Goal: Task Accomplishment & Management: Use online tool/utility

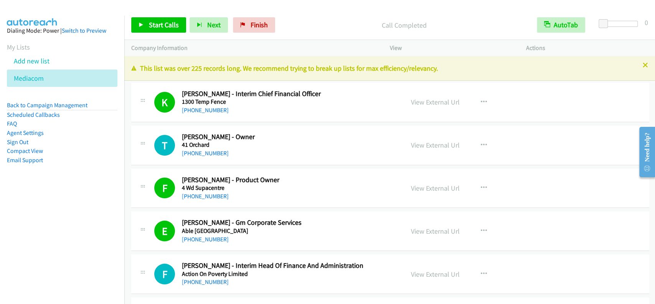
scroll to position [4951, 0]
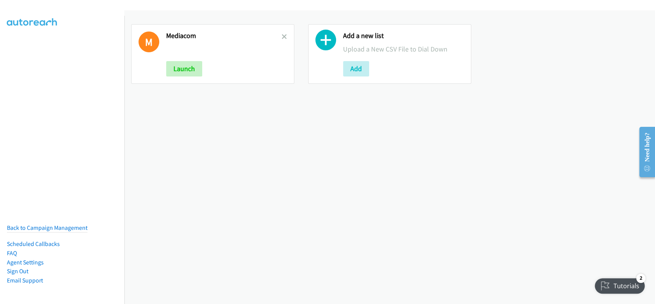
click at [282, 33] on link at bounding box center [284, 36] width 5 height 9
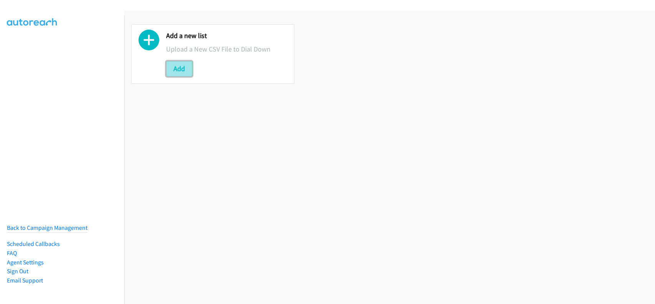
click at [184, 69] on button "Add" at bounding box center [179, 68] width 26 height 15
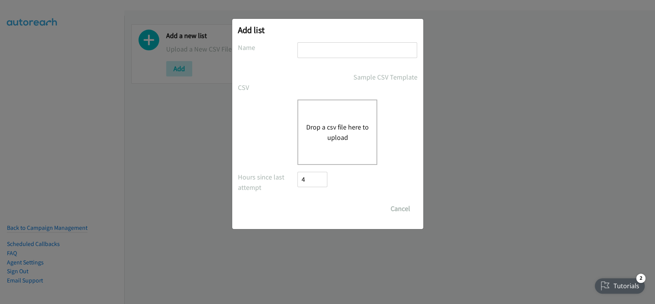
click at [360, 50] on input "text" at bounding box center [358, 50] width 120 height 16
type input "My list"
click at [343, 112] on div "Drop a csv file here to upload" at bounding box center [338, 131] width 80 height 65
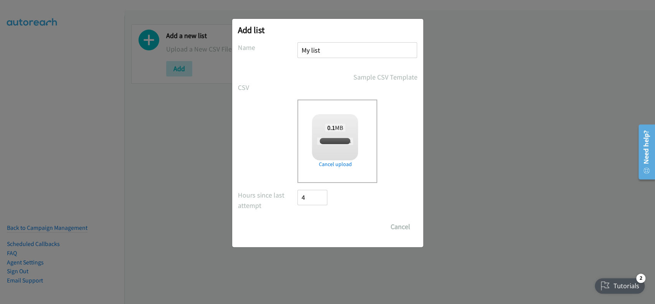
checkbox input "true"
click at [307, 222] on input "Save List" at bounding box center [318, 226] width 40 height 15
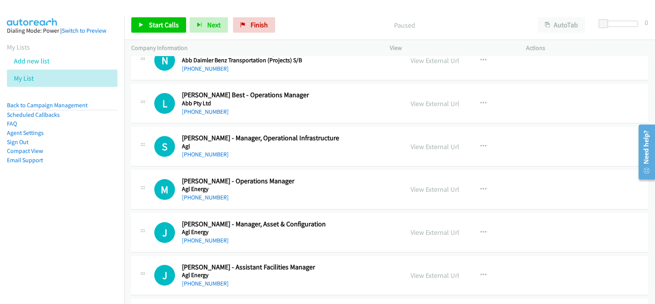
scroll to position [51, 0]
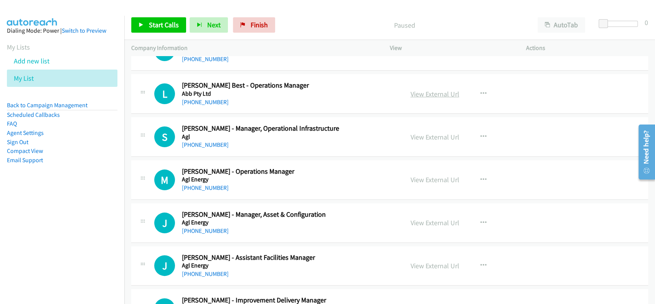
click at [429, 91] on link "View External Url" at bounding box center [435, 93] width 49 height 9
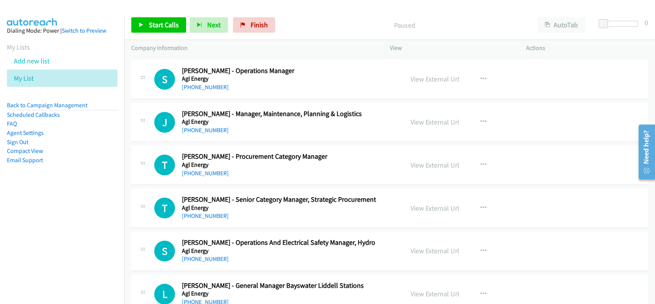
scroll to position [461, 0]
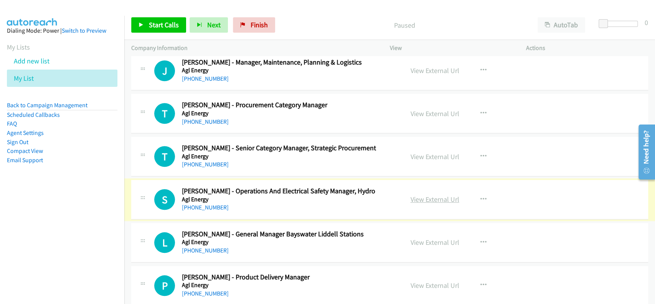
click at [422, 196] on link "View External Url" at bounding box center [435, 199] width 49 height 9
click at [191, 205] on link "[PHONE_NUMBER]" at bounding box center [205, 206] width 47 height 7
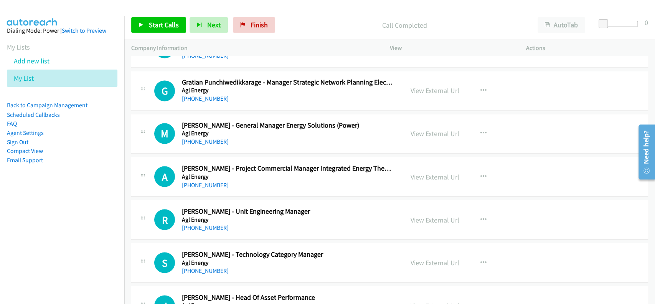
scroll to position [921, 0]
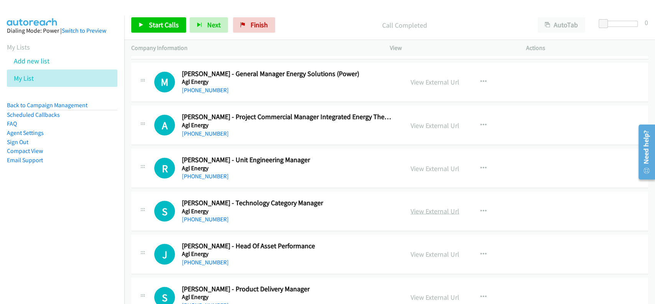
click at [427, 208] on link "View External Url" at bounding box center [435, 210] width 49 height 9
click at [197, 215] on link "+61 418 146 247" at bounding box center [205, 218] width 47 height 7
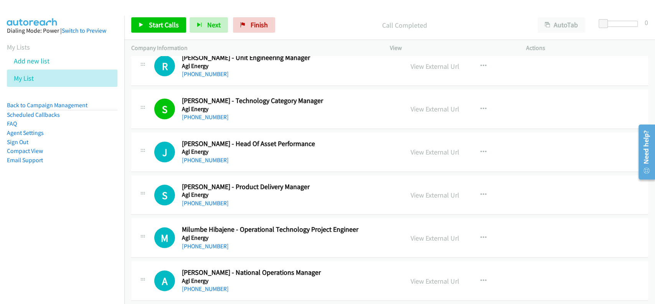
scroll to position [1075, 0]
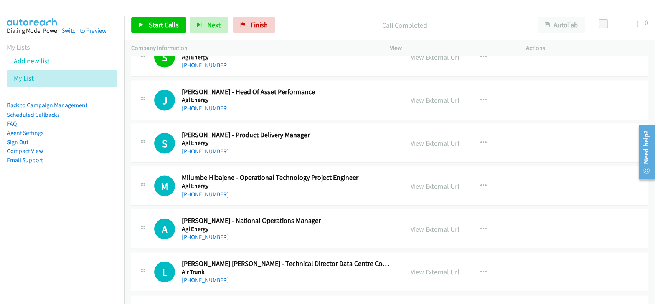
click at [421, 185] on link "View External Url" at bounding box center [435, 186] width 49 height 9
click at [208, 190] on link "+61 406 474 022" at bounding box center [205, 193] width 47 height 7
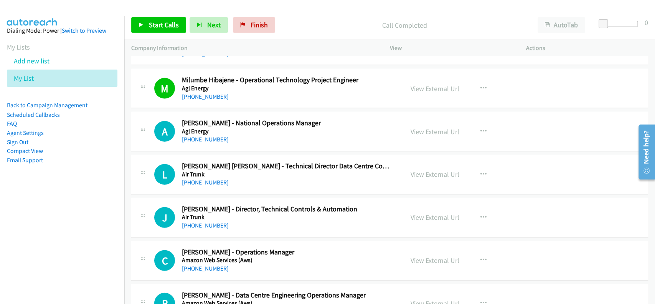
scroll to position [1177, 0]
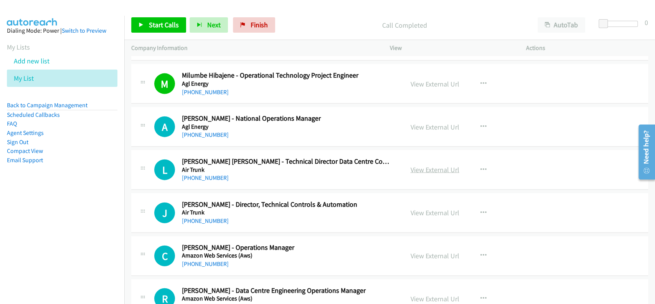
click at [433, 166] on link "View External Url" at bounding box center [435, 169] width 49 height 9
click at [192, 174] on link "+61 421 585 286" at bounding box center [205, 177] width 47 height 7
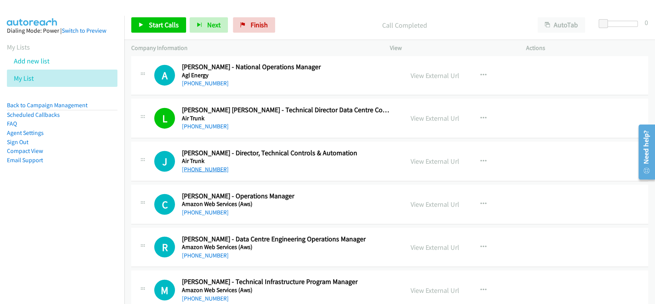
click at [207, 169] on link "+61 403 191 338" at bounding box center [205, 168] width 47 height 7
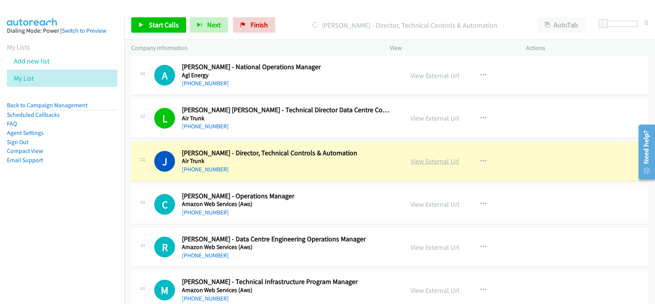
click at [415, 159] on link "View External Url" at bounding box center [435, 161] width 49 height 9
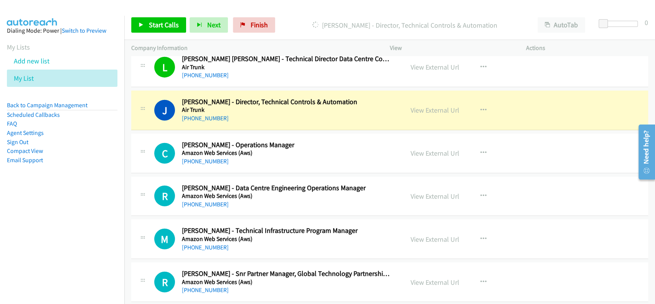
scroll to position [1331, 0]
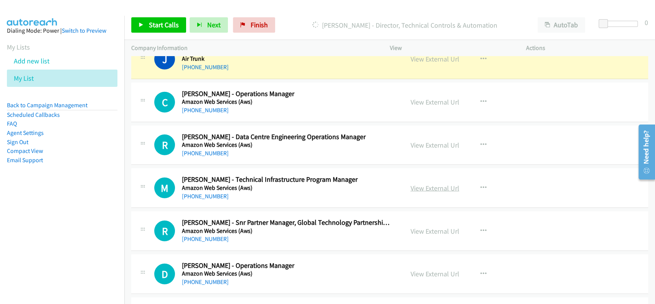
click at [422, 184] on link "View External Url" at bounding box center [435, 188] width 49 height 9
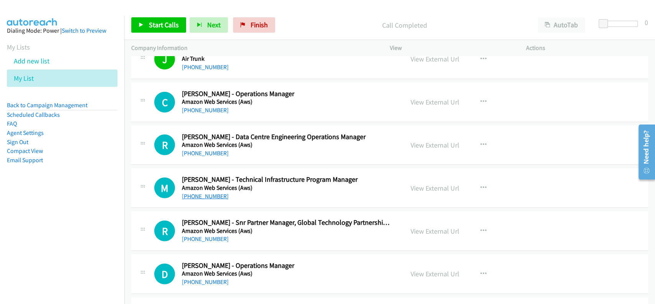
click at [209, 192] on link "+61 455 115 591" at bounding box center [205, 195] width 47 height 7
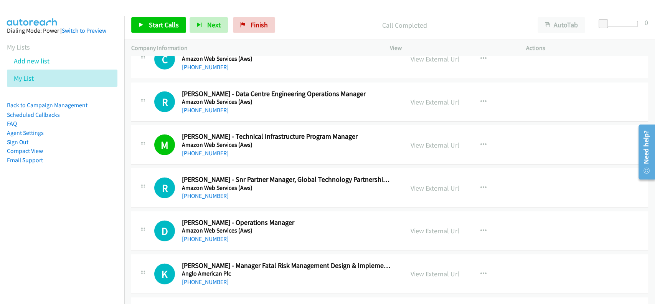
scroll to position [1382, 0]
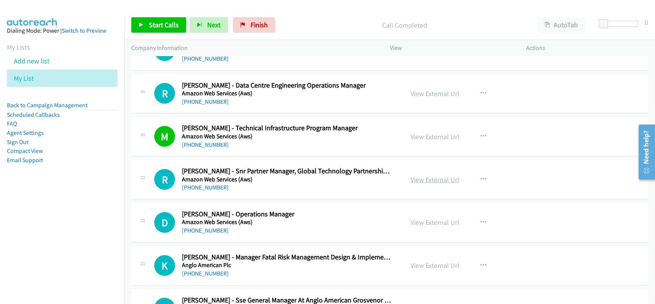
click at [423, 180] on link "View External Url" at bounding box center [435, 179] width 49 height 9
click at [219, 189] on link "+61 402 444 845" at bounding box center [205, 187] width 47 height 7
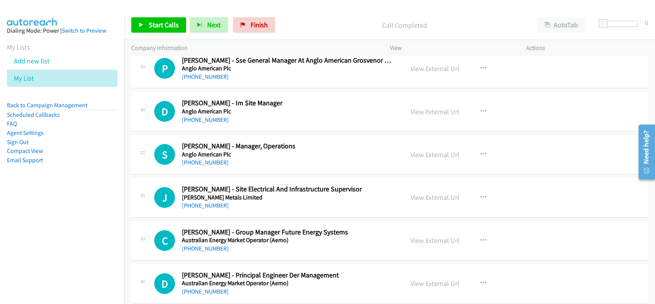
scroll to position [1638, 0]
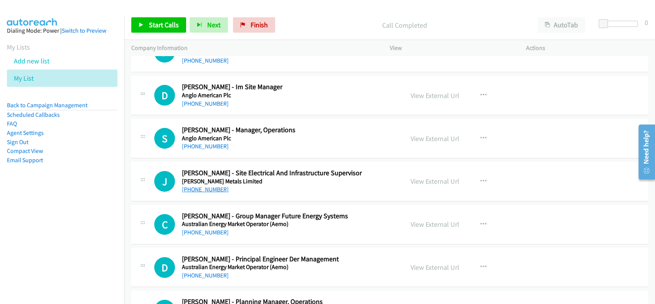
click at [213, 188] on link "[PHONE_NUMBER]" at bounding box center [205, 188] width 47 height 7
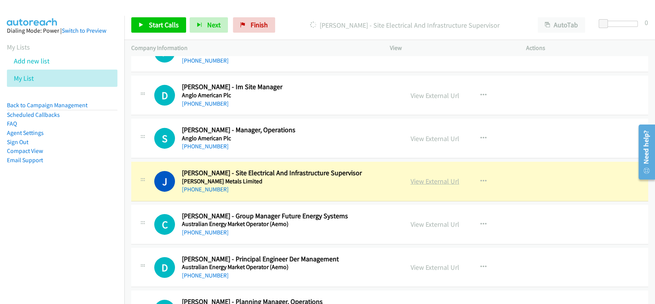
click at [445, 177] on link "View External Url" at bounding box center [435, 181] width 49 height 9
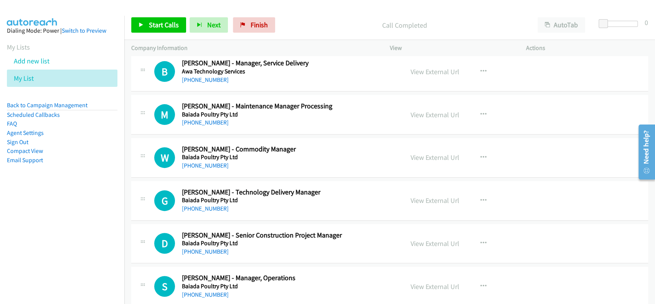
scroll to position [2150, 0]
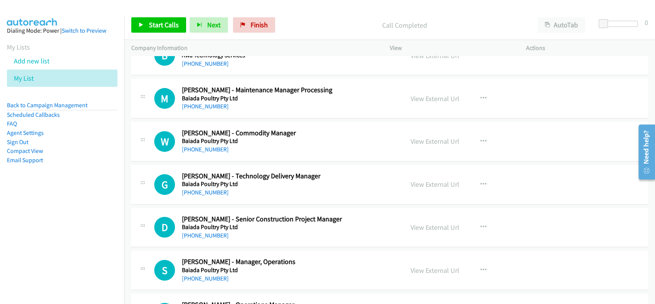
click at [417, 180] on link "View External Url" at bounding box center [435, 184] width 49 height 9
click at [207, 189] on link "+61 401 704 059" at bounding box center [205, 192] width 47 height 7
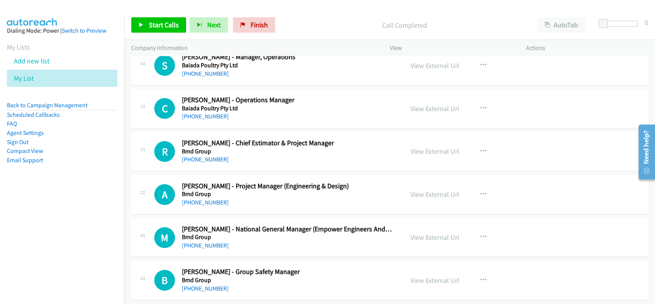
scroll to position [2406, 0]
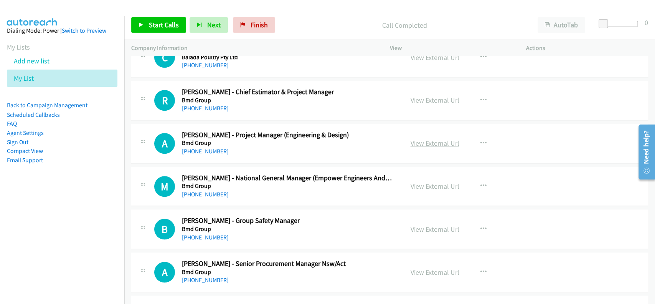
click at [445, 141] on link "View External Url" at bounding box center [435, 143] width 49 height 9
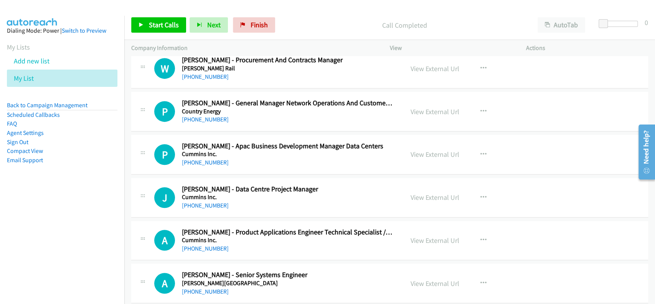
scroll to position [4248, 0]
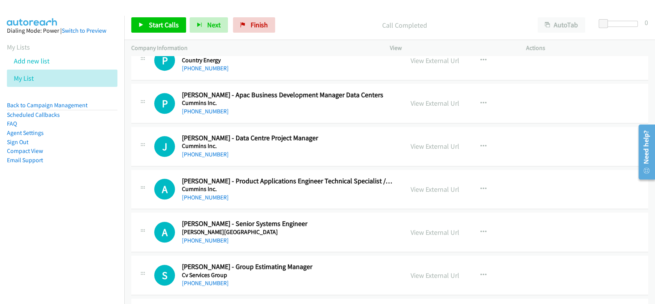
click at [205, 193] on div "+61 459 817 380" at bounding box center [287, 197] width 211 height 9
click at [207, 193] on link "+61 459 817 380" at bounding box center [205, 196] width 47 height 7
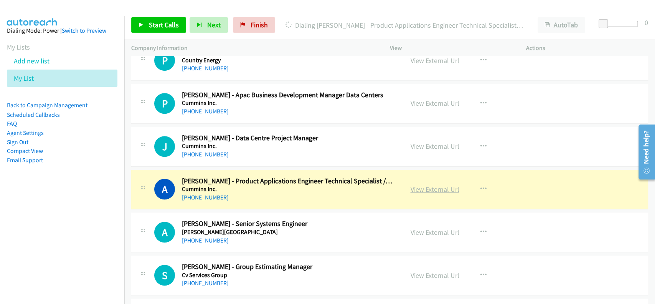
click at [433, 185] on link "View External Url" at bounding box center [435, 189] width 49 height 9
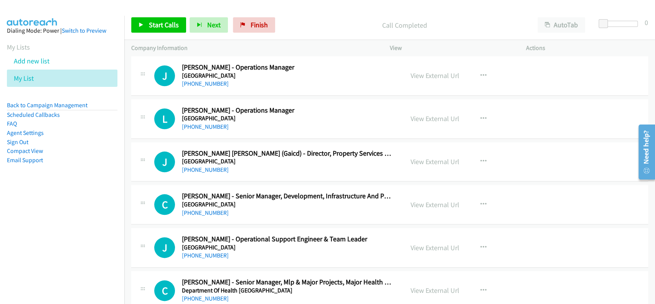
scroll to position [4505, 0]
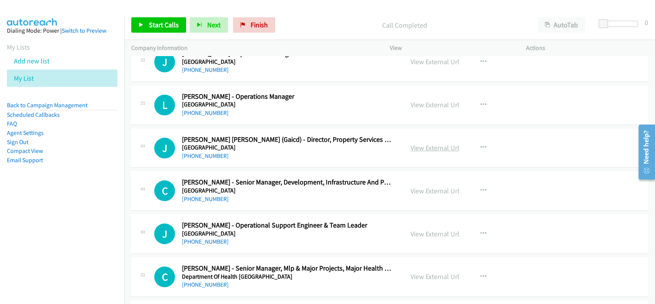
click at [421, 145] on link "View External Url" at bounding box center [435, 147] width 49 height 9
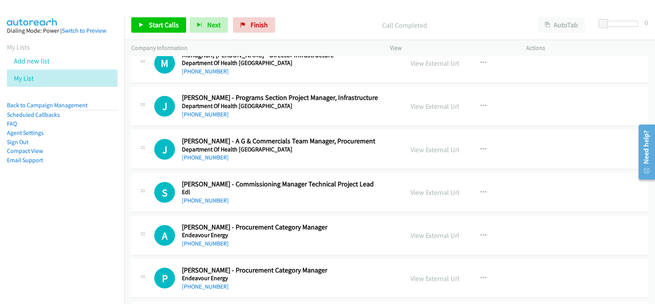
scroll to position [4863, 0]
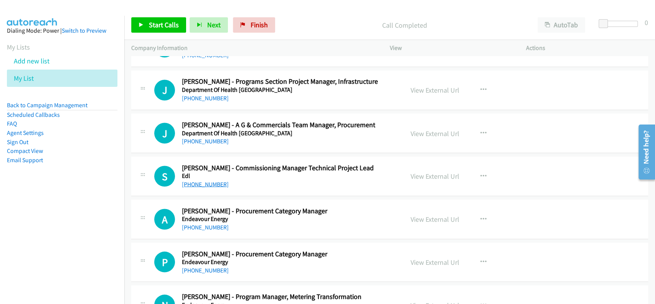
click at [202, 180] on link "+61 412 206 396" at bounding box center [205, 183] width 47 height 7
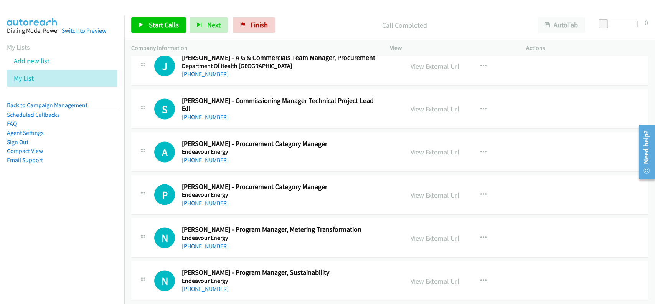
scroll to position [4914, 0]
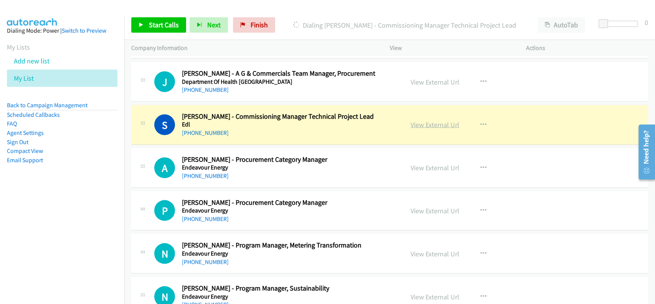
click at [430, 120] on link "View External Url" at bounding box center [435, 124] width 49 height 9
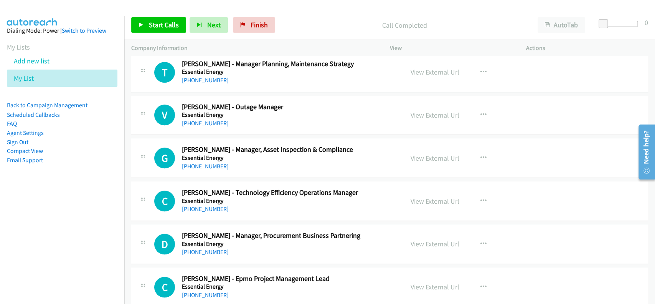
scroll to position [6398, 0]
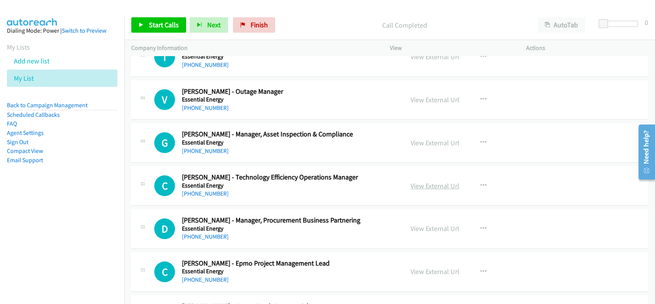
click at [430, 181] on link "View External Url" at bounding box center [435, 185] width 49 height 9
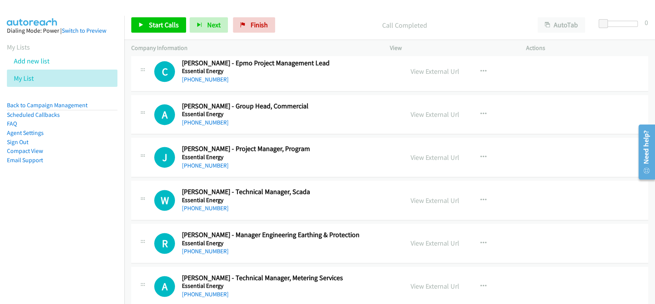
scroll to position [6603, 0]
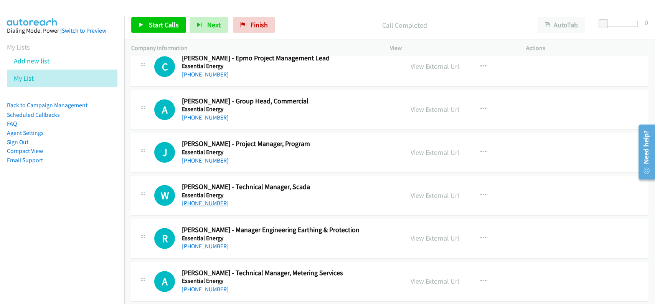
click at [200, 199] on link "+61 2 6589 8552" at bounding box center [205, 202] width 47 height 7
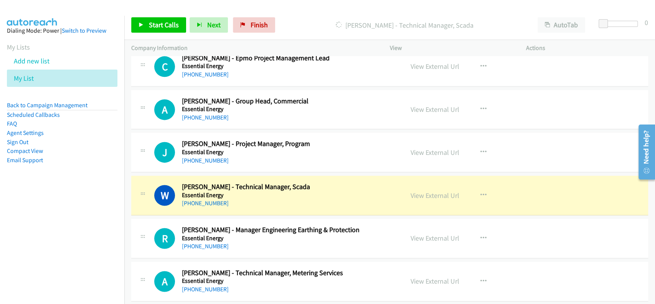
click at [418, 194] on div "View External Url View External Url Schedule/Manage Callback Start Calls Here R…" at bounding box center [475, 194] width 143 height 25
click at [420, 192] on link "View External Url" at bounding box center [435, 195] width 49 height 9
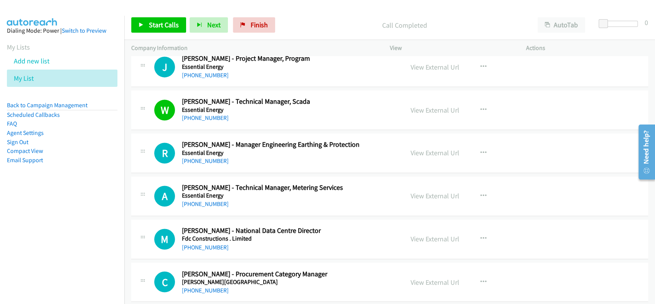
scroll to position [6706, 0]
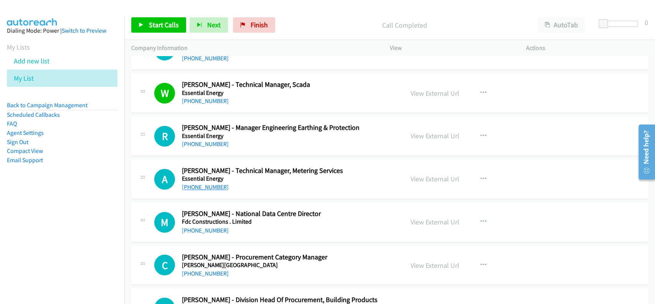
click at [202, 183] on link "+61 435 697 005" at bounding box center [205, 186] width 47 height 7
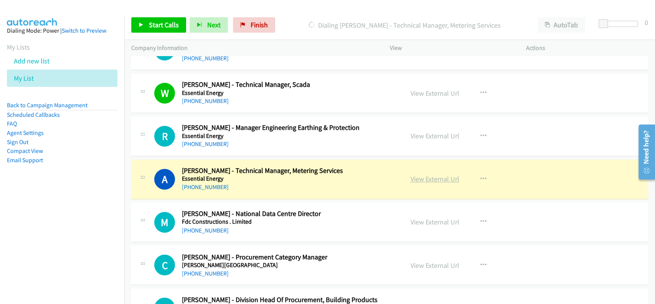
click at [432, 174] on link "View External Url" at bounding box center [435, 178] width 49 height 9
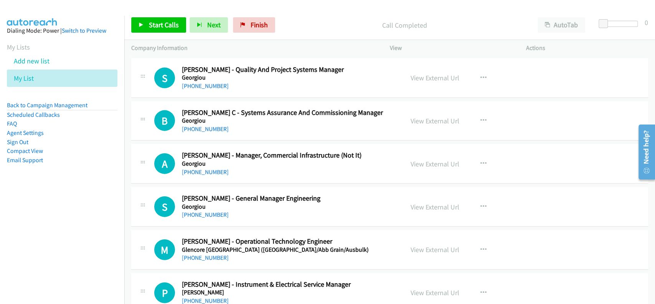
scroll to position [7115, 0]
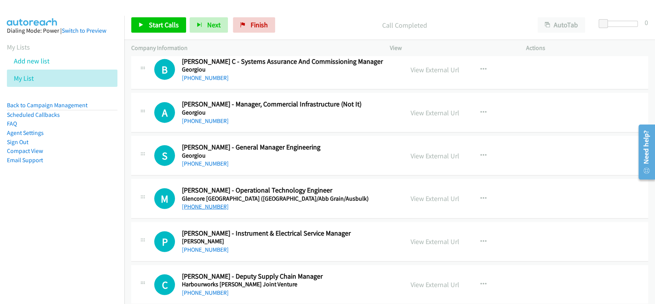
click at [199, 203] on link "+61 457 484 722" at bounding box center [205, 206] width 47 height 7
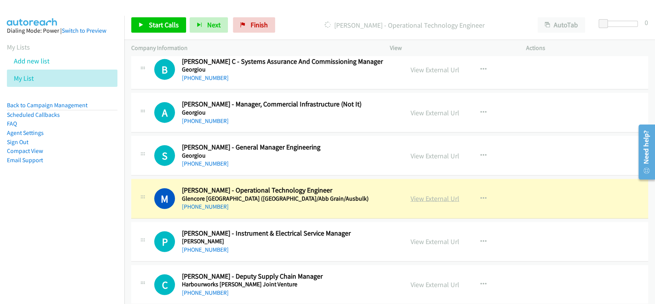
click at [435, 194] on link "View External Url" at bounding box center [435, 198] width 49 height 9
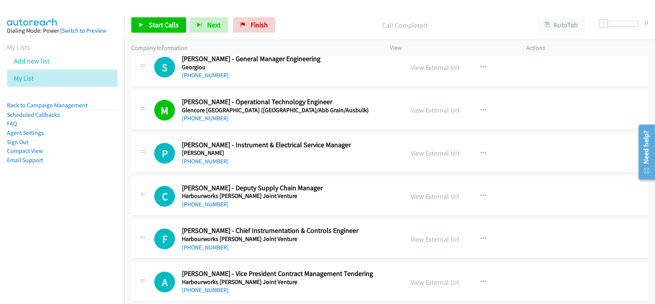
scroll to position [7218, 0]
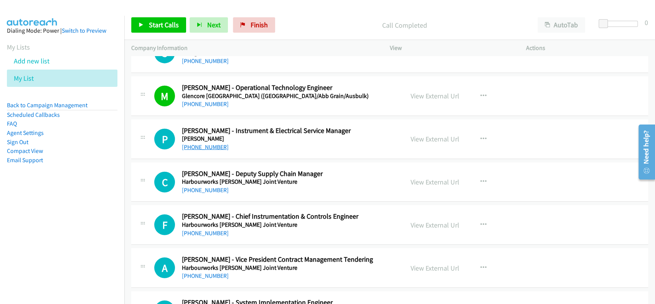
click at [197, 143] on link "[PHONE_NUMBER]" at bounding box center [205, 146] width 47 height 7
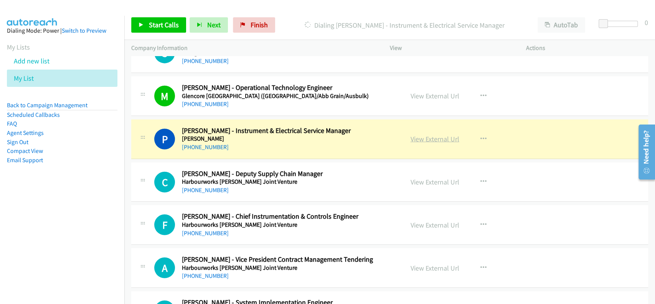
click at [434, 134] on link "View External Url" at bounding box center [435, 138] width 49 height 9
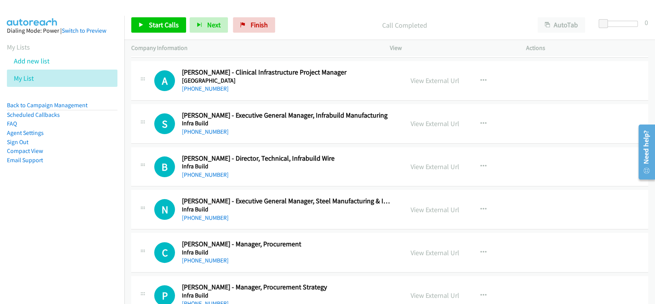
scroll to position [7934, 0]
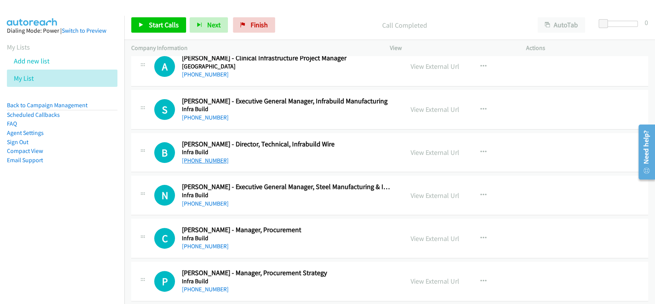
click at [197, 157] on link "+61 438 559 096" at bounding box center [205, 160] width 47 height 7
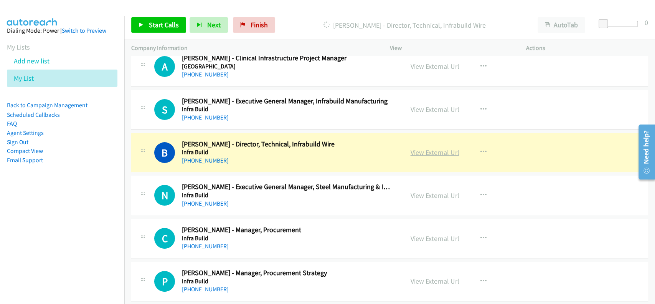
click at [427, 148] on link "View External Url" at bounding box center [435, 152] width 49 height 9
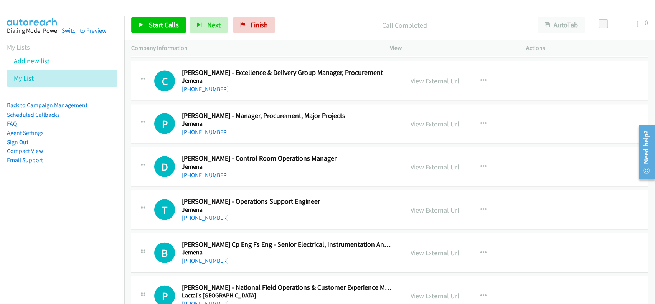
scroll to position [8958, 0]
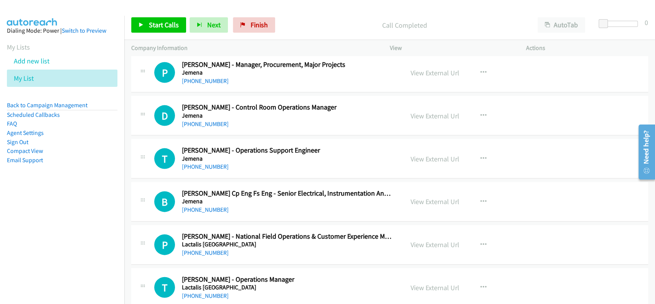
click at [431, 189] on div "View External Url View External Url Schedule/Manage Callback Start Calls Here R…" at bounding box center [475, 201] width 143 height 25
click at [427, 197] on link "View External Url" at bounding box center [435, 201] width 49 height 9
click at [205, 205] on div "B Callback Scheduled Bryan Tan Cp Eng Fs Eng - Senior Electrical, Instrumentati…" at bounding box center [389, 202] width 517 height 40
click at [206, 206] on link "[PHONE_NUMBER]" at bounding box center [205, 209] width 47 height 7
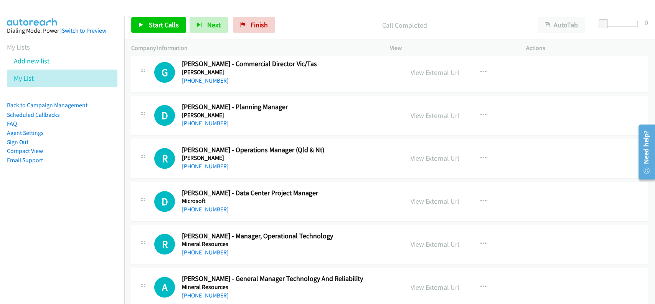
scroll to position [10391, 0]
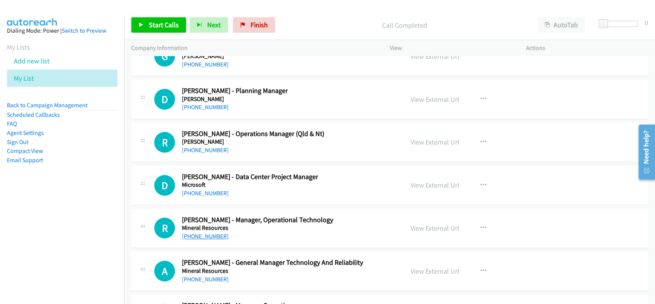
click at [213, 232] on link "+61 400 442 076" at bounding box center [205, 235] width 47 height 7
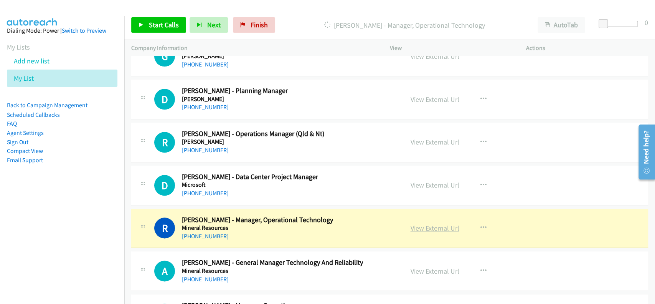
click at [412, 223] on link "View External Url" at bounding box center [435, 227] width 49 height 9
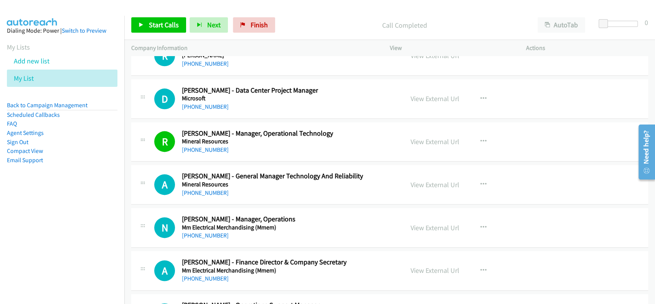
scroll to position [10494, 0]
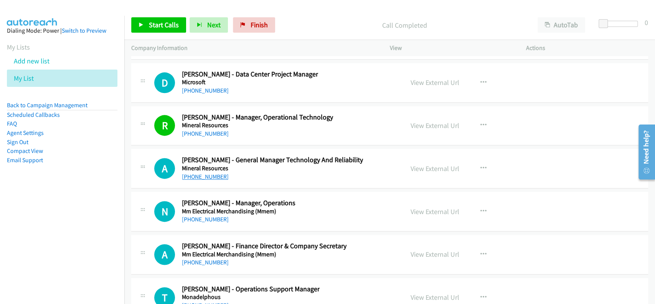
drag, startPoint x: 199, startPoint y: 160, endPoint x: 198, endPoint y: 164, distance: 3.9
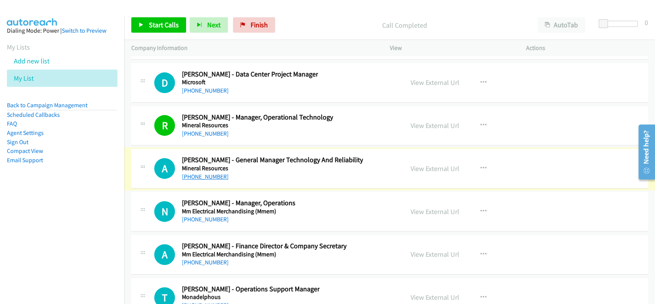
click at [203, 173] on link "+61 418 303 136" at bounding box center [205, 176] width 47 height 7
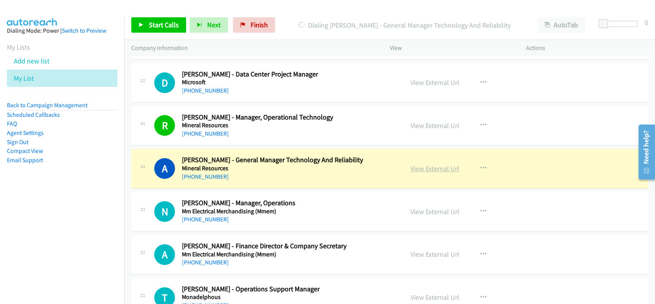
click at [425, 164] on link "View External Url" at bounding box center [435, 168] width 49 height 9
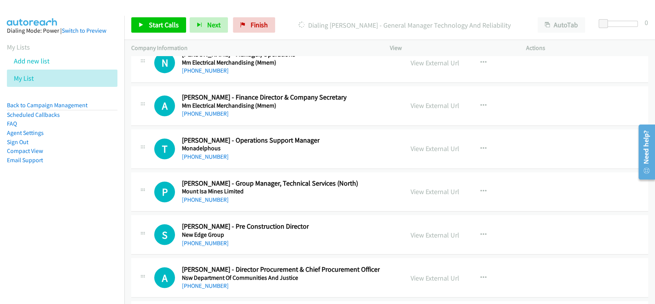
scroll to position [10647, 0]
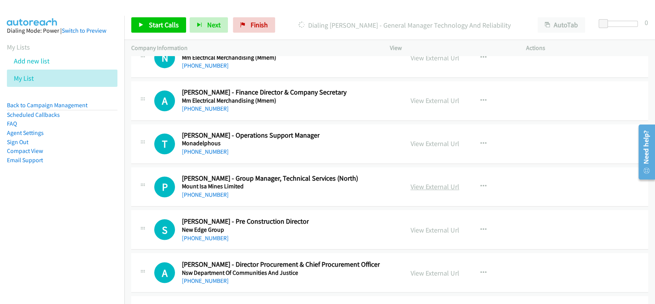
click at [437, 182] on link "View External Url" at bounding box center [435, 186] width 49 height 9
click at [202, 191] on link "+61 438 602 957" at bounding box center [205, 194] width 47 height 7
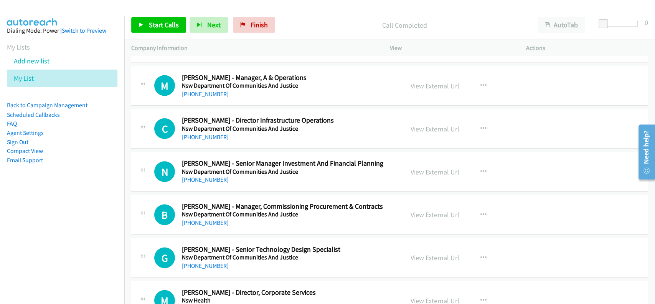
scroll to position [11057, 0]
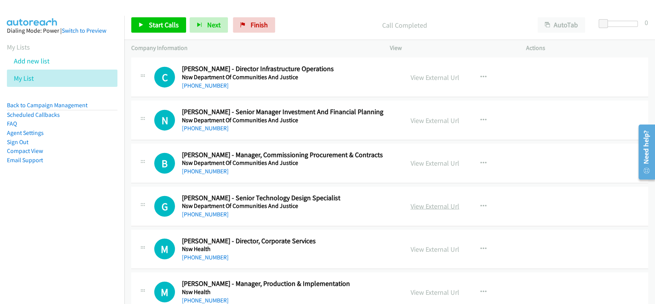
click at [417, 202] on link "View External Url" at bounding box center [435, 206] width 49 height 9
click at [193, 210] on link "+61 404 818 939" at bounding box center [205, 213] width 47 height 7
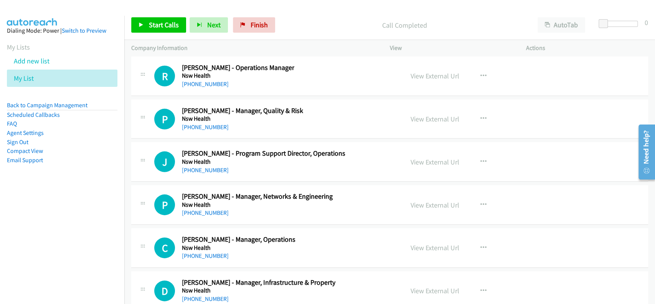
scroll to position [11415, 0]
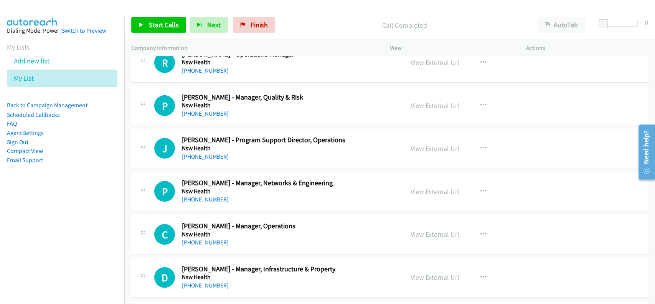
click at [210, 195] on link "+61 2 6332 8055" at bounding box center [205, 198] width 47 height 7
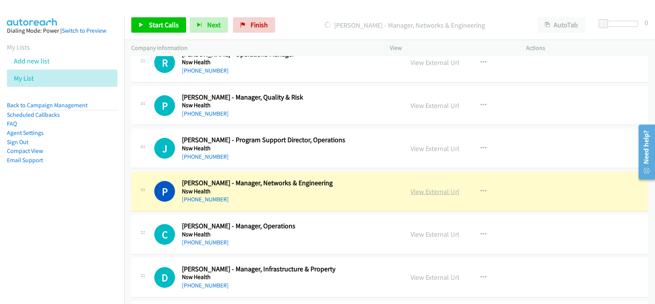
click at [429, 187] on link "View External Url" at bounding box center [435, 191] width 49 height 9
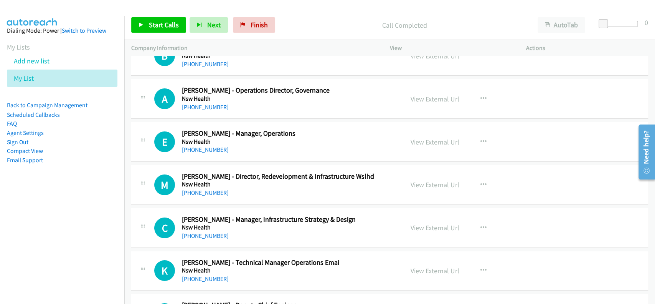
scroll to position [11773, 0]
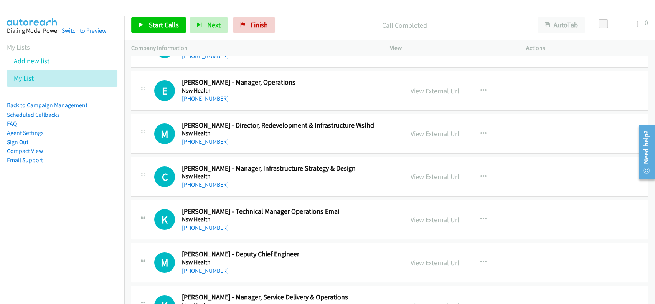
click at [416, 215] on link "View External Url" at bounding box center [435, 219] width 49 height 9
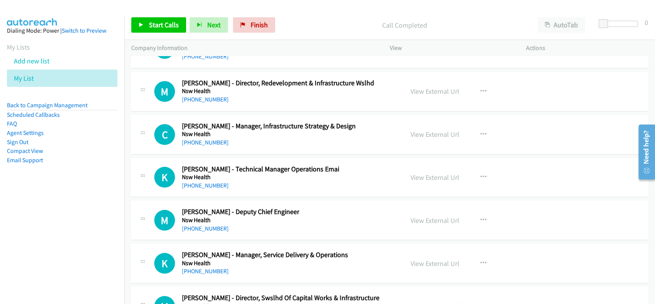
scroll to position [11825, 0]
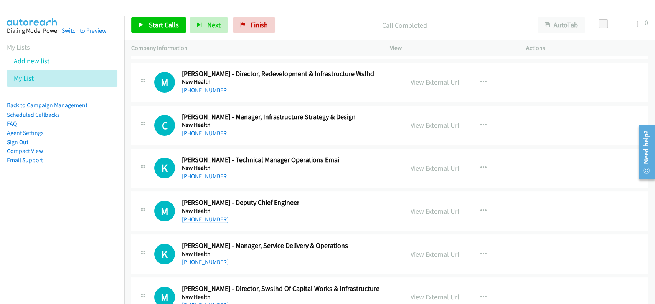
click at [202, 215] on link "+61 410 535 846" at bounding box center [205, 218] width 47 height 7
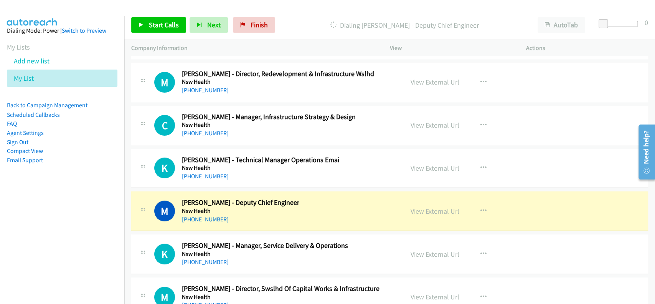
click at [441, 206] on div "View External Url" at bounding box center [435, 211] width 49 height 10
click at [421, 203] on div "View External Url View External Url Schedule/Manage Callback Start Calls Here R…" at bounding box center [475, 210] width 143 height 25
click at [421, 207] on link "View External Url" at bounding box center [435, 211] width 49 height 9
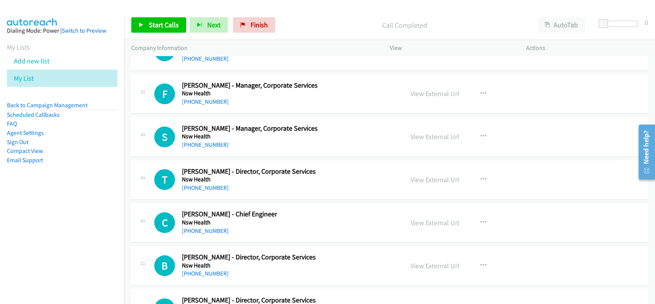
scroll to position [12336, 0]
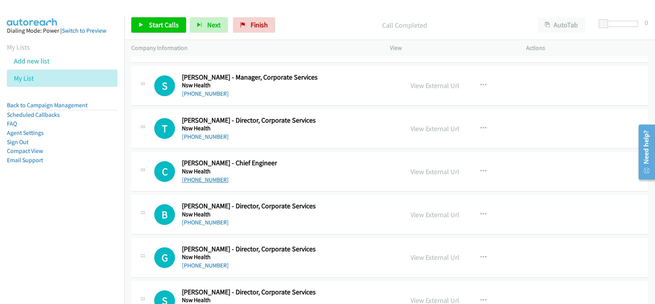
click at [205, 176] on link "+61 439 730 131" at bounding box center [205, 179] width 47 height 7
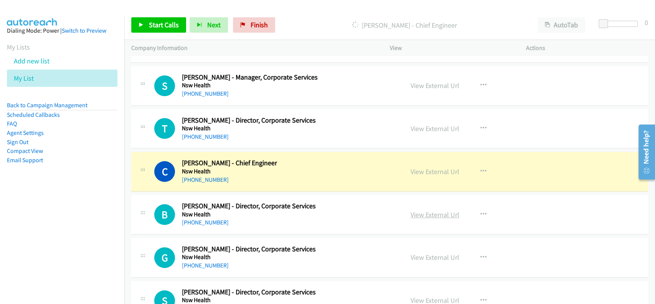
click at [418, 210] on link "View External Url" at bounding box center [435, 214] width 49 height 9
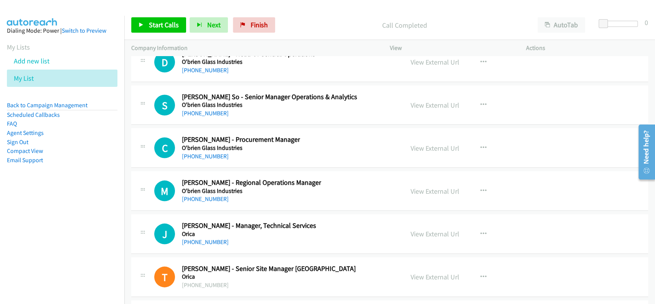
scroll to position [12797, 0]
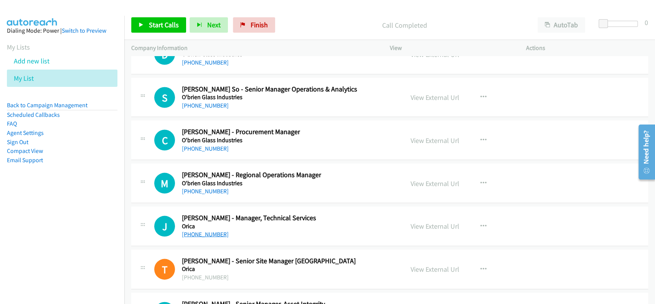
click at [206, 230] on link "+61 417 211 969" at bounding box center [205, 233] width 47 height 7
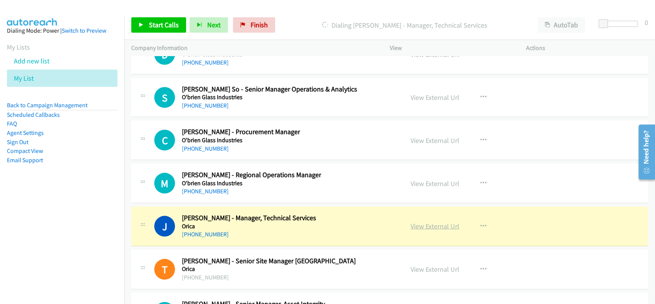
click at [434, 221] on link "View External Url" at bounding box center [435, 225] width 49 height 9
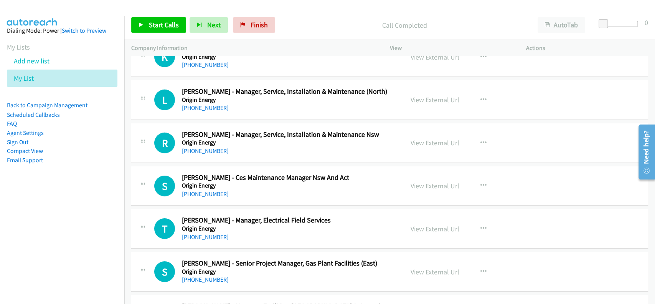
scroll to position [13411, 0]
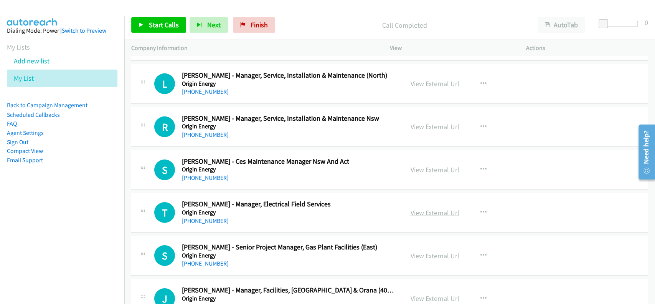
click at [427, 208] on link "View External Url" at bounding box center [435, 212] width 49 height 9
click at [207, 217] on link "[PHONE_NUMBER]" at bounding box center [205, 220] width 47 height 7
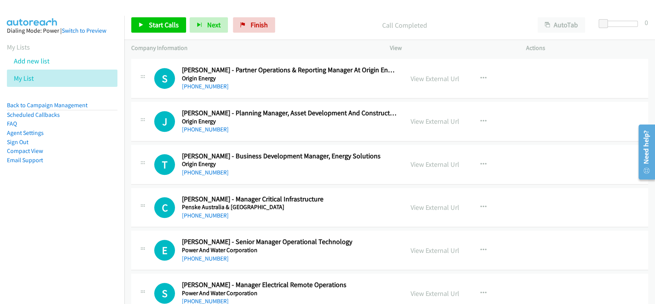
scroll to position [14077, 0]
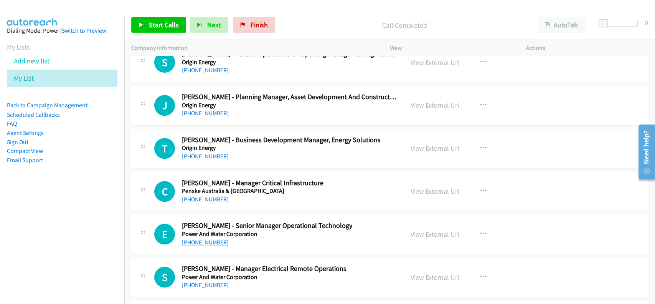
click at [192, 238] on link "+61 448 881 567" at bounding box center [205, 241] width 47 height 7
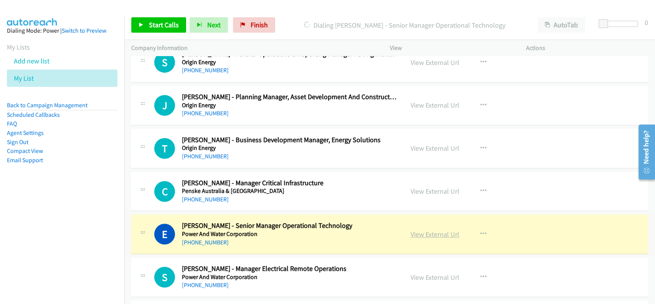
click at [423, 230] on link "View External Url" at bounding box center [435, 234] width 49 height 9
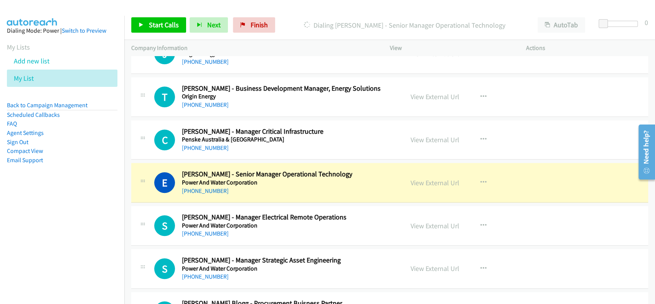
scroll to position [14179, 0]
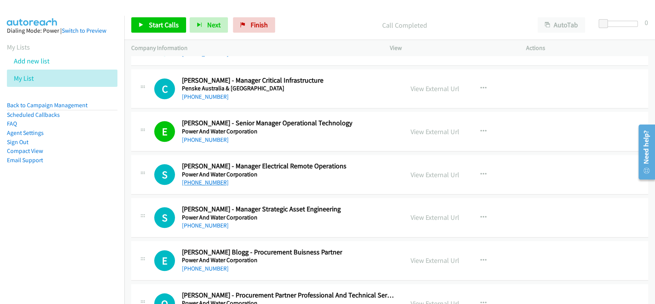
click at [196, 179] on link "+61 401 114 493" at bounding box center [205, 182] width 47 height 7
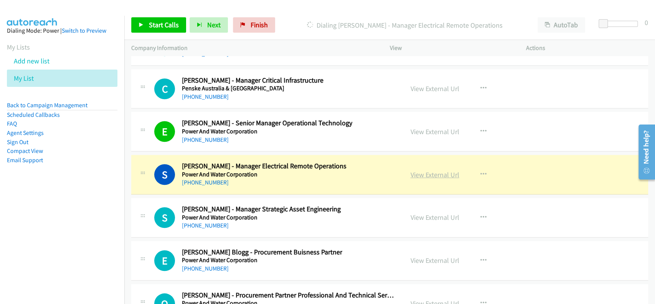
click at [445, 170] on link "View External Url" at bounding box center [435, 174] width 49 height 9
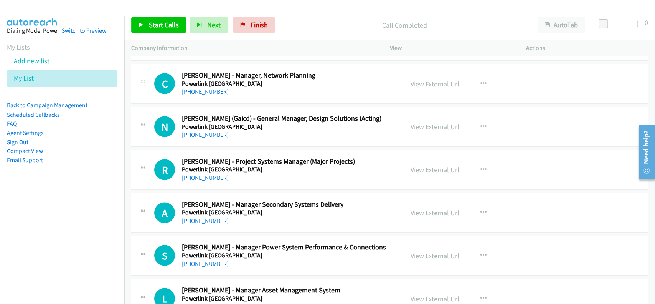
scroll to position [14794, 0]
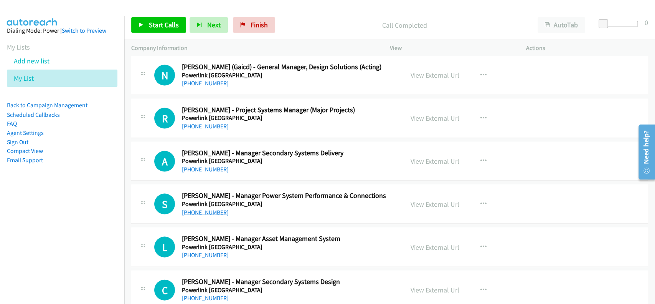
click at [206, 208] on link "+61 411 390 818" at bounding box center [205, 211] width 47 height 7
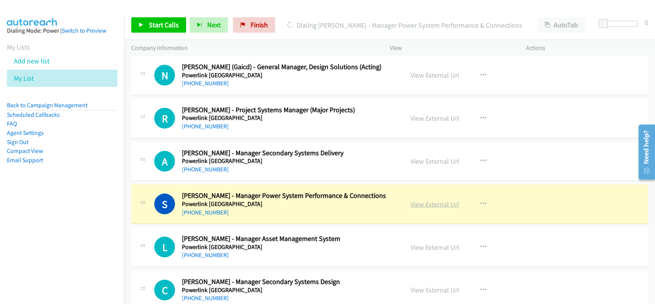
click at [434, 200] on link "View External Url" at bounding box center [435, 204] width 49 height 9
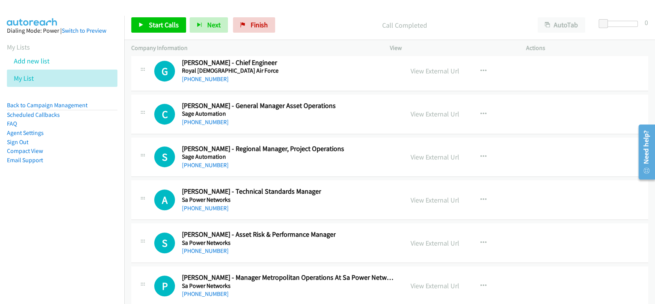
scroll to position [15971, 0]
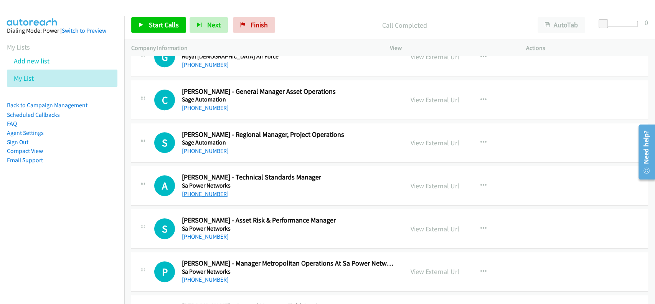
click at [216, 190] on link "+61 425 870 566" at bounding box center [205, 193] width 47 height 7
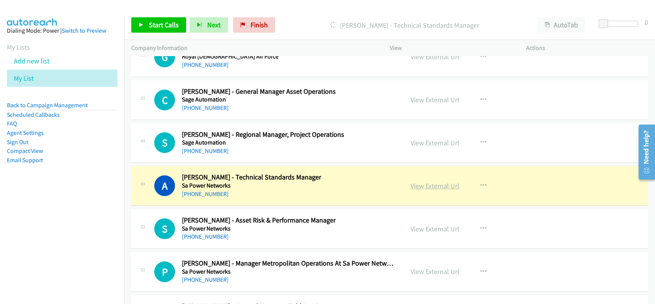
click at [445, 181] on link "View External Url" at bounding box center [435, 185] width 49 height 9
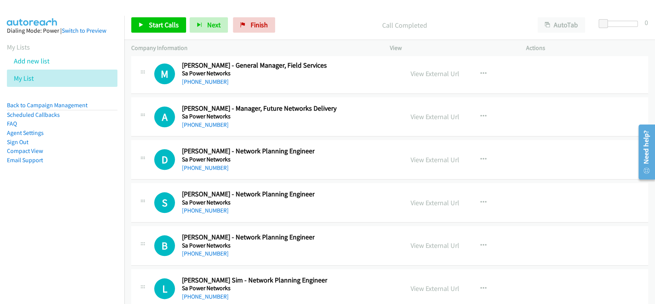
scroll to position [16227, 0]
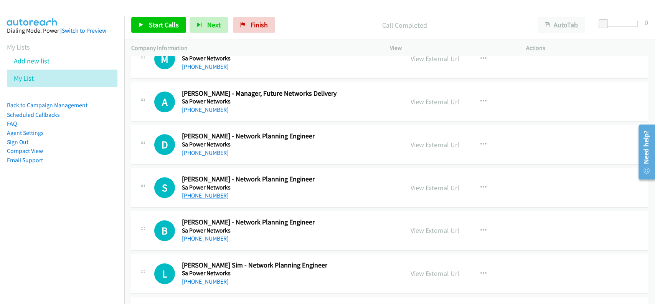
click at [208, 192] on link "+61 421 766 419" at bounding box center [205, 195] width 47 height 7
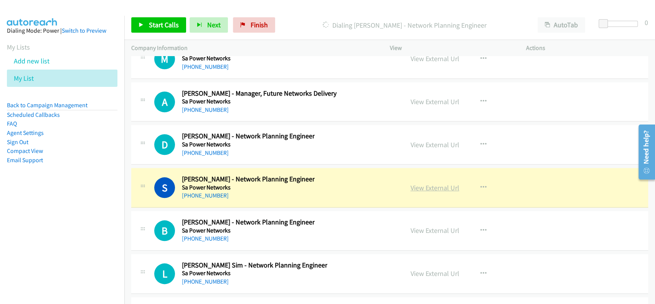
click at [413, 183] on link "View External Url" at bounding box center [435, 187] width 49 height 9
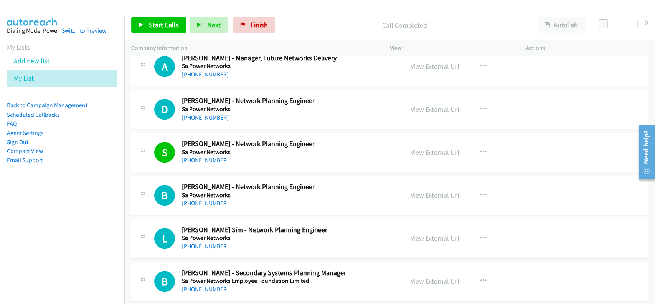
scroll to position [16278, 0]
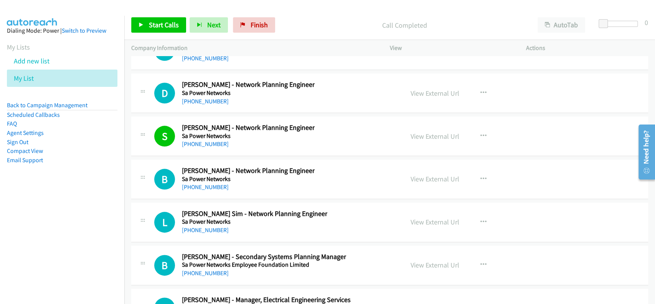
click at [203, 182] on div "+61 418 222 349" at bounding box center [248, 186] width 133 height 9
click at [203, 183] on link "+61 418 222 349" at bounding box center [205, 186] width 47 height 7
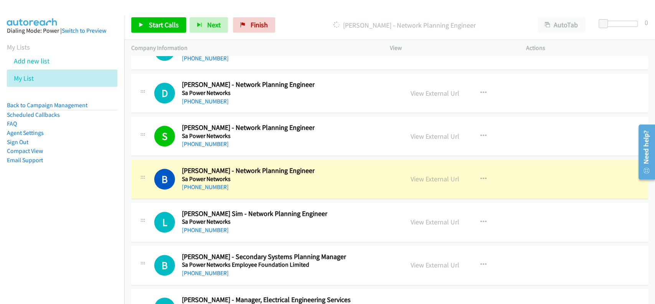
click at [438, 167] on div "View External Url View External Url Schedule/Manage Callback Start Calls Here R…" at bounding box center [475, 178] width 143 height 25
click at [437, 174] on link "View External Url" at bounding box center [435, 178] width 49 height 9
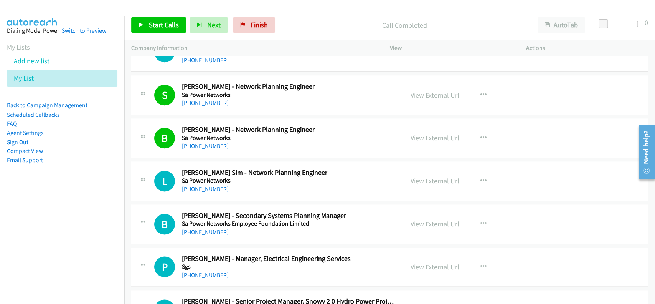
scroll to position [16329, 0]
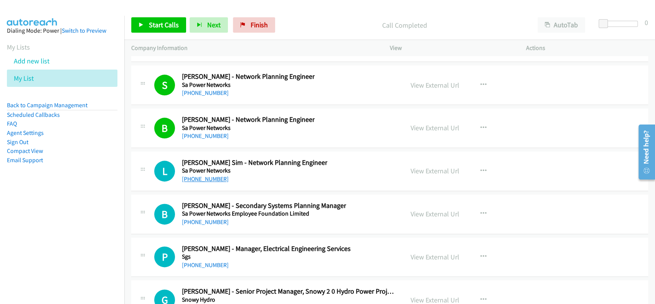
click at [197, 175] on link "+61 412 844 505" at bounding box center [205, 178] width 47 height 7
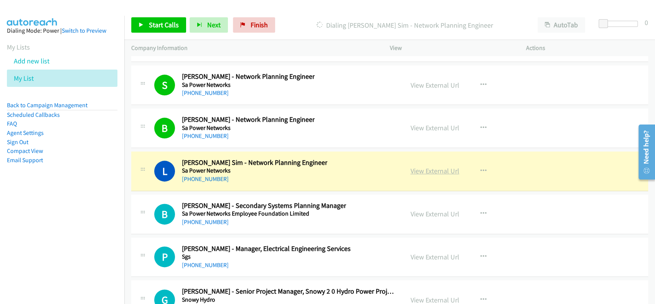
click at [442, 166] on link "View External Url" at bounding box center [435, 170] width 49 height 9
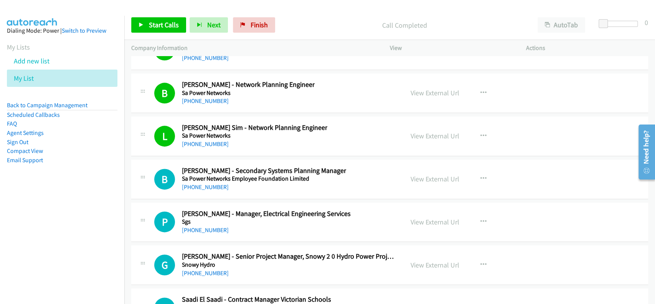
scroll to position [16380, 0]
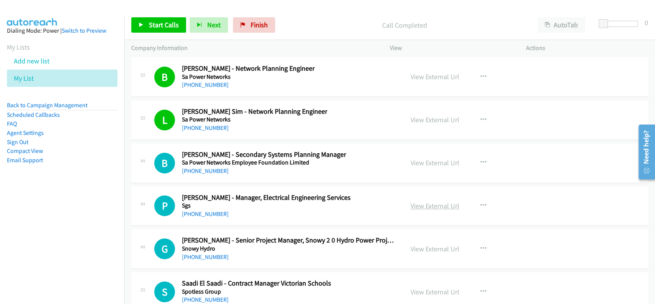
click at [430, 201] on link "View External Url" at bounding box center [435, 205] width 49 height 9
click at [209, 210] on link "[PHONE_NUMBER]" at bounding box center [205, 213] width 47 height 7
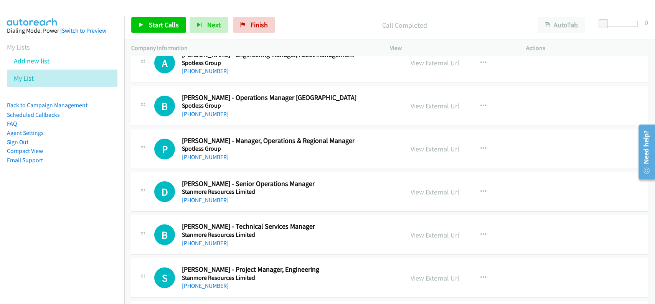
scroll to position [17097, 0]
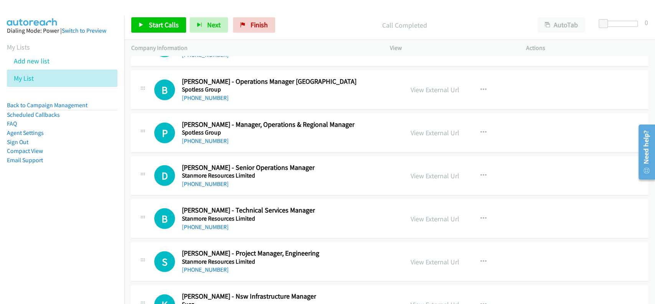
click at [208, 222] on div "+61 448 788 960" at bounding box center [248, 226] width 133 height 9
click at [209, 223] on link "+61 448 788 960" at bounding box center [205, 226] width 47 height 7
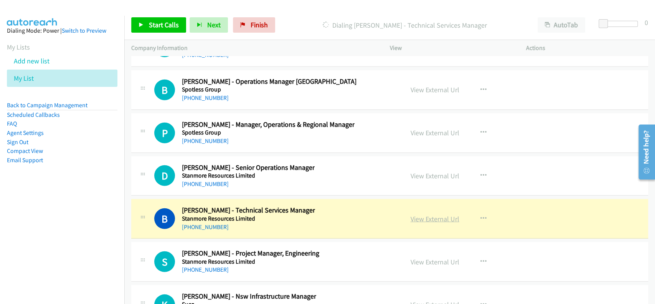
click at [437, 214] on link "View External Url" at bounding box center [435, 218] width 49 height 9
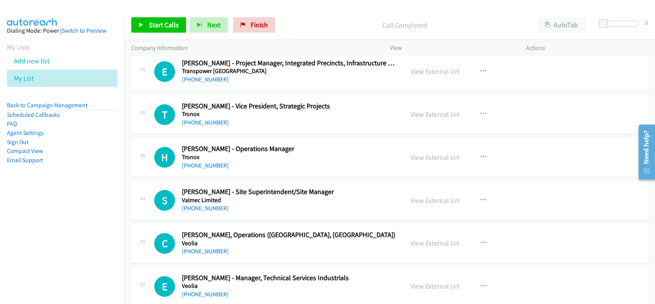
scroll to position [18326, 0]
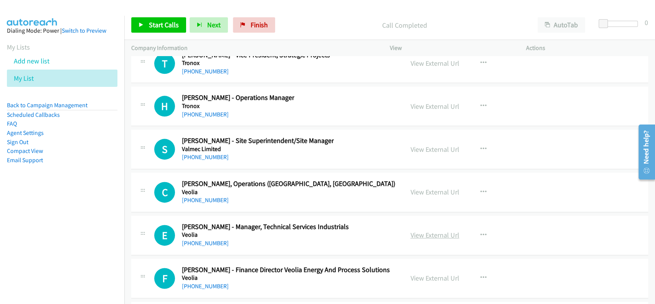
click at [425, 230] on link "View External Url" at bounding box center [435, 234] width 49 height 9
click at [200, 239] on link "+61 417 009 805" at bounding box center [205, 242] width 47 height 7
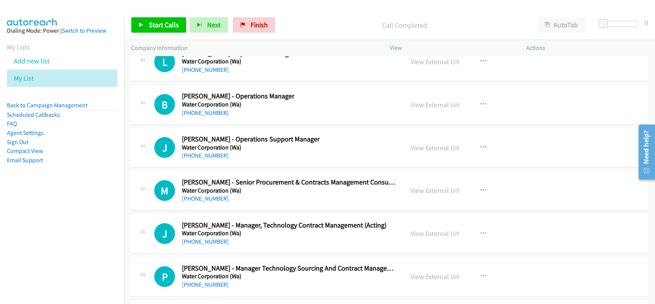
scroll to position [19093, 0]
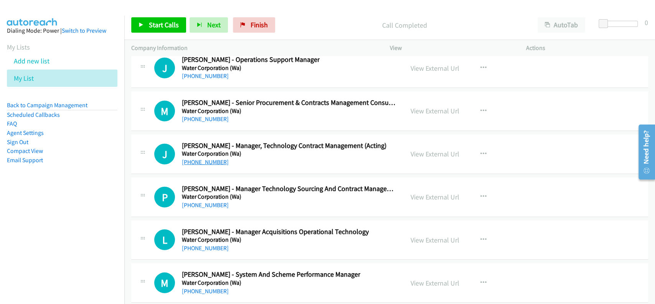
click at [200, 158] on link "+61 8 9420 3437" at bounding box center [205, 161] width 47 height 7
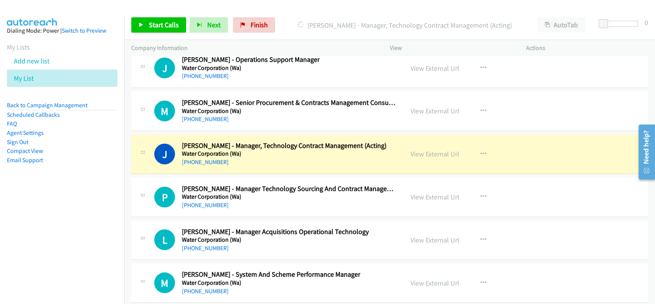
click at [427, 141] on div "View External Url View External Url Schedule/Manage Callback Start Calls Here R…" at bounding box center [475, 153] width 143 height 25
click at [426, 149] on link "View External Url" at bounding box center [435, 153] width 49 height 9
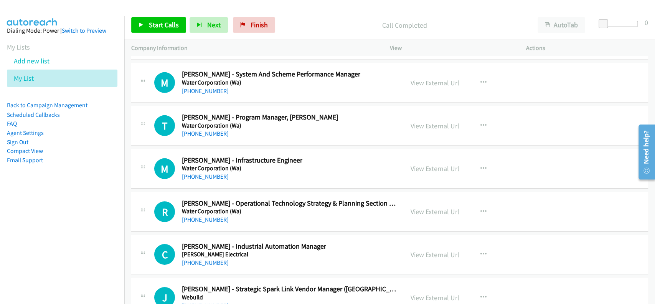
scroll to position [19298, 0]
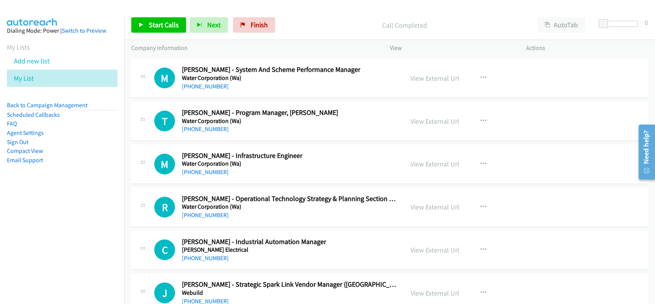
click at [194, 210] on div "+61 434 013 169" at bounding box center [289, 214] width 215 height 9
click at [205, 211] on link "+61 434 013 169" at bounding box center [205, 214] width 47 height 7
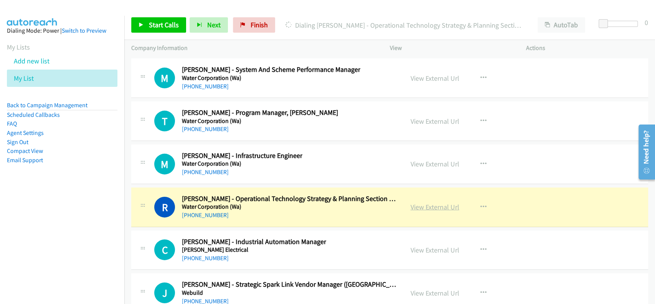
click at [445, 202] on link "View External Url" at bounding box center [435, 206] width 49 height 9
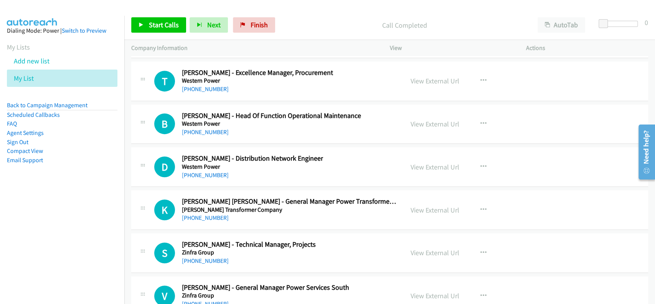
scroll to position [19912, 0]
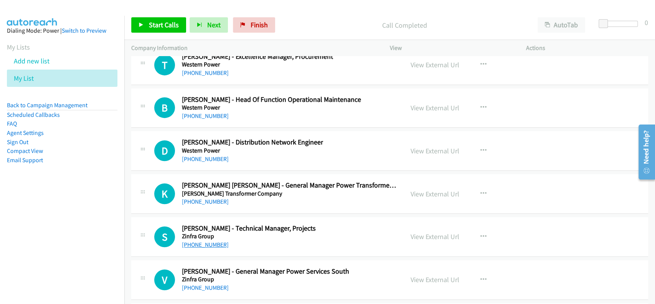
click at [197, 241] on link "+61 3 9173 6949" at bounding box center [205, 244] width 47 height 7
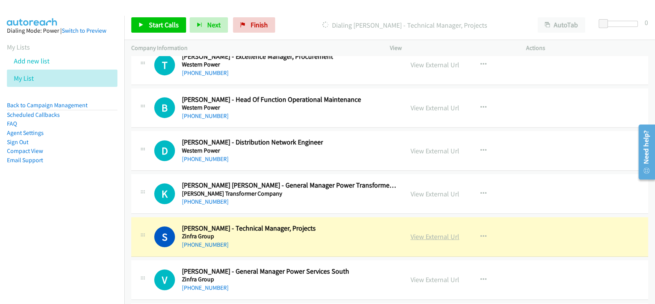
click at [421, 232] on link "View External Url" at bounding box center [435, 236] width 49 height 9
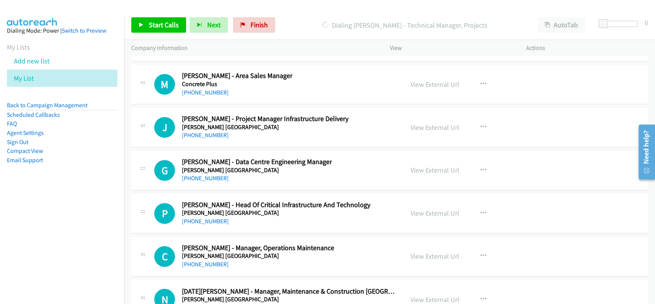
scroll to position [20425, 0]
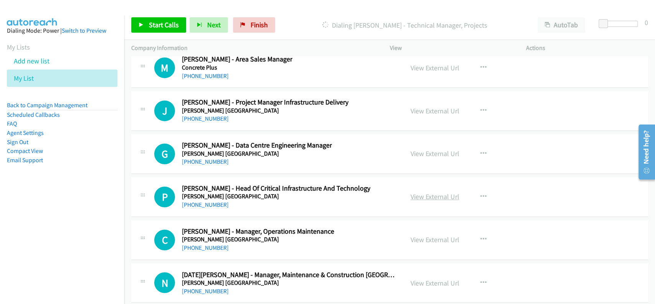
click at [427, 192] on link "View External Url" at bounding box center [435, 196] width 49 height 9
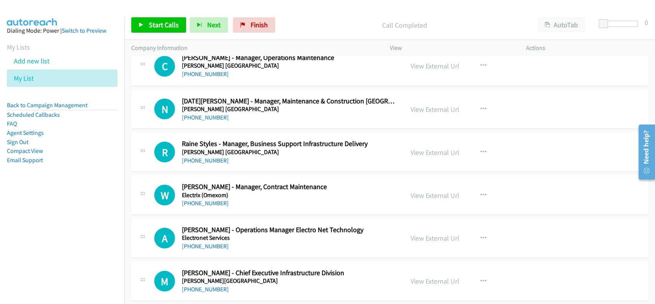
scroll to position [20629, 0]
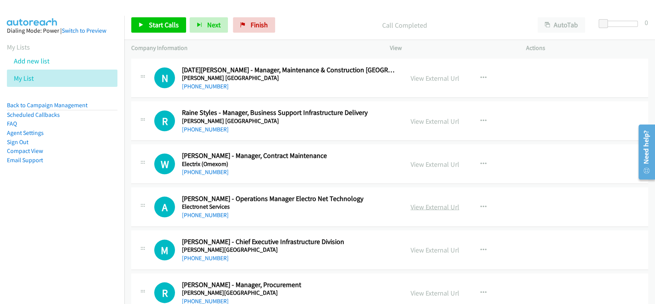
click at [433, 202] on link "View External Url" at bounding box center [435, 206] width 49 height 9
click at [209, 211] on link "+64 27 702 5924" at bounding box center [205, 214] width 47 height 7
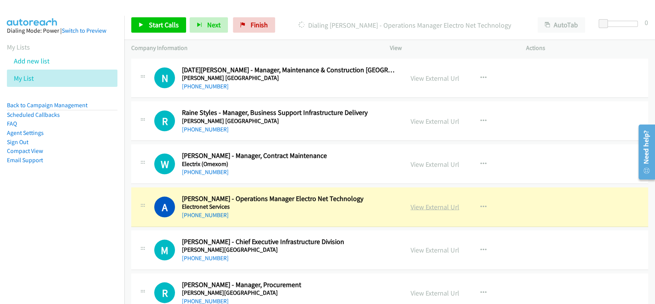
click at [421, 202] on link "View External Url" at bounding box center [435, 206] width 49 height 9
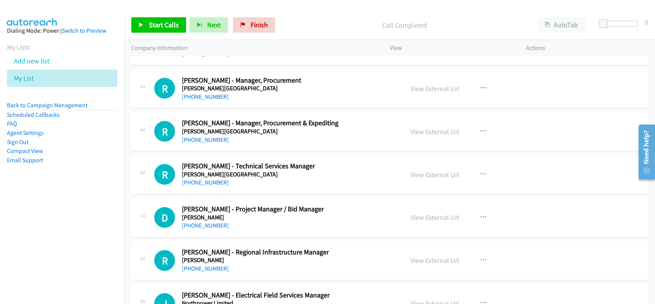
scroll to position [20834, 0]
click at [430, 169] on link "View External Url" at bounding box center [435, 173] width 49 height 9
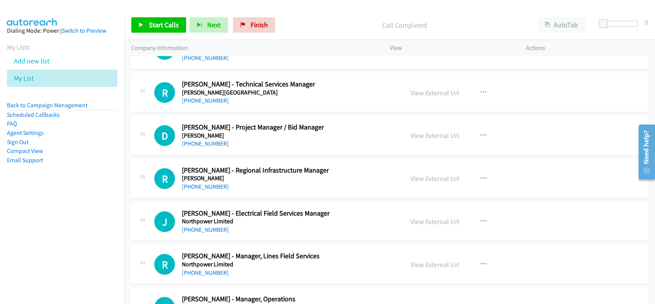
scroll to position [20987, 0]
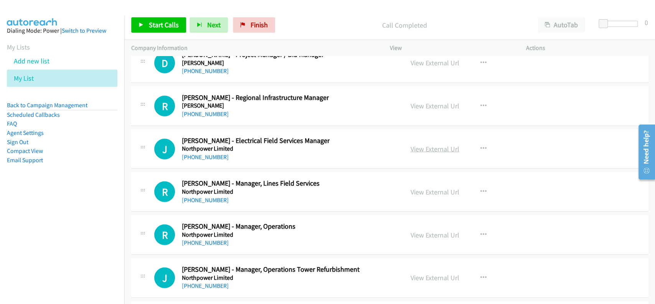
click at [437, 144] on link "View External Url" at bounding box center [435, 148] width 49 height 9
click at [198, 153] on link "[PHONE_NUMBER]" at bounding box center [205, 156] width 47 height 7
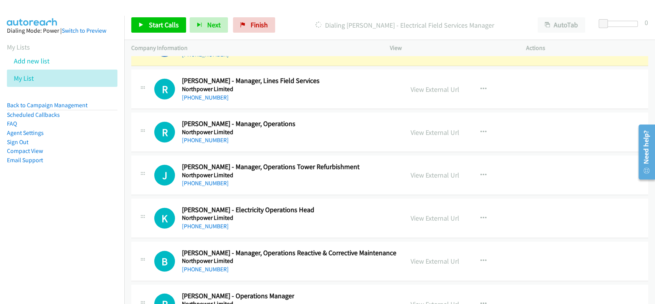
scroll to position [21141, 0]
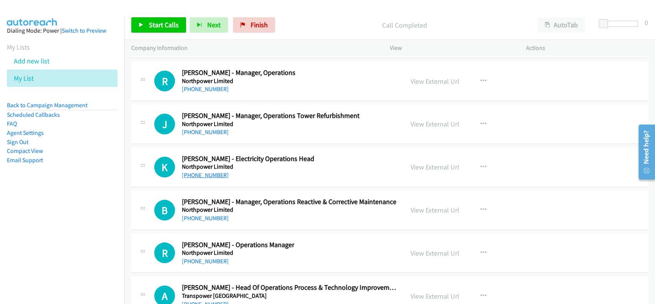
click at [200, 171] on link "[PHONE_NUMBER]" at bounding box center [205, 174] width 47 height 7
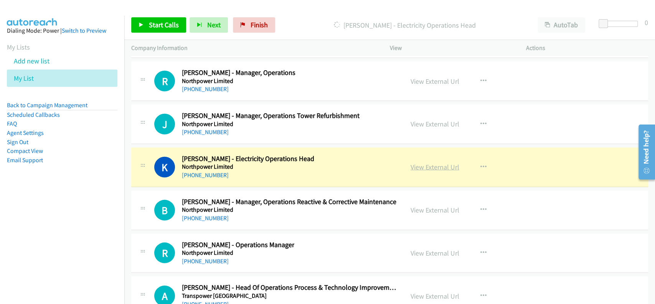
click at [424, 162] on link "View External Url" at bounding box center [435, 166] width 49 height 9
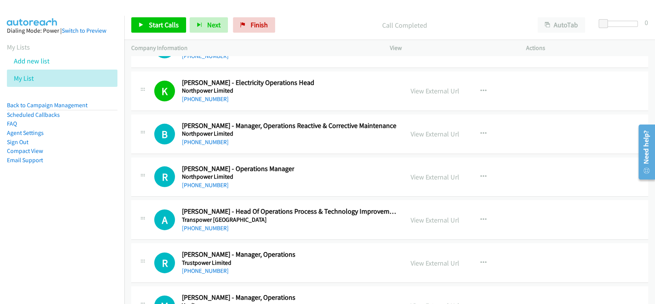
scroll to position [21229, 0]
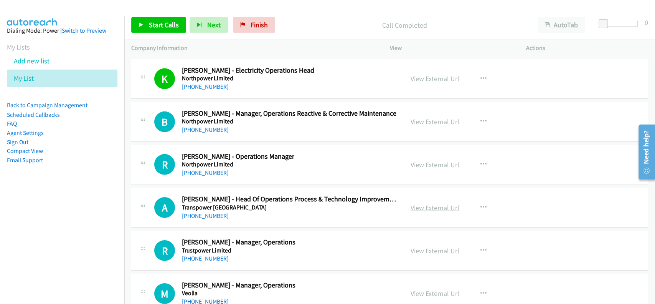
click at [419, 203] on link "View External Url" at bounding box center [435, 207] width 49 height 9
click at [191, 212] on link "+64 27 206 2414" at bounding box center [205, 215] width 47 height 7
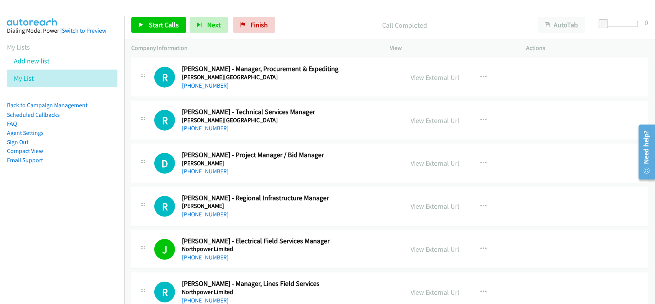
scroll to position [20871, 0]
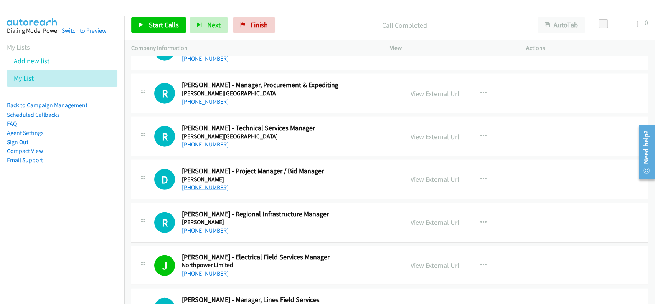
click at [201, 184] on link "+64 21 814 430" at bounding box center [205, 187] width 47 height 7
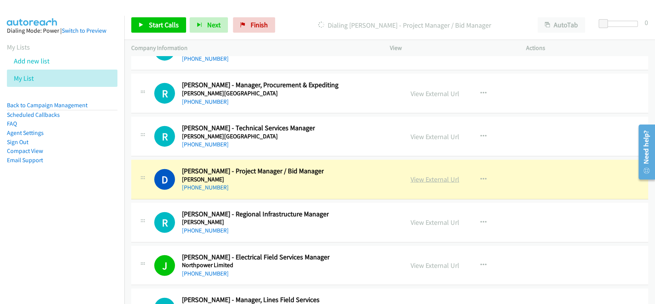
click at [430, 175] on link "View External Url" at bounding box center [435, 179] width 49 height 9
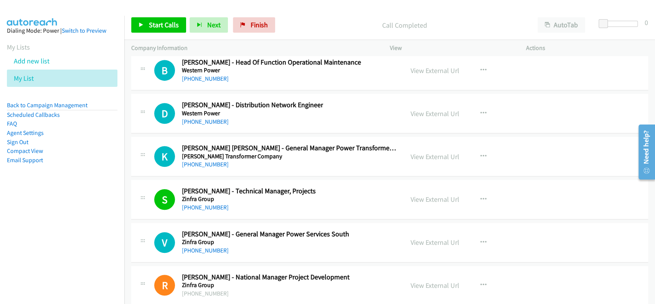
scroll to position [19899, 0]
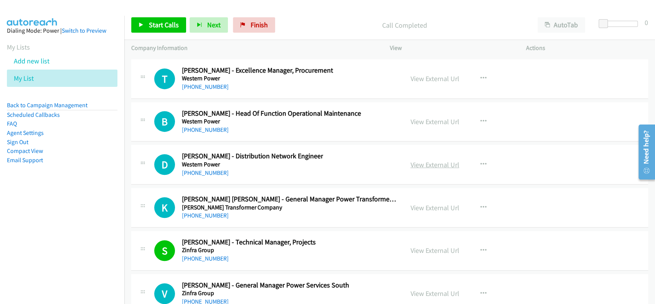
click at [439, 160] on link "View External Url" at bounding box center [435, 164] width 49 height 9
click at [203, 169] on link "+61 437 413 072" at bounding box center [205, 172] width 47 height 7
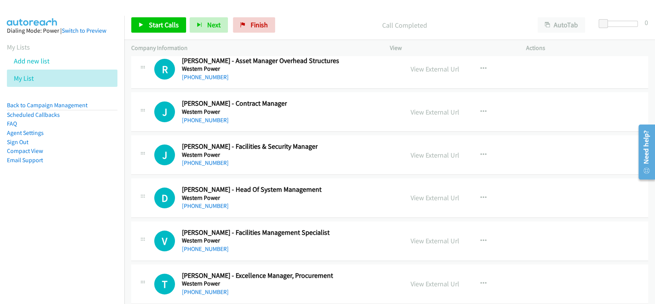
scroll to position [19642, 0]
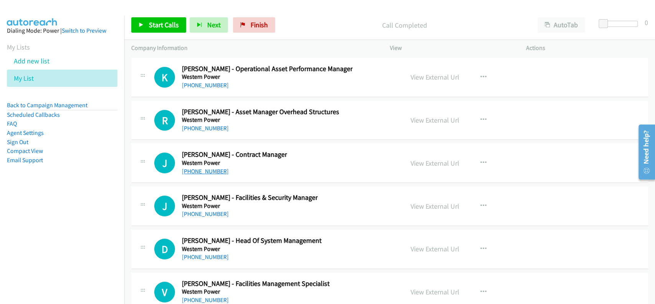
click at [209, 167] on link "+61 8 9326 6737" at bounding box center [205, 170] width 47 height 7
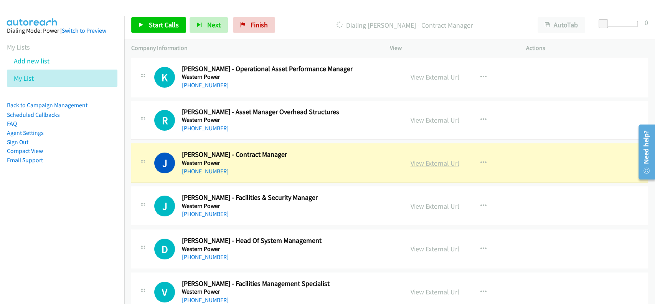
click at [438, 159] on link "View External Url" at bounding box center [435, 163] width 49 height 9
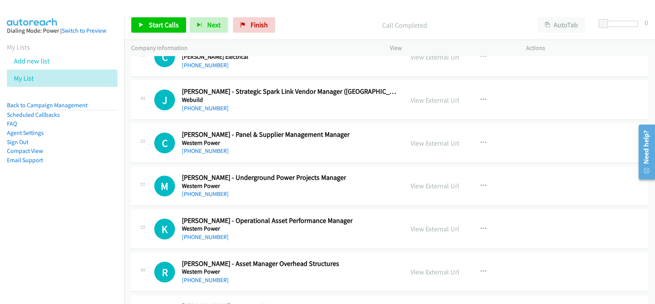
scroll to position [19489, 0]
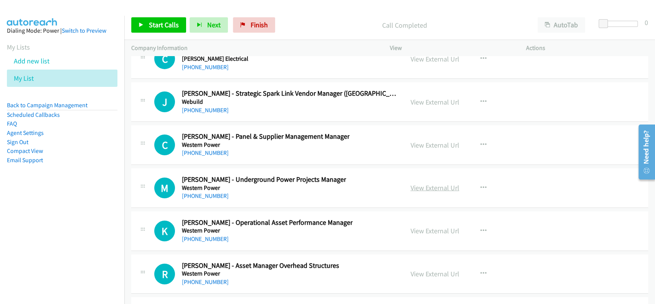
click at [430, 183] on link "View External Url" at bounding box center [435, 187] width 49 height 9
click at [205, 192] on link "+61 8 9326 6911" at bounding box center [205, 195] width 47 height 7
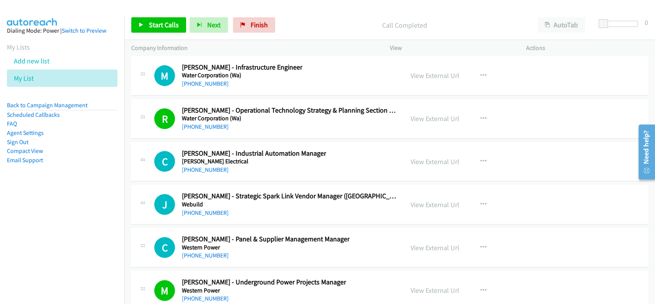
scroll to position [19335, 0]
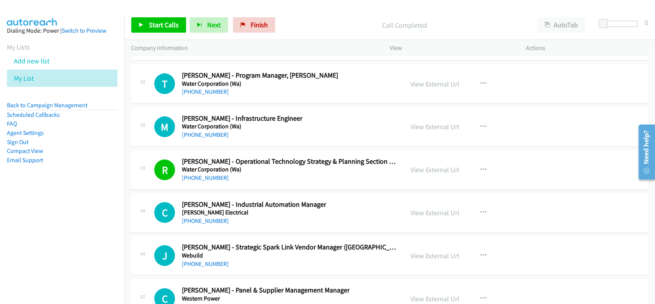
click at [430, 114] on div "View External Url View External Url Schedule/Manage Callback Start Calls Here R…" at bounding box center [475, 126] width 143 height 25
click at [436, 122] on link "View External Url" at bounding box center [435, 126] width 49 height 9
click at [209, 131] on link "+61 413 898 442" at bounding box center [205, 134] width 47 height 7
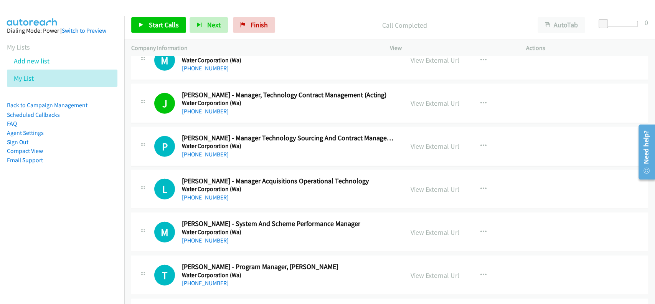
scroll to position [19131, 0]
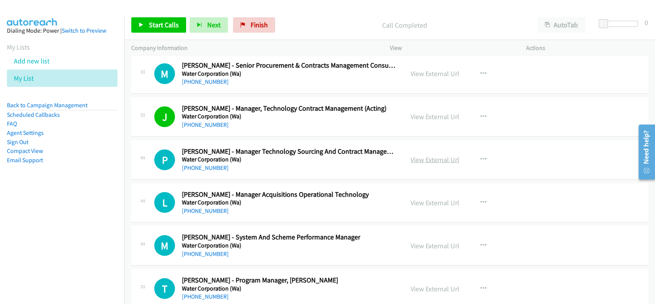
click at [414, 155] on link "View External Url" at bounding box center [435, 159] width 49 height 9
click at [205, 164] on link "+61 8 9420 3693" at bounding box center [205, 167] width 47 height 7
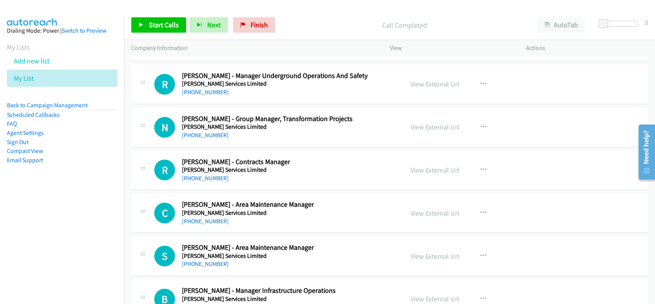
scroll to position [17953, 0]
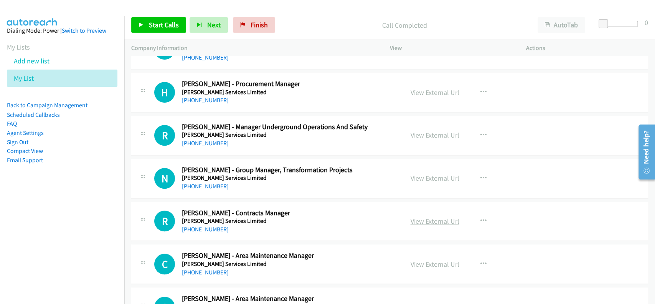
click at [437, 217] on link "View External Url" at bounding box center [435, 221] width 49 height 9
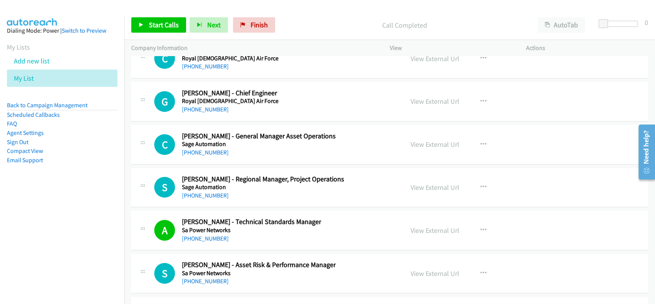
scroll to position [15158, 0]
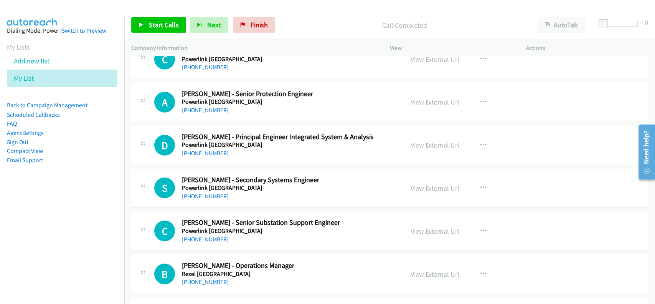
click at [654, 91] on div "+1 415-964-1034 Call failed - Please reload the list and try again This list wa…" at bounding box center [389, 180] width 531 height 248
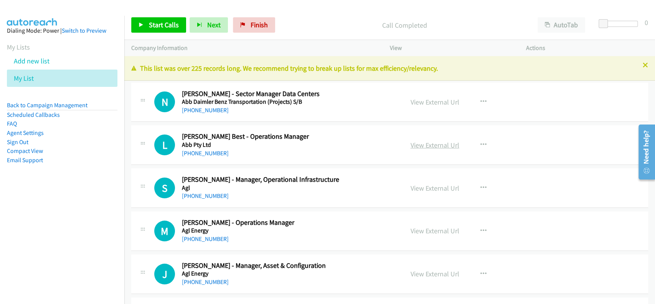
scroll to position [51, 0]
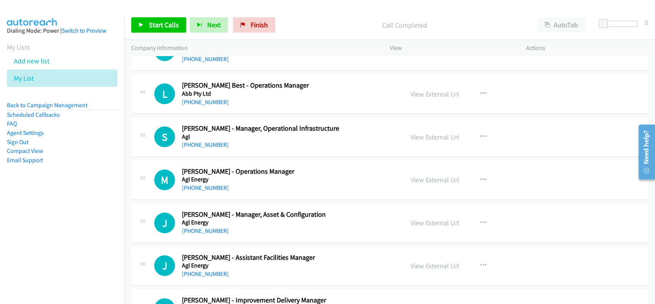
click at [428, 167] on div "View External Url View External Url Schedule/Manage Callback Start Calls Here R…" at bounding box center [475, 179] width 143 height 25
click at [428, 179] on link "View External Url" at bounding box center [435, 179] width 49 height 9
click at [197, 185] on link "+61 400 594 223" at bounding box center [205, 187] width 47 height 7
click at [424, 136] on link "View External Url" at bounding box center [435, 136] width 49 height 9
click at [197, 147] on link "+61 419 911 711" at bounding box center [205, 144] width 47 height 7
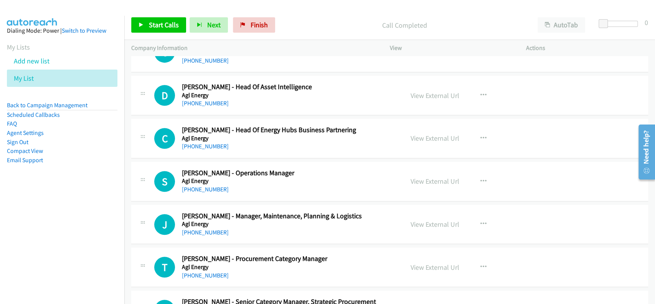
scroll to position [358, 0]
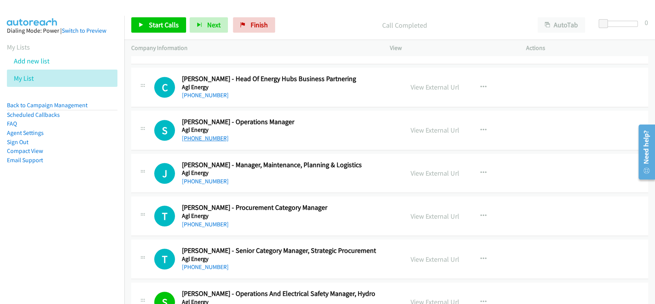
click at [217, 137] on link "+61 411 613 538" at bounding box center [205, 137] width 47 height 7
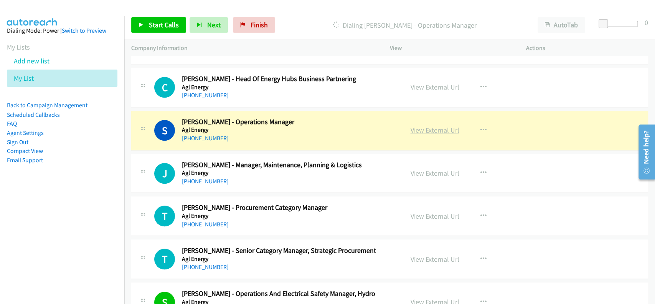
click at [418, 131] on link "View External Url" at bounding box center [435, 130] width 49 height 9
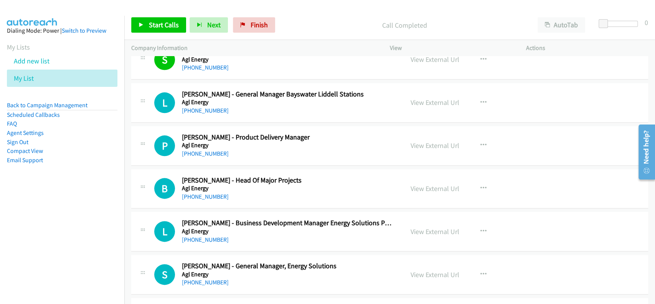
scroll to position [614, 0]
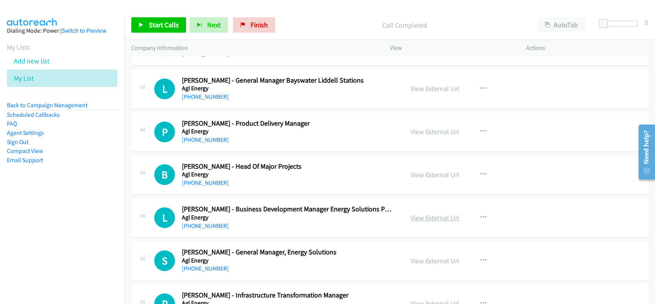
click at [420, 219] on link "View External Url" at bounding box center [435, 217] width 49 height 9
click at [207, 227] on link "+61 408 094 377" at bounding box center [205, 225] width 47 height 7
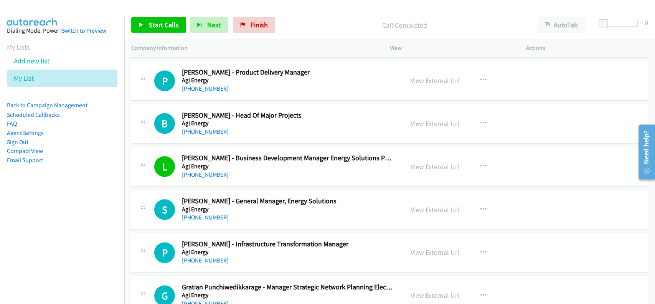
scroll to position [716, 0]
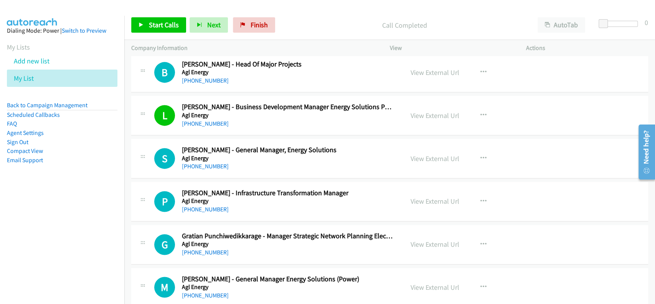
click at [395, 150] on div "S Callback Scheduled Sean Fleming - General Manager, Energy Solutions Agl Energ…" at bounding box center [267, 158] width 273 height 25
click at [404, 156] on div "View External Url View External Url Schedule/Manage Callback Start Calls Here R…" at bounding box center [475, 158] width 143 height 25
click at [422, 155] on link "View External Url" at bounding box center [435, 158] width 49 height 9
click at [198, 163] on link "[PHONE_NUMBER]" at bounding box center [205, 165] width 47 height 7
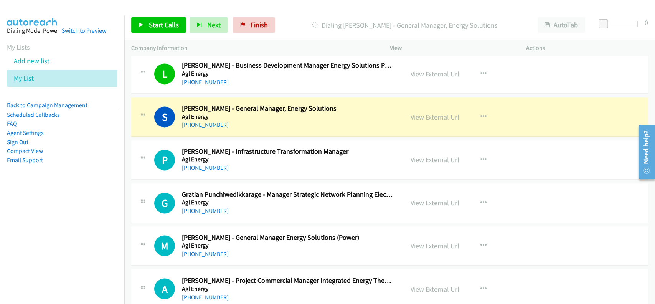
scroll to position [768, 0]
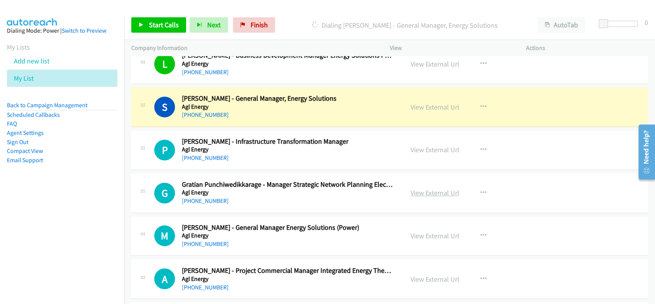
click at [424, 192] on link "View External Url" at bounding box center [435, 192] width 49 height 9
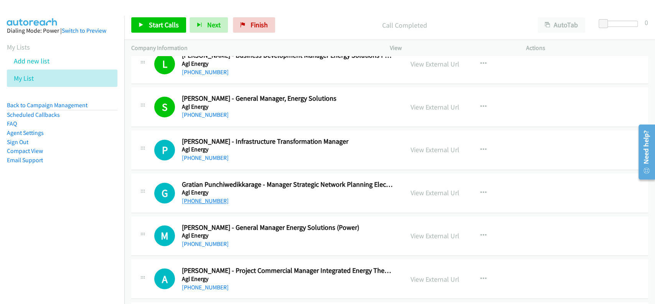
click at [210, 200] on link "+61 425 341 704" at bounding box center [205, 200] width 47 height 7
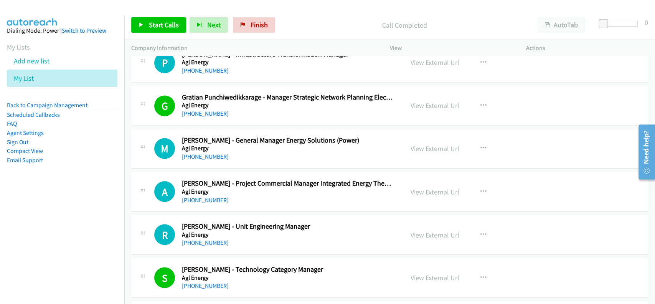
scroll to position [870, 0]
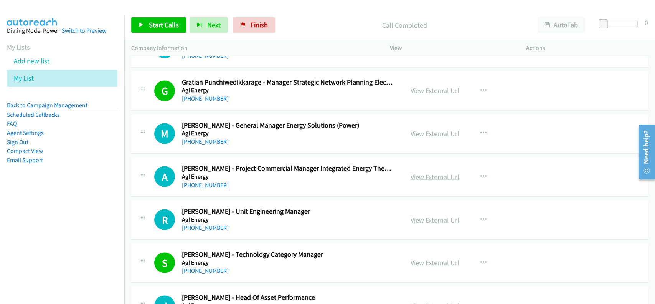
click at [418, 174] on link "View External Url" at bounding box center [435, 176] width 49 height 9
click at [203, 184] on link "[PHONE_NUMBER]" at bounding box center [205, 184] width 47 height 7
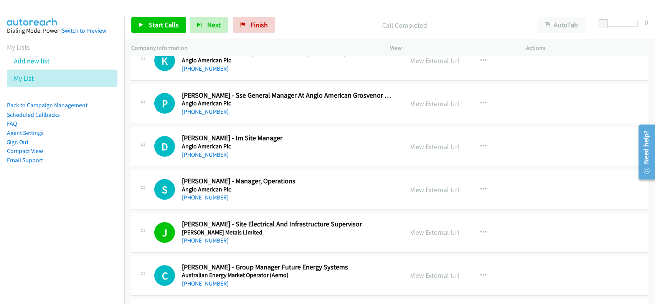
scroll to position [1638, 0]
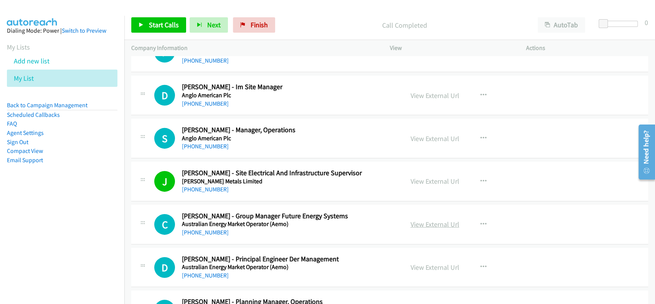
click at [417, 221] on link "View External Url" at bounding box center [435, 224] width 49 height 9
click at [210, 228] on link "[PHONE_NUMBER]" at bounding box center [205, 231] width 47 height 7
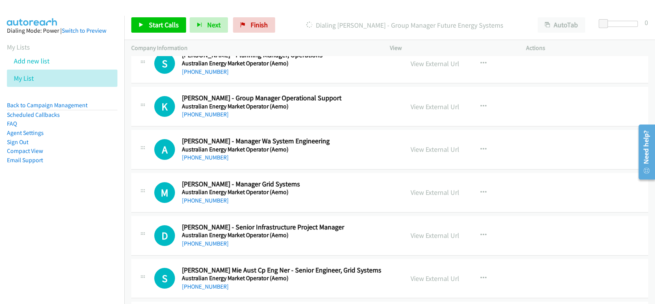
scroll to position [1894, 0]
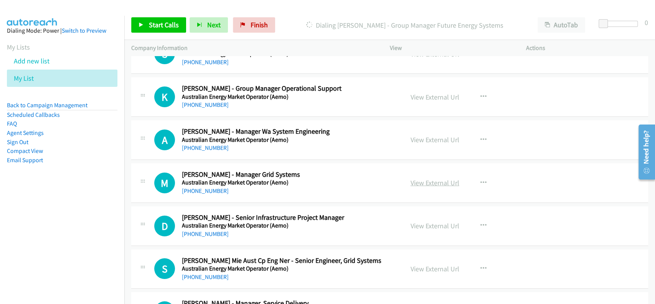
click at [428, 180] on link "View External Url" at bounding box center [435, 182] width 49 height 9
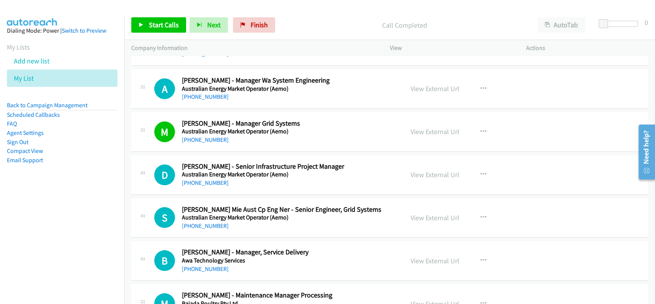
scroll to position [1996, 0]
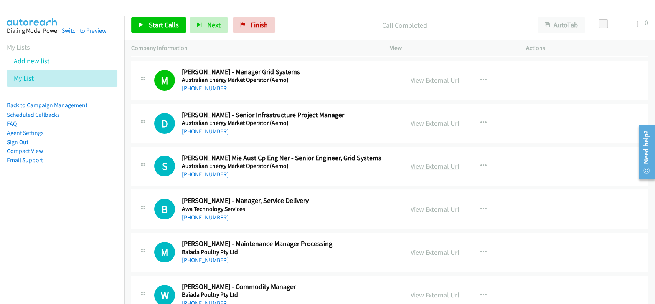
click at [435, 164] on link "View External Url" at bounding box center [435, 166] width 49 height 9
click at [200, 174] on link "+61 422 910 507" at bounding box center [205, 173] width 47 height 7
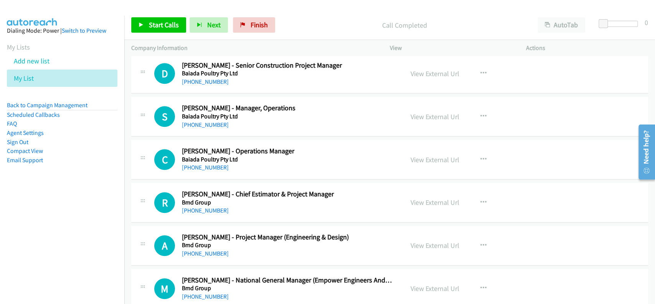
scroll to position [2355, 0]
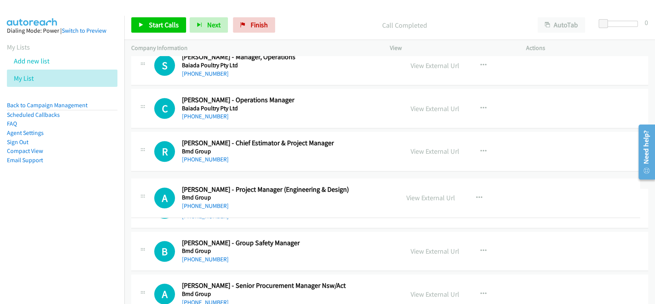
drag, startPoint x: 284, startPoint y: 187, endPoint x: 252, endPoint y: 190, distance: 31.9
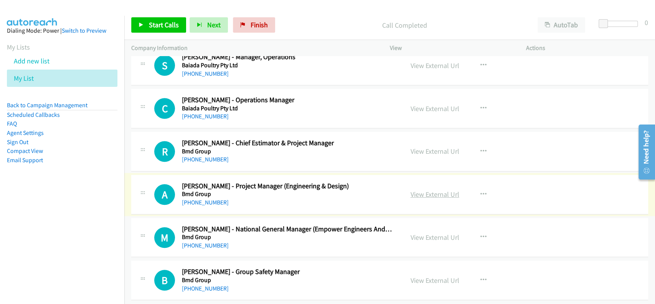
click at [420, 193] on link "View External Url" at bounding box center [435, 194] width 49 height 9
click at [206, 198] on link "+61 438 776 506" at bounding box center [205, 201] width 47 height 7
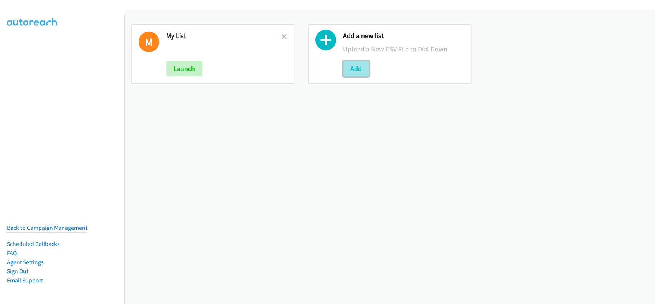
click at [354, 65] on button "Add" at bounding box center [356, 68] width 26 height 15
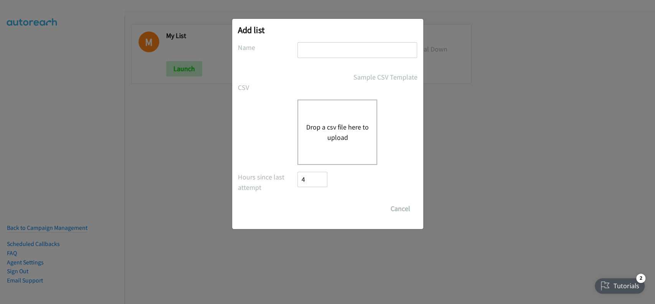
click at [314, 46] on input "text" at bounding box center [358, 50] width 120 height 16
type input "my list"
click at [314, 118] on div "Drop a csv file here to upload" at bounding box center [338, 131] width 80 height 65
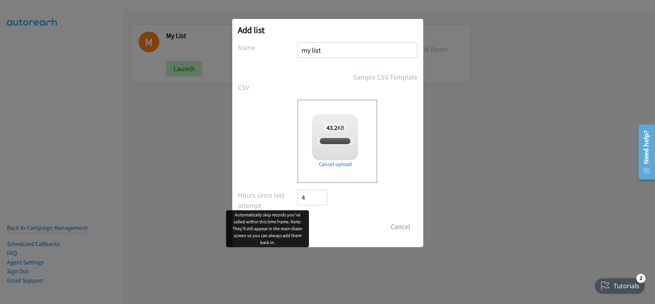
checkbox input "true"
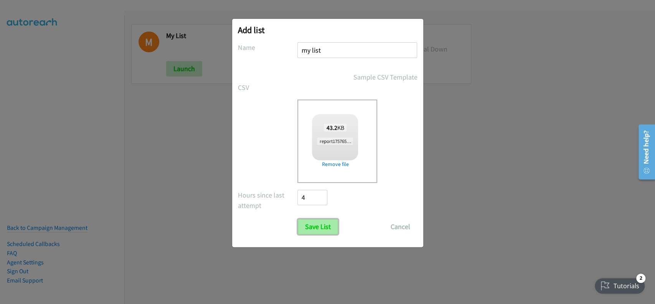
click at [319, 229] on input "Save List" at bounding box center [318, 226] width 40 height 15
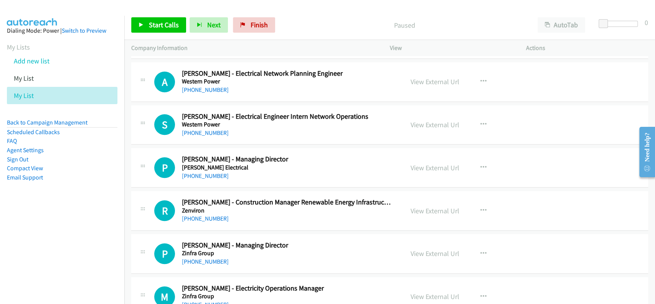
scroll to position [8144, 0]
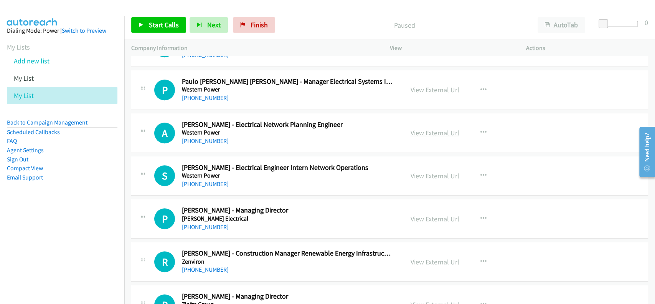
click at [414, 128] on link "View External Url" at bounding box center [435, 132] width 49 height 9
click at [207, 137] on link "[PHONE_NUMBER]" at bounding box center [205, 140] width 47 height 7
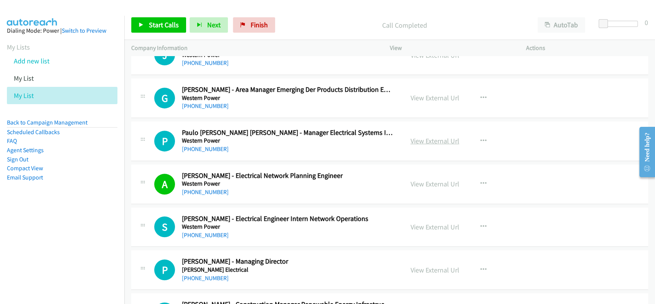
click at [416, 136] on link "View External Url" at bounding box center [435, 140] width 49 height 9
click at [192, 145] on link "[PHONE_NUMBER]" at bounding box center [205, 148] width 47 height 7
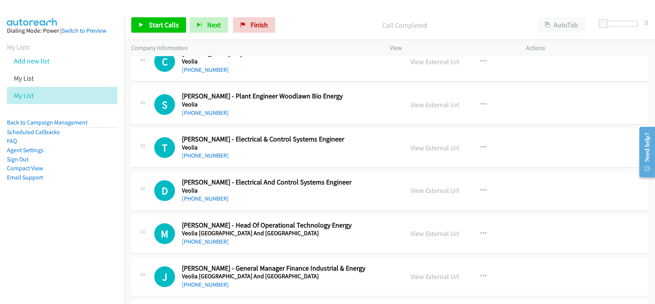
scroll to position [7734, 0]
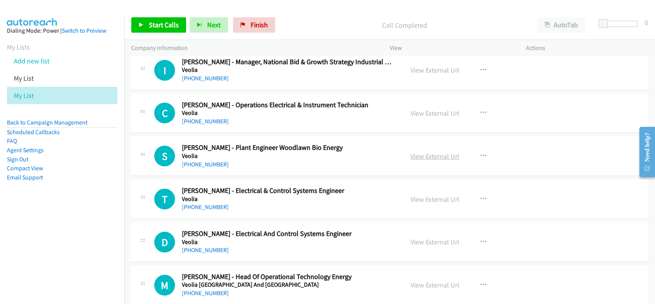
click at [412, 152] on link "View External Url" at bounding box center [435, 156] width 49 height 9
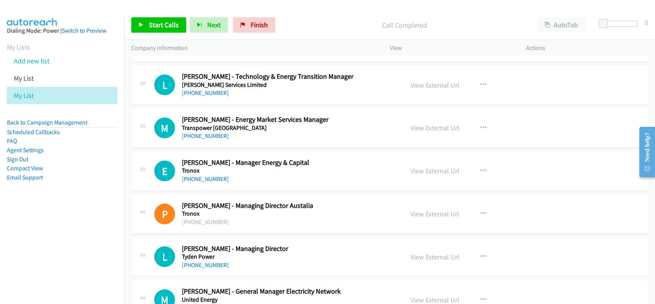
scroll to position [7325, 0]
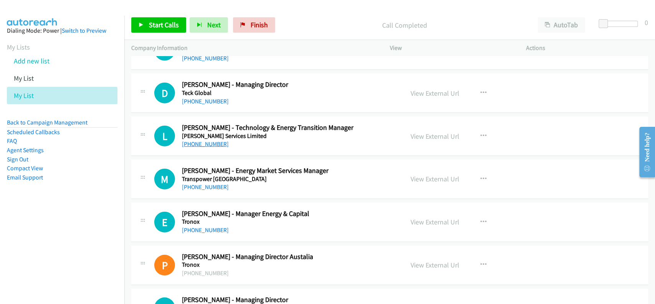
click at [206, 140] on link "[PHONE_NUMBER]" at bounding box center [205, 143] width 47 height 7
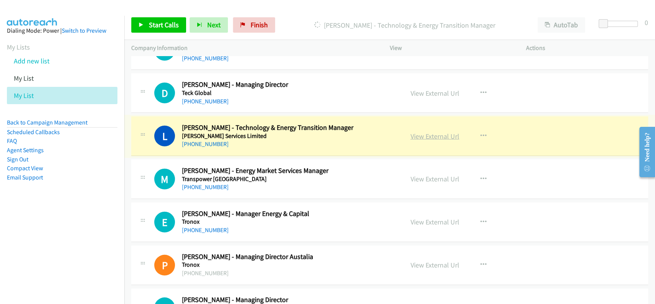
click at [424, 132] on link "View External Url" at bounding box center [435, 136] width 49 height 9
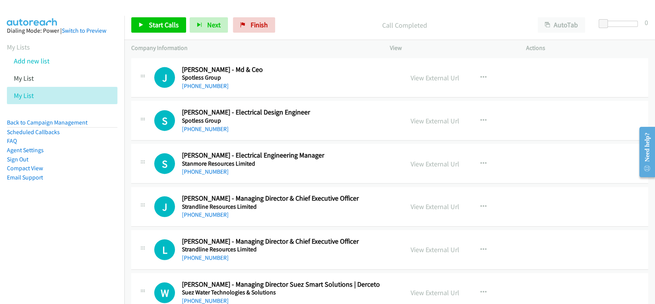
scroll to position [7069, 0]
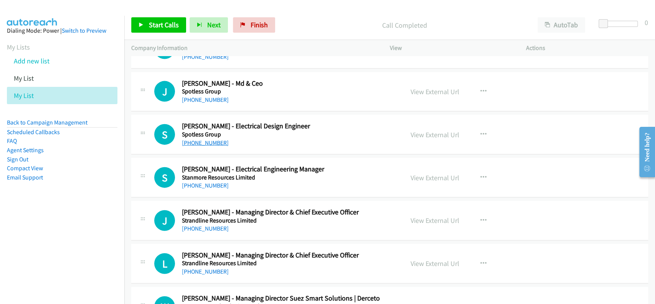
click at [207, 139] on link "[PHONE_NUMBER]" at bounding box center [205, 142] width 47 height 7
click at [428, 130] on link "View External Url" at bounding box center [435, 134] width 49 height 9
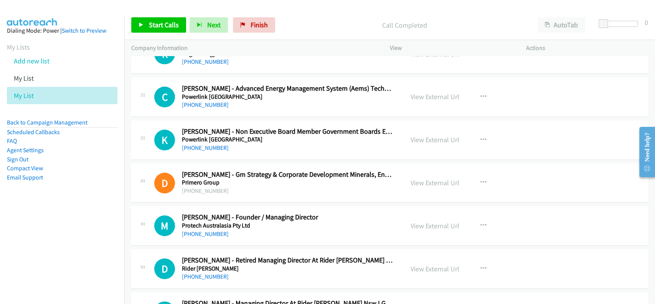
scroll to position [6454, 0]
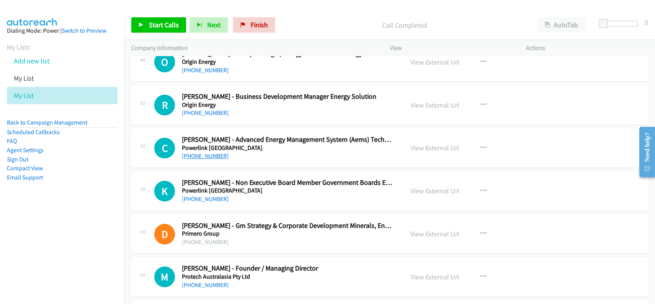
click at [200, 152] on link "[PHONE_NUMBER]" at bounding box center [205, 155] width 47 height 7
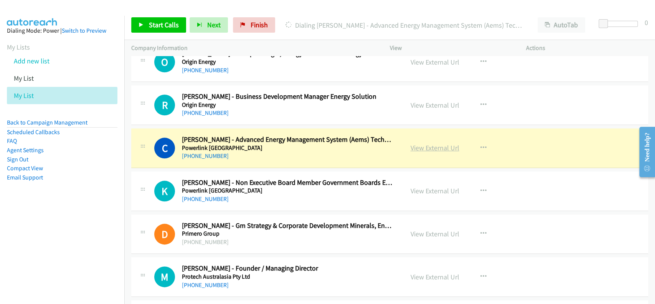
click at [423, 143] on link "View External Url" at bounding box center [435, 147] width 49 height 9
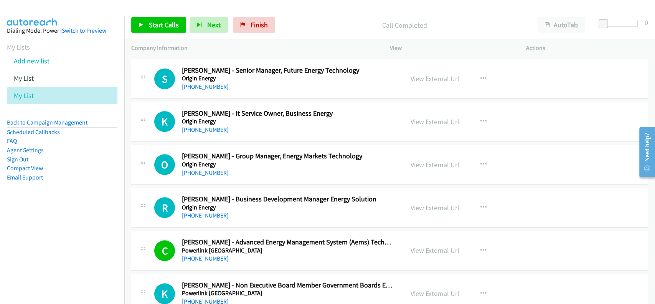
scroll to position [6301, 0]
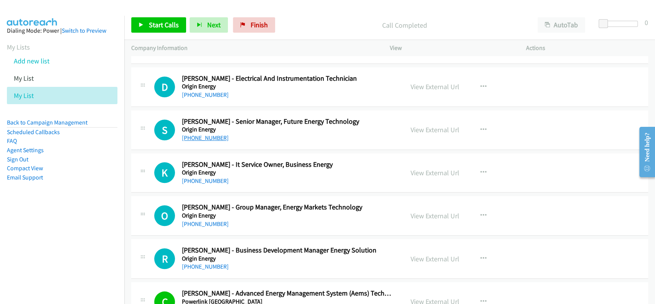
click at [206, 134] on link "[PHONE_NUMBER]" at bounding box center [205, 137] width 47 height 7
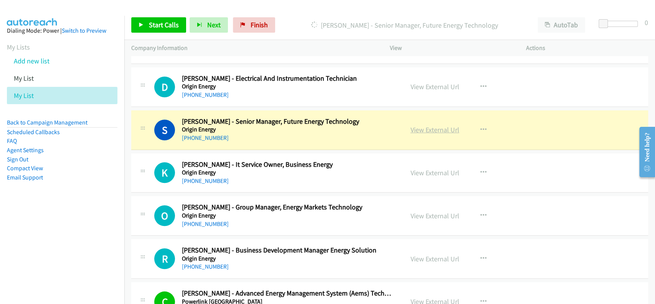
click at [412, 125] on link "View External Url" at bounding box center [435, 129] width 49 height 9
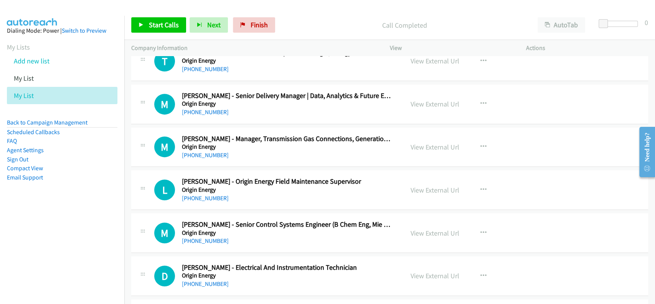
scroll to position [6096, 0]
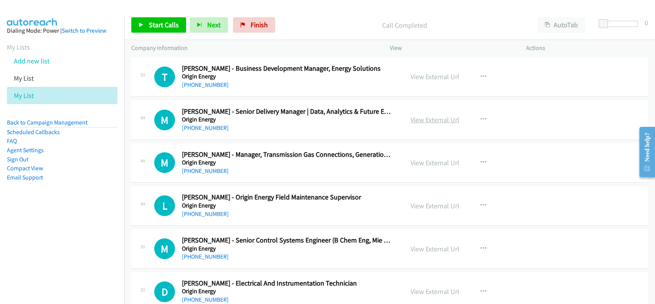
click at [412, 115] on link "View External Url" at bounding box center [435, 119] width 49 height 9
click at [212, 124] on link "[PHONE_NUMBER]" at bounding box center [205, 127] width 47 height 7
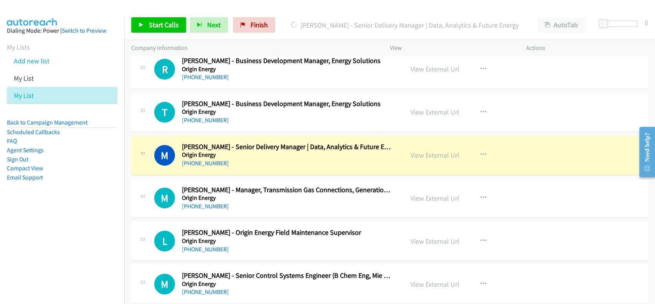
scroll to position [6045, 0]
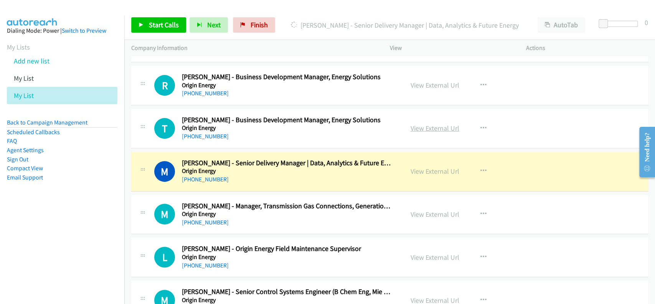
click at [412, 124] on link "View External Url" at bounding box center [435, 128] width 49 height 9
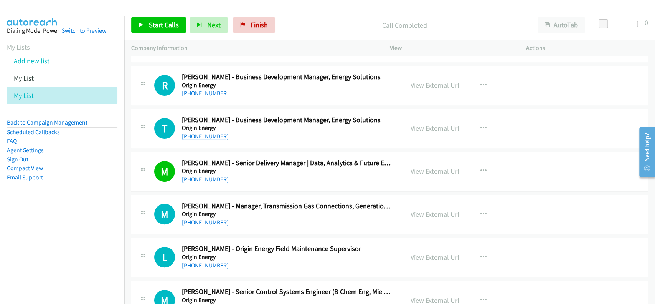
click at [213, 132] on link "[PHONE_NUMBER]" at bounding box center [205, 135] width 47 height 7
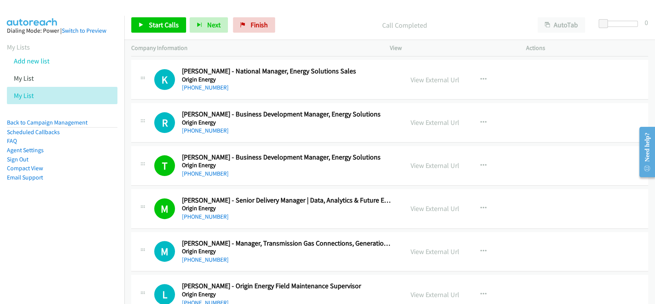
scroll to position [5994, 0]
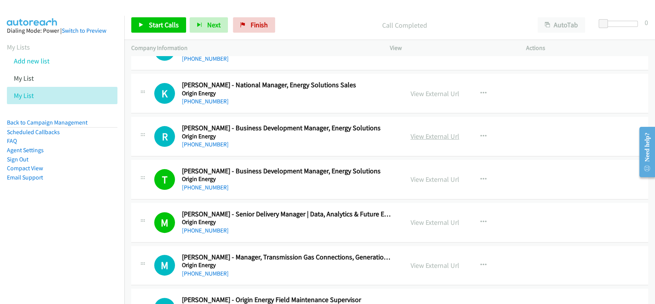
click at [411, 132] on link "View External Url" at bounding box center [435, 136] width 49 height 9
click at [193, 141] on link "[PHONE_NUMBER]" at bounding box center [205, 144] width 47 height 7
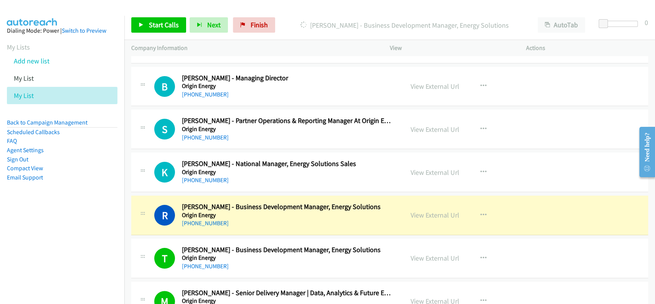
scroll to position [5891, 0]
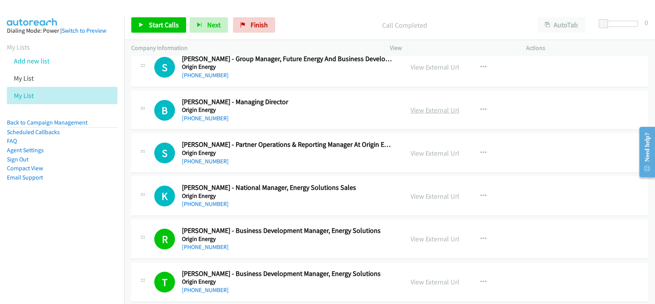
click at [433, 106] on link "View External Url" at bounding box center [435, 110] width 49 height 9
click at [192, 114] on link "[PHONE_NUMBER]" at bounding box center [205, 117] width 47 height 7
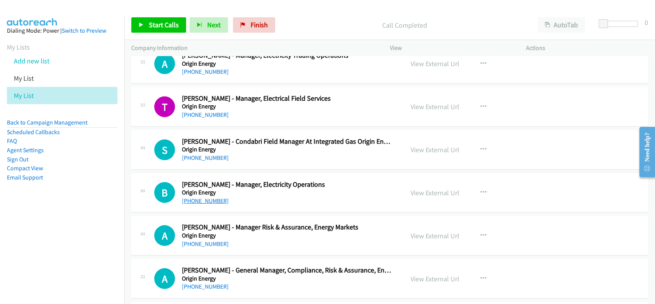
scroll to position [5328, 0]
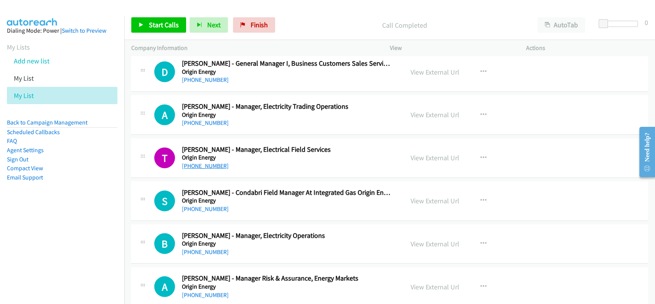
click at [200, 162] on link "[PHONE_NUMBER]" at bounding box center [205, 165] width 47 height 7
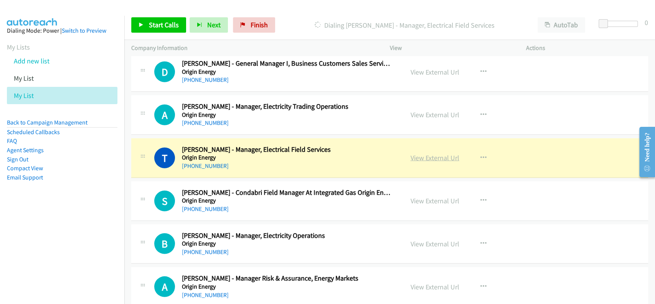
click at [437, 153] on link "View External Url" at bounding box center [435, 157] width 49 height 9
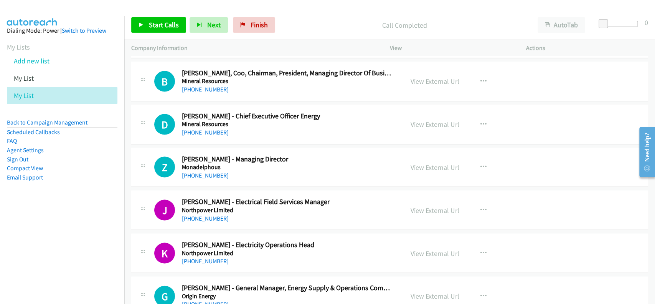
scroll to position [4919, 0]
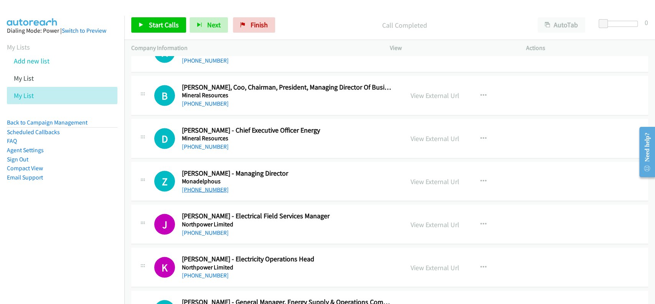
click at [203, 185] on link "[PHONE_NUMBER]" at bounding box center [205, 188] width 47 height 7
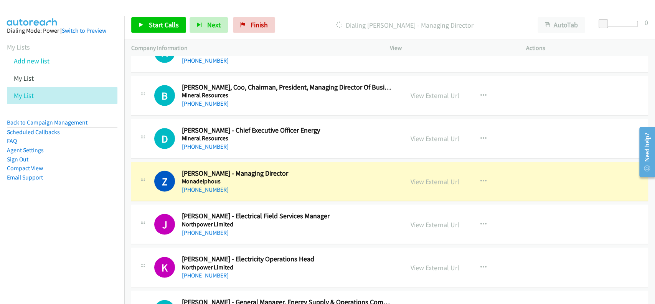
click at [415, 180] on div "View External Url" at bounding box center [435, 181] width 49 height 10
click at [418, 177] on link "View External Url" at bounding box center [435, 181] width 49 height 9
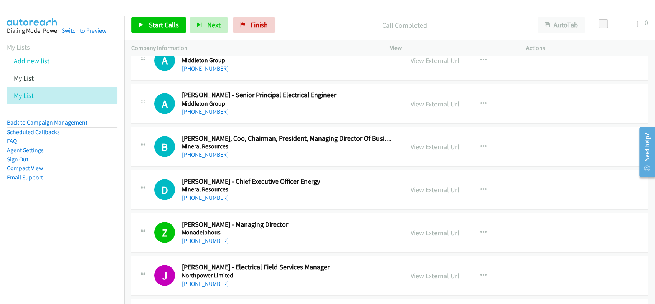
scroll to position [4816, 0]
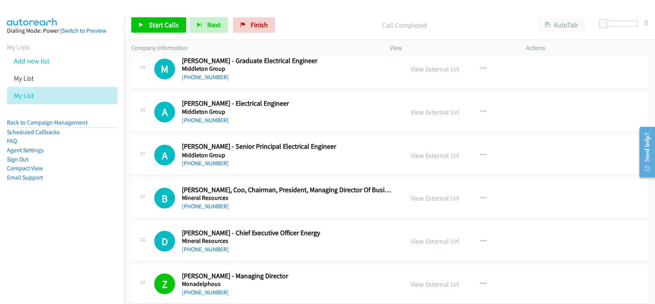
click at [214, 162] on div "A Callback Scheduled [PERSON_NAME] - Senior Principal Electrical Engineer Middl…" at bounding box center [389, 155] width 517 height 40
click at [208, 160] on link "[PHONE_NUMBER]" at bounding box center [205, 162] width 47 height 7
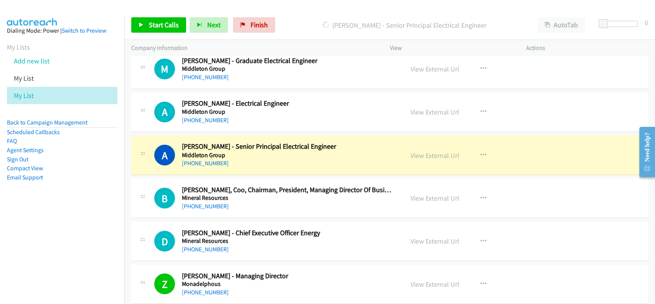
click at [424, 150] on div "View External Url" at bounding box center [435, 155] width 49 height 10
click at [427, 150] on link "View External Url" at bounding box center [435, 154] width 49 height 9
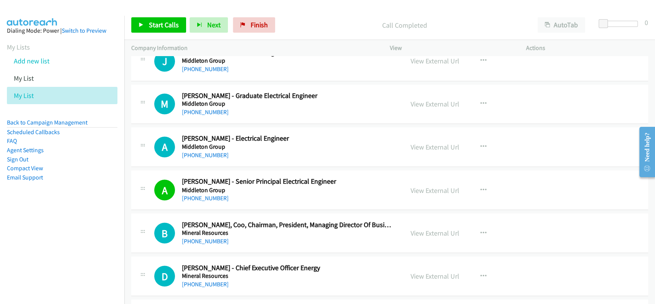
scroll to position [4765, 0]
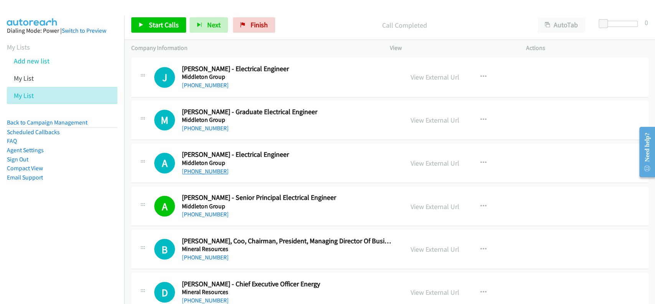
click at [208, 167] on link "[PHONE_NUMBER]" at bounding box center [205, 170] width 47 height 7
click at [437, 162] on div "View External Url" at bounding box center [435, 163] width 49 height 10
click at [436, 159] on link "View External Url" at bounding box center [435, 163] width 49 height 9
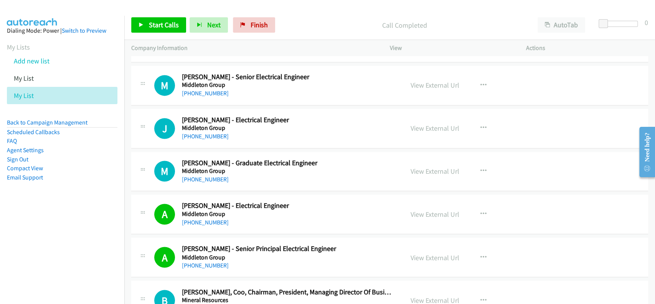
scroll to position [4663, 0]
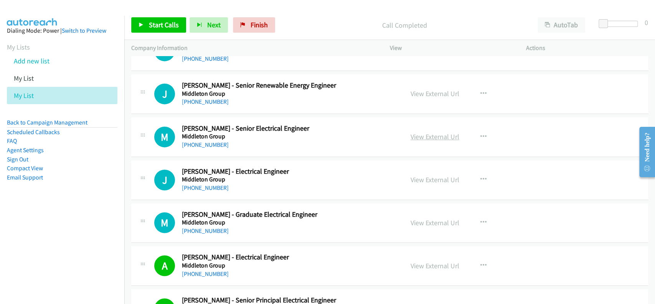
click at [432, 133] on link "View External Url" at bounding box center [435, 136] width 49 height 9
click at [207, 141] on link "[PHONE_NUMBER]" at bounding box center [205, 144] width 47 height 7
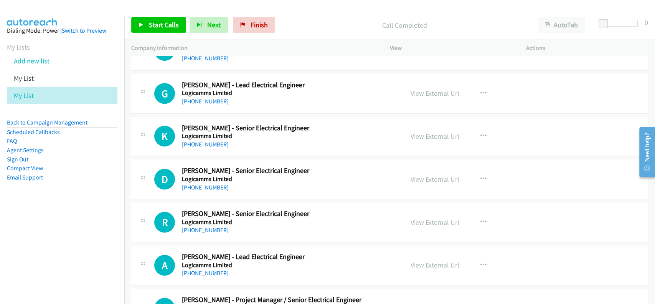
scroll to position [4253, 0]
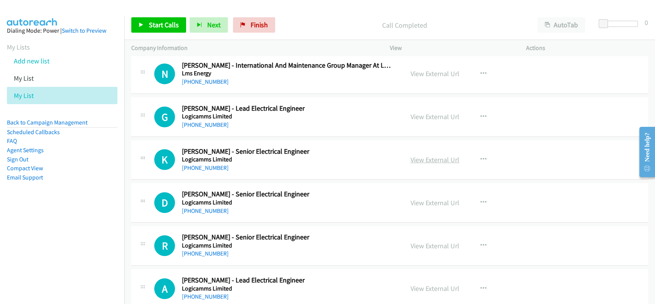
click at [427, 155] on link "View External Url" at bounding box center [435, 159] width 49 height 9
click at [196, 165] on link "[PHONE_NUMBER]" at bounding box center [205, 167] width 47 height 7
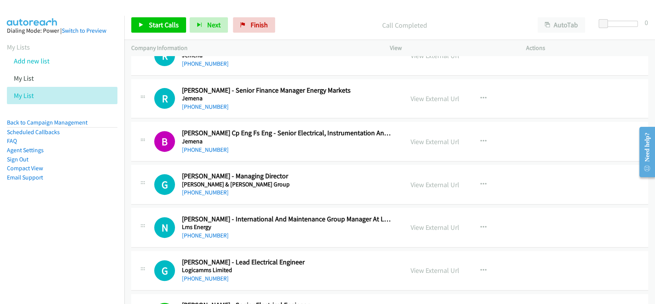
scroll to position [4048, 0]
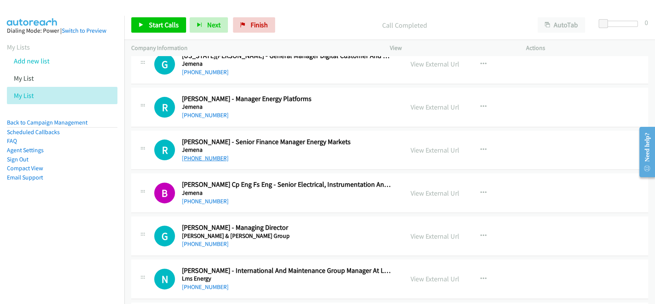
click at [197, 154] on link "[PHONE_NUMBER]" at bounding box center [205, 157] width 47 height 7
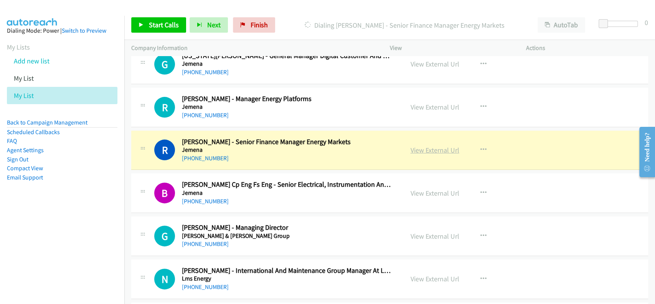
click at [412, 146] on link "View External Url" at bounding box center [435, 150] width 49 height 9
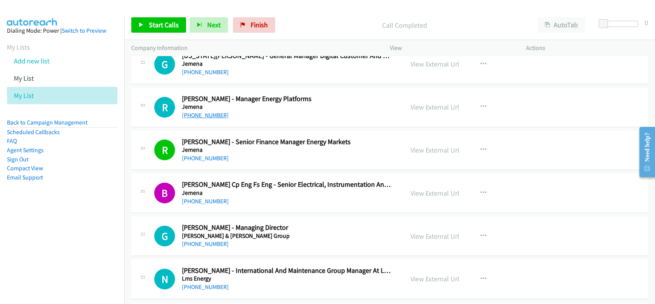
click at [212, 111] on link "[PHONE_NUMBER]" at bounding box center [205, 114] width 47 height 7
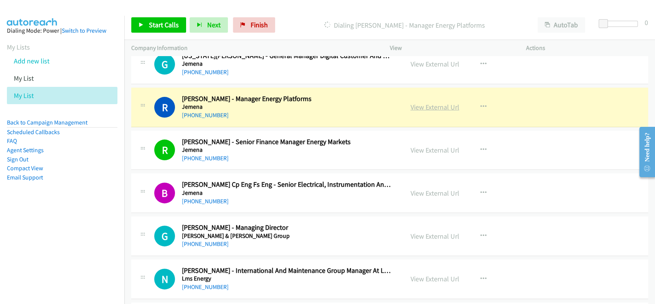
click at [442, 103] on link "View External Url" at bounding box center [435, 107] width 49 height 9
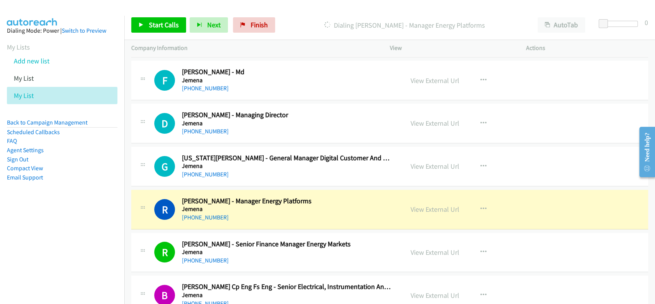
scroll to position [3895, 0]
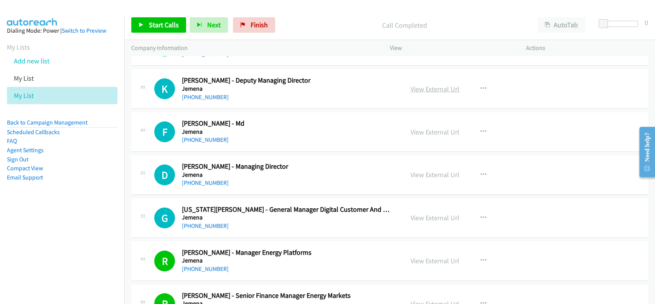
click at [416, 84] on link "View External Url" at bounding box center [435, 88] width 49 height 9
click at [192, 96] on div "[PHONE_NUMBER]" at bounding box center [287, 97] width 211 height 9
click at [193, 94] on link "[PHONE_NUMBER]" at bounding box center [205, 96] width 47 height 7
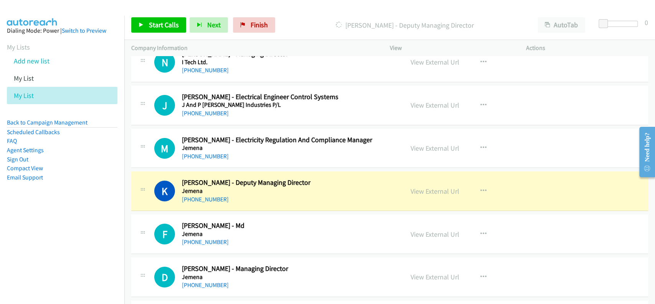
scroll to position [3741, 0]
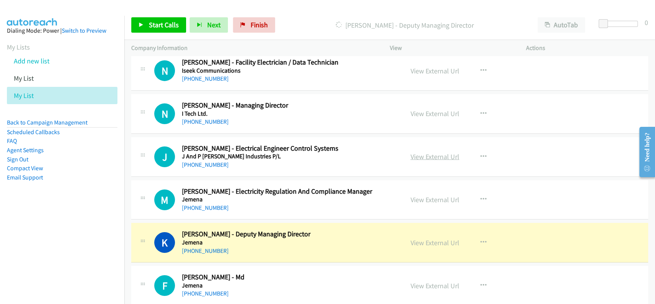
click at [425, 155] on link "View External Url" at bounding box center [435, 156] width 49 height 9
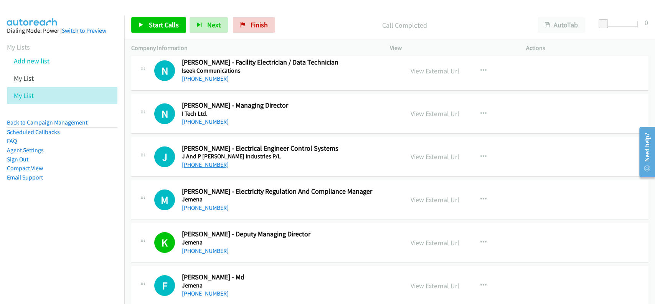
click at [207, 161] on link "[PHONE_NUMBER]" at bounding box center [205, 164] width 47 height 7
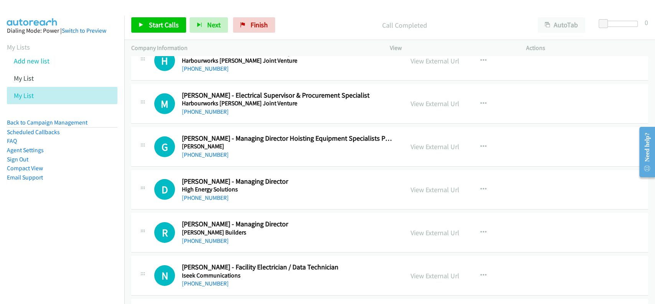
scroll to position [3486, 0]
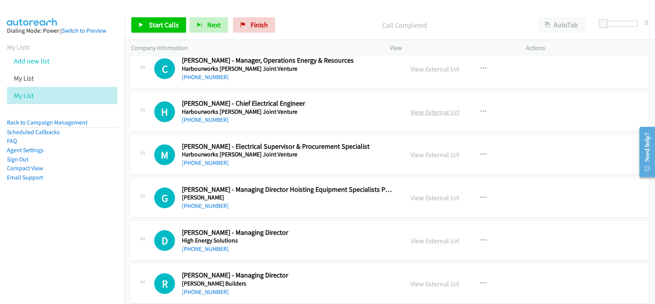
click at [441, 107] on link "View External Url" at bounding box center [435, 111] width 49 height 9
click at [188, 117] on link "[PHONE_NUMBER]" at bounding box center [205, 119] width 47 height 7
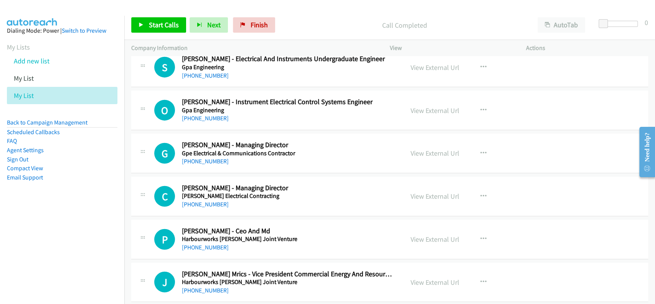
scroll to position [3178, 0]
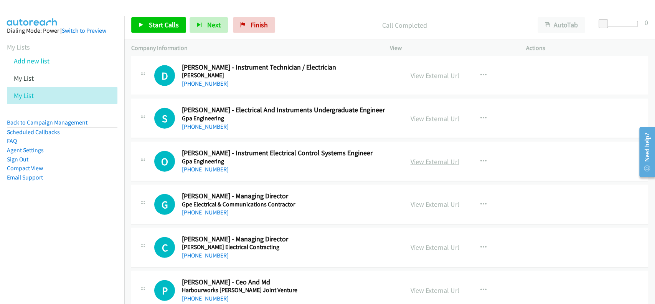
click at [421, 161] on link "View External Url" at bounding box center [435, 161] width 49 height 9
click at [211, 168] on link "[PHONE_NUMBER]" at bounding box center [205, 168] width 47 height 7
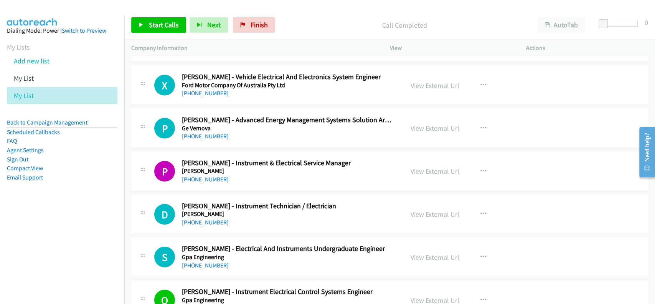
scroll to position [3025, 0]
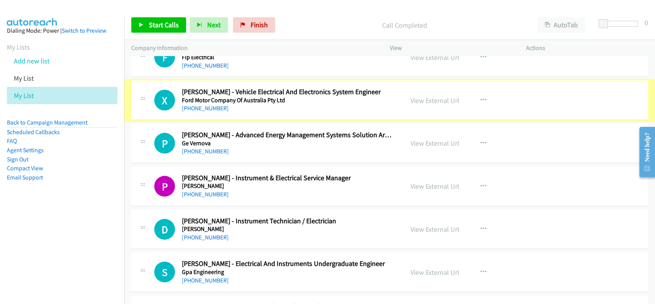
click at [432, 98] on link "View External Url" at bounding box center [435, 100] width 49 height 9
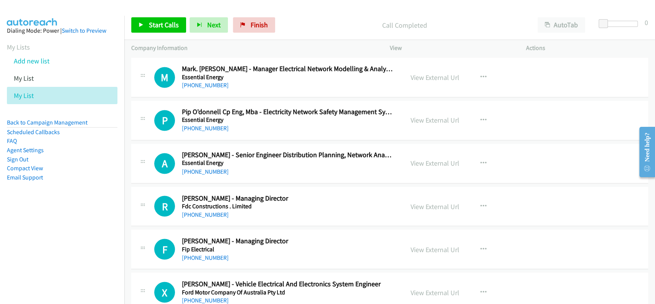
scroll to position [2820, 0]
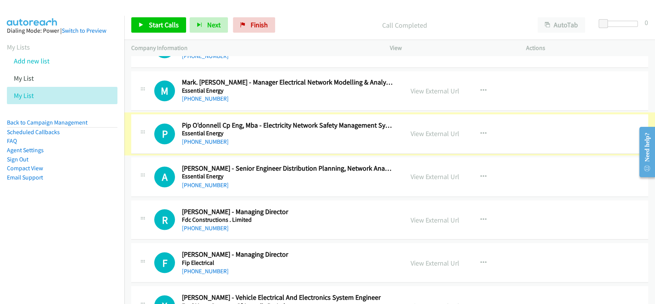
click at [195, 138] on link "[PHONE_NUMBER]" at bounding box center [205, 141] width 47 height 7
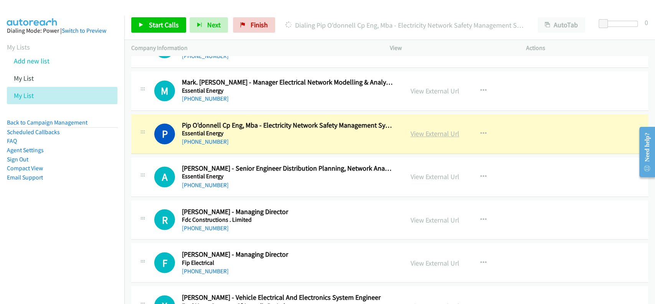
click at [435, 131] on link "View External Url" at bounding box center [435, 133] width 49 height 9
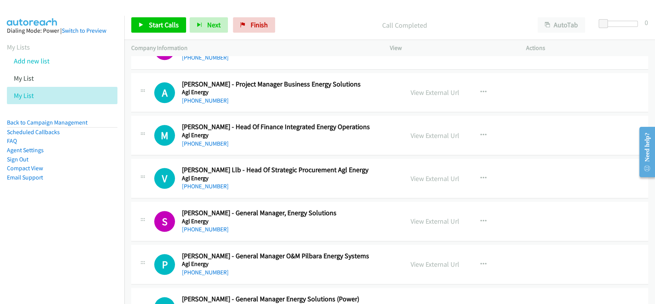
scroll to position [363, 0]
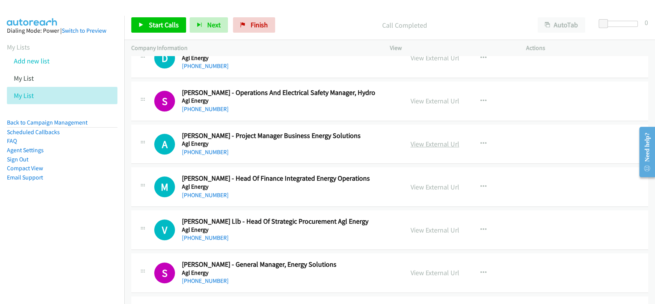
click at [419, 142] on link "View External Url" at bounding box center [435, 143] width 49 height 9
click at [198, 152] on link "[PHONE_NUMBER]" at bounding box center [205, 151] width 47 height 7
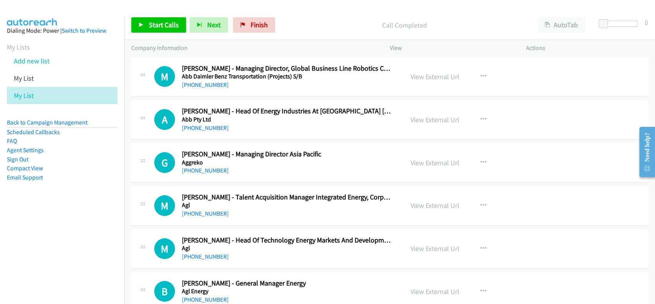
scroll to position [0, 0]
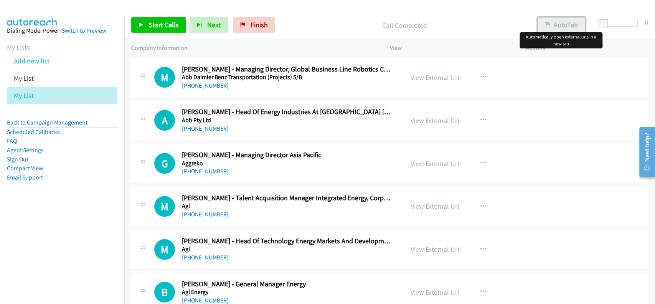
click at [560, 25] on button "AutoTab" at bounding box center [562, 24] width 48 height 15
click at [164, 21] on span "Start Calls" at bounding box center [164, 24] width 30 height 9
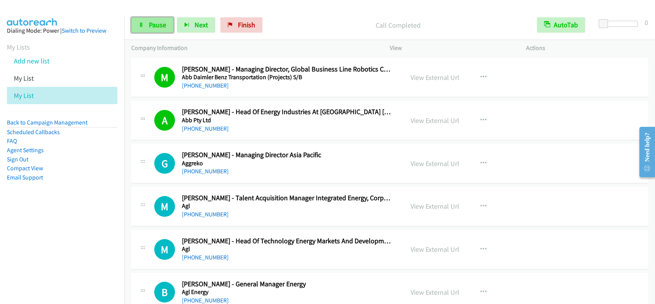
click at [143, 20] on link "Pause" at bounding box center [152, 24] width 42 height 15
click at [143, 20] on link "Start Calls" at bounding box center [158, 24] width 55 height 15
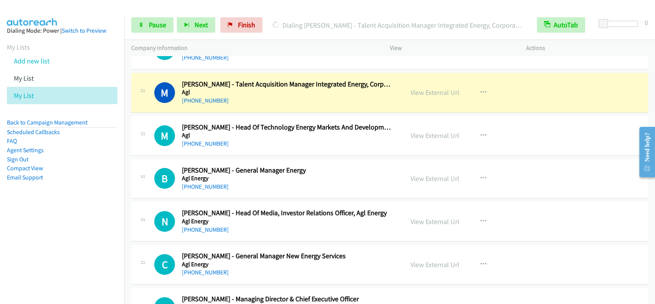
scroll to position [123, 0]
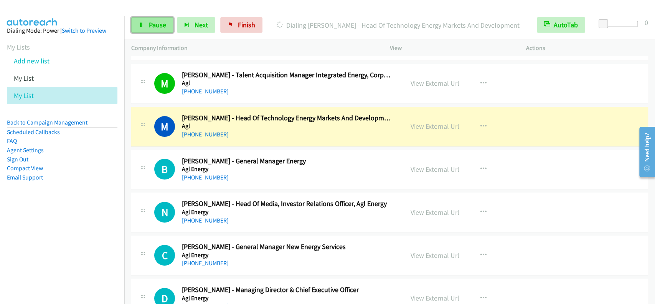
click at [156, 23] on span "Pause" at bounding box center [157, 24] width 17 height 9
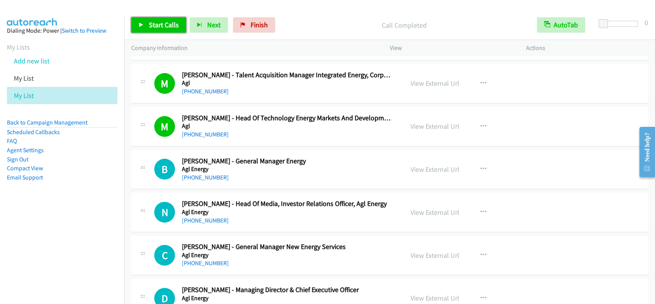
click at [157, 23] on span "Start Calls" at bounding box center [164, 24] width 30 height 9
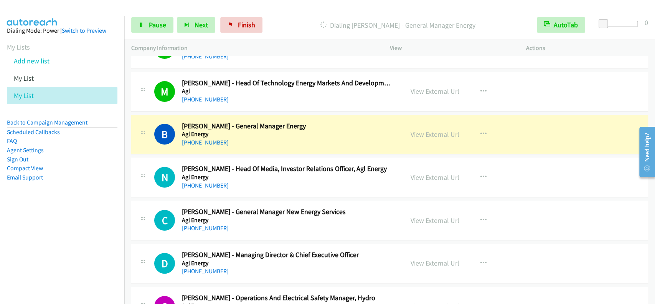
scroll to position [174, 0]
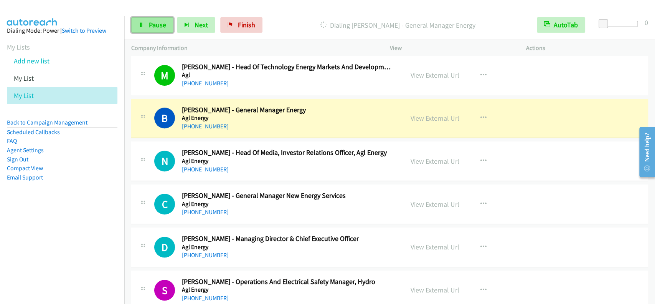
click at [155, 23] on span "Pause" at bounding box center [157, 24] width 17 height 9
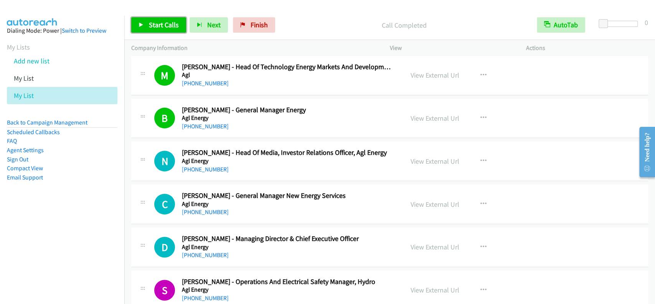
click at [162, 28] on span "Start Calls" at bounding box center [164, 24] width 30 height 9
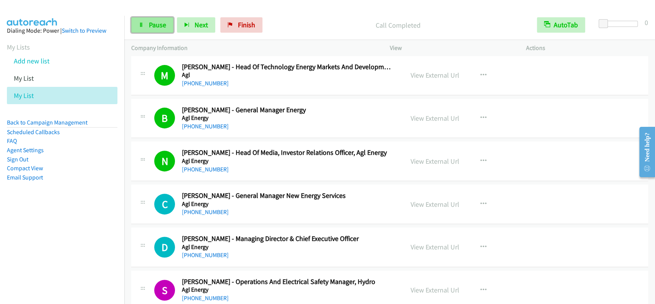
click at [147, 30] on link "Pause" at bounding box center [152, 24] width 42 height 15
click at [149, 30] on link "Start Calls" at bounding box center [158, 24] width 55 height 15
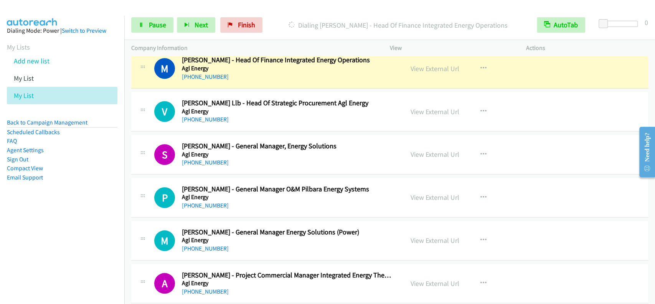
scroll to position [430, 0]
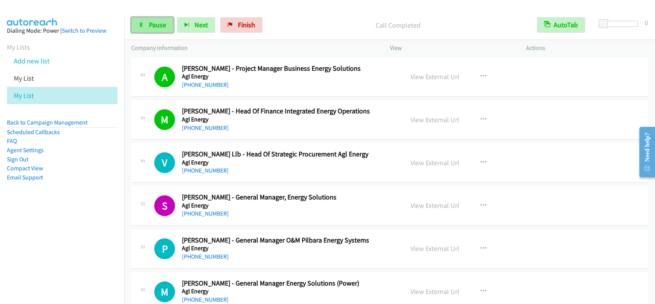
click at [155, 28] on span "Pause" at bounding box center [157, 24] width 17 height 9
click at [155, 28] on span "Start Calls" at bounding box center [164, 24] width 30 height 9
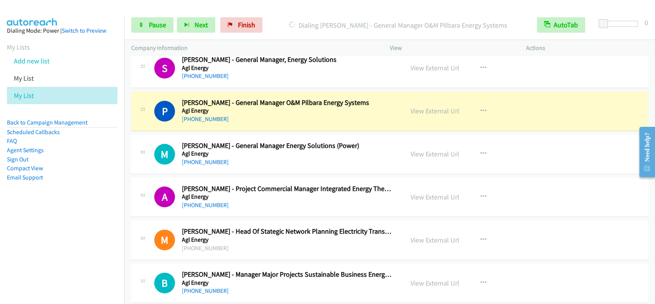
scroll to position [584, 0]
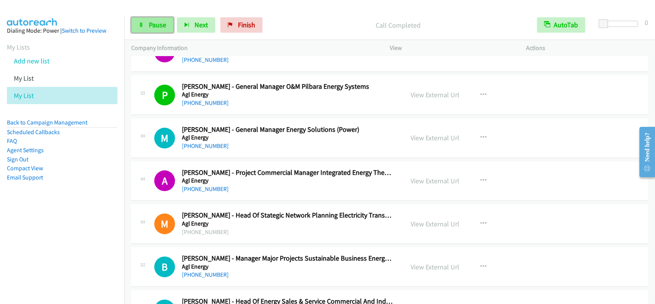
click at [158, 24] on span "Pause" at bounding box center [157, 24] width 17 height 9
click at [158, 24] on span "Start Calls" at bounding box center [164, 24] width 30 height 9
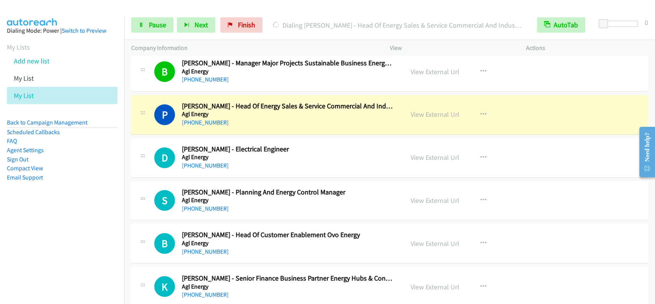
scroll to position [788, 0]
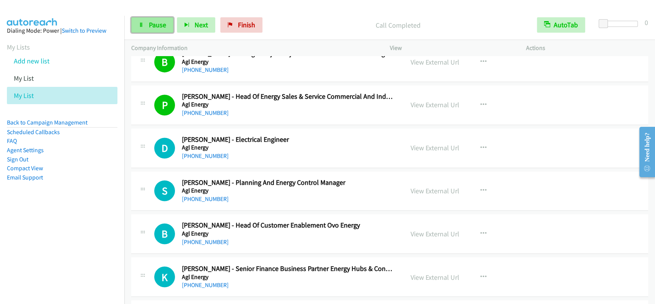
click at [150, 27] on span "Pause" at bounding box center [157, 24] width 17 height 9
click at [150, 27] on span "Start Calls" at bounding box center [164, 24] width 30 height 9
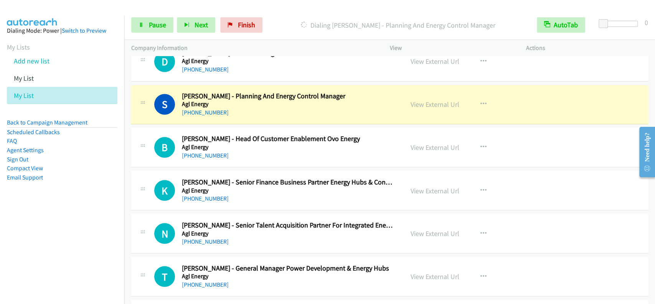
scroll to position [891, 0]
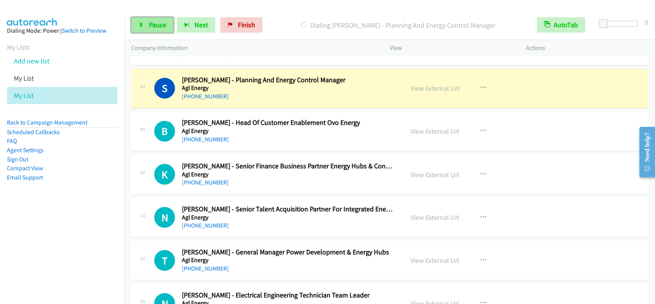
click at [146, 30] on link "Pause" at bounding box center [152, 24] width 42 height 15
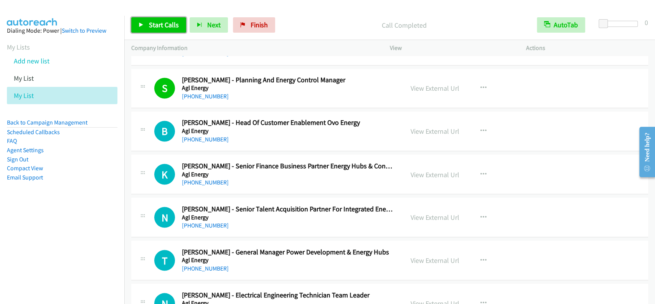
click at [149, 23] on span "Start Calls" at bounding box center [164, 24] width 30 height 9
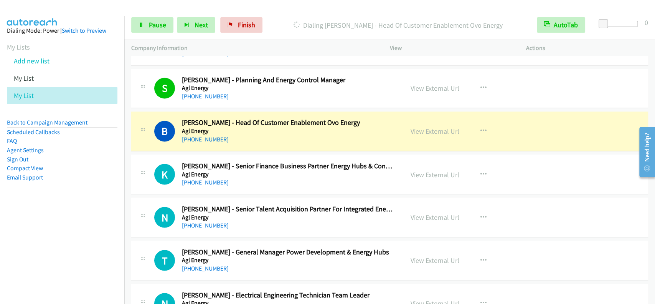
scroll to position [942, 0]
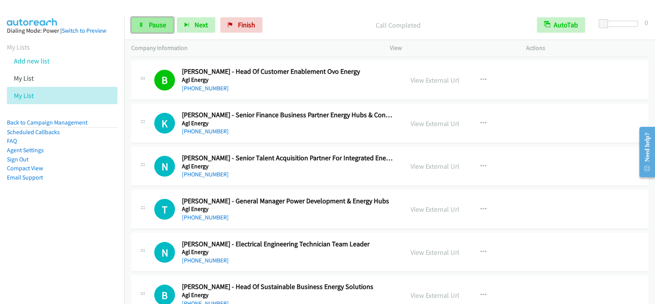
click at [163, 29] on span "Pause" at bounding box center [157, 24] width 17 height 9
click at [162, 38] on div "Start Calls Pause Next Finish Paused AutoTab AutoTab 0" at bounding box center [389, 25] width 531 height 30
click at [162, 26] on span "Start Calls" at bounding box center [164, 24] width 30 height 9
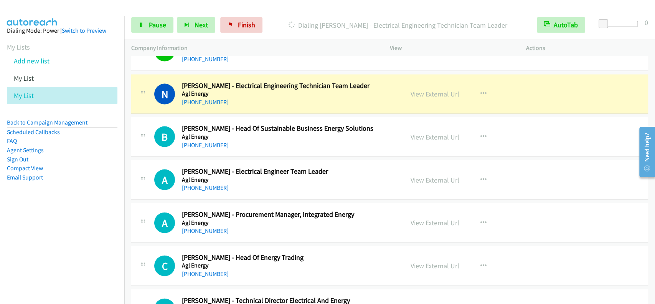
scroll to position [1116, 0]
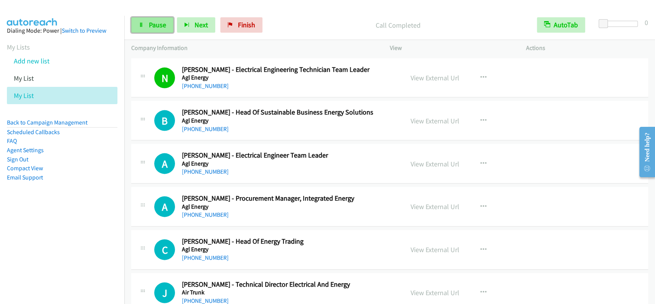
click at [160, 29] on span "Pause" at bounding box center [157, 24] width 17 height 9
click at [160, 29] on link "Start Calls" at bounding box center [158, 24] width 55 height 15
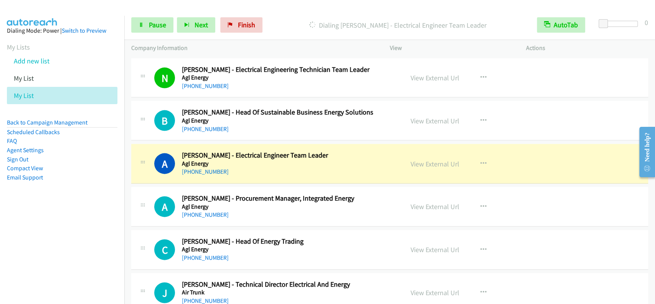
scroll to position [1167, 0]
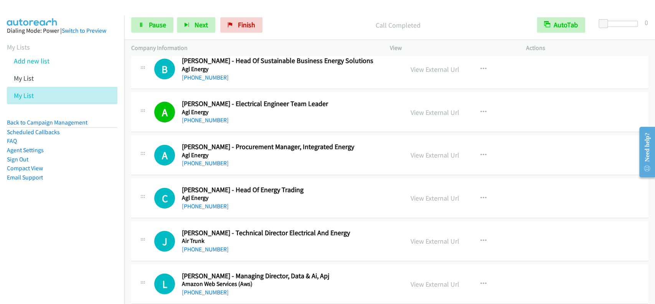
click at [156, 33] on div "Start Calls Pause Next Finish Call Completed AutoTab AutoTab 0" at bounding box center [389, 25] width 531 height 30
click at [157, 30] on link "Pause" at bounding box center [152, 24] width 42 height 15
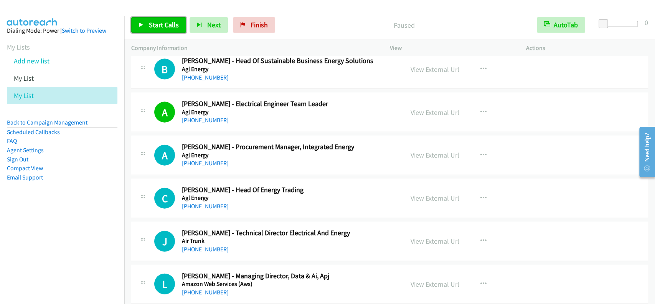
click at [157, 30] on link "Start Calls" at bounding box center [158, 24] width 55 height 15
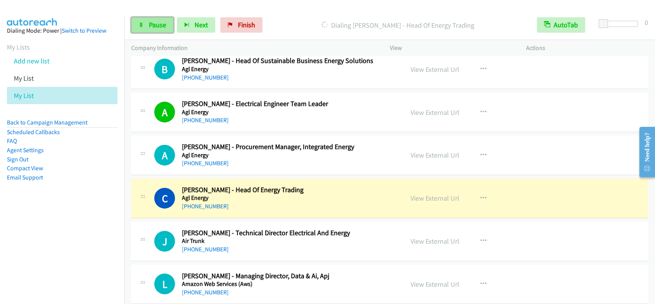
click at [157, 25] on span "Pause" at bounding box center [157, 24] width 17 height 9
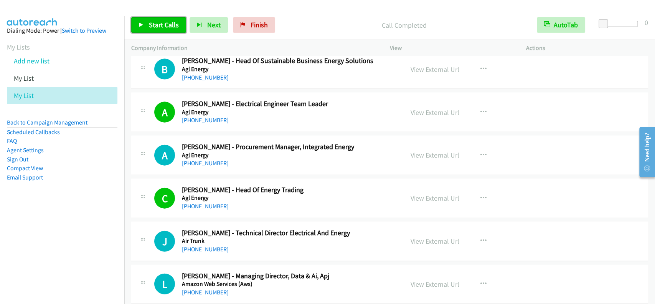
click at [153, 23] on span "Start Calls" at bounding box center [164, 24] width 30 height 9
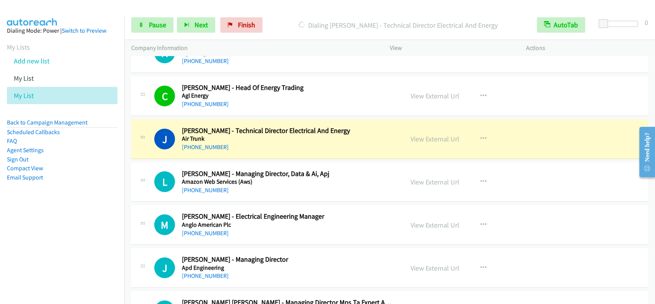
scroll to position [1321, 0]
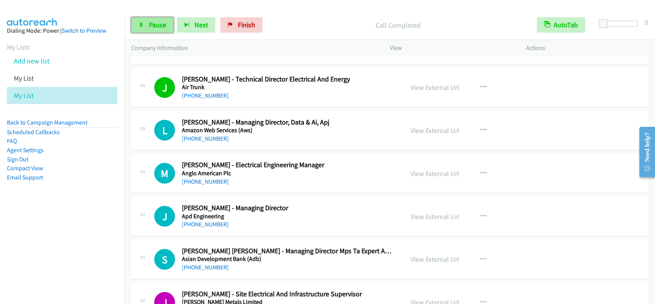
click at [165, 23] on span "Pause" at bounding box center [157, 24] width 17 height 9
click at [163, 23] on span "Start Calls" at bounding box center [164, 24] width 30 height 9
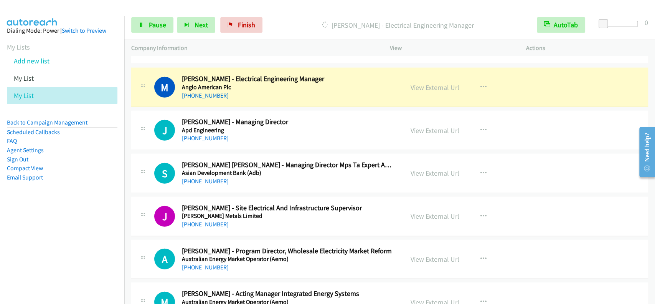
scroll to position [1423, 0]
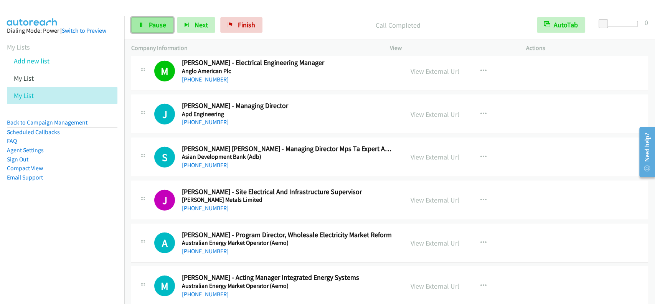
click at [160, 21] on span "Pause" at bounding box center [157, 24] width 17 height 9
click at [160, 21] on span "Start Calls" at bounding box center [164, 24] width 30 height 9
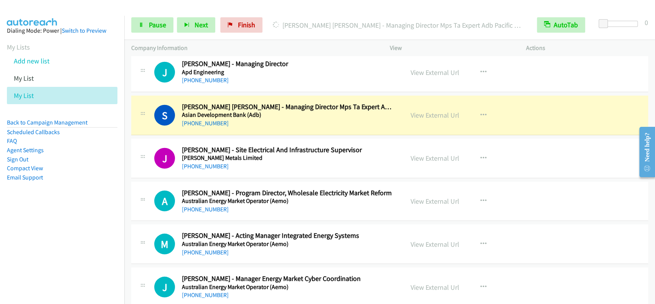
scroll to position [1474, 0]
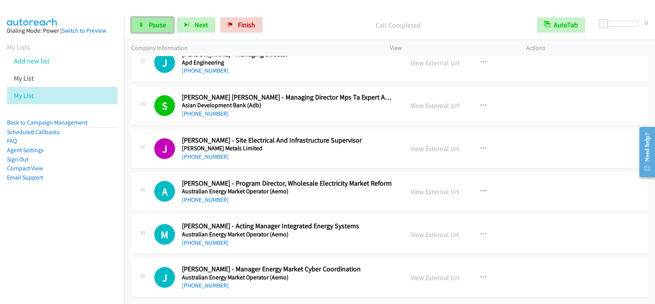
click at [143, 23] on icon at bounding box center [141, 25] width 5 height 5
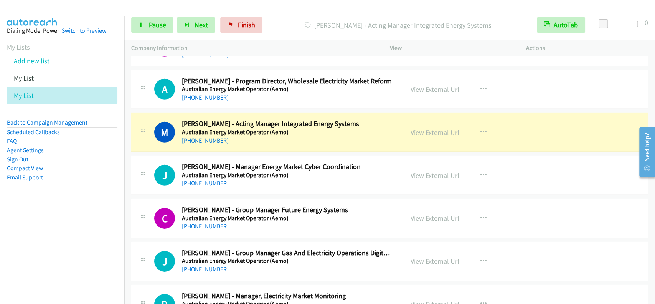
scroll to position [1628, 0]
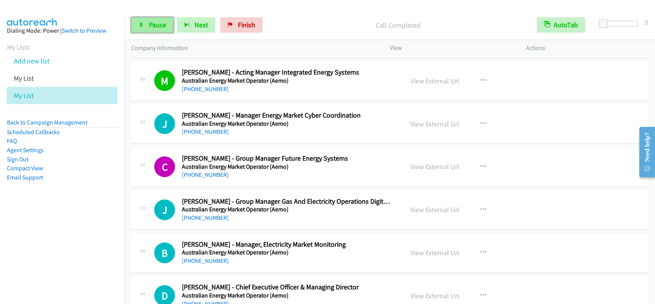
click at [144, 32] on link "Pause" at bounding box center [152, 24] width 42 height 15
click at [144, 28] on link "Start Calls" at bounding box center [158, 24] width 55 height 15
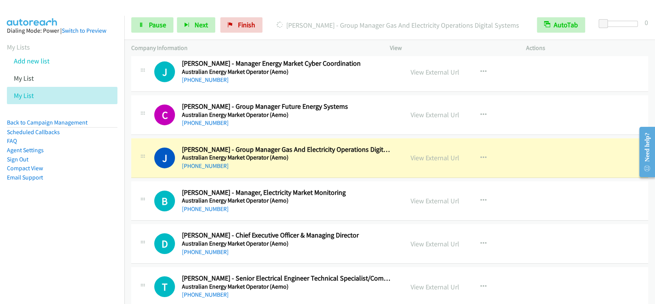
scroll to position [1730, 0]
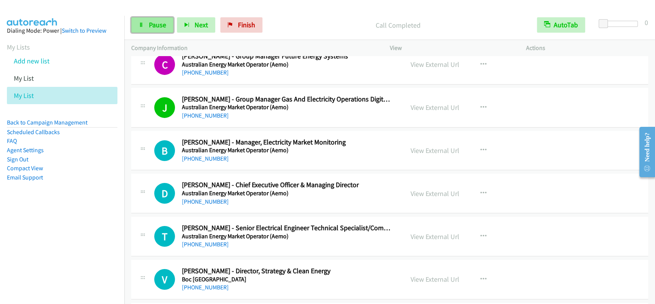
click at [156, 23] on span "Pause" at bounding box center [157, 24] width 17 height 9
click at [157, 23] on span "Start Calls" at bounding box center [164, 24] width 30 height 9
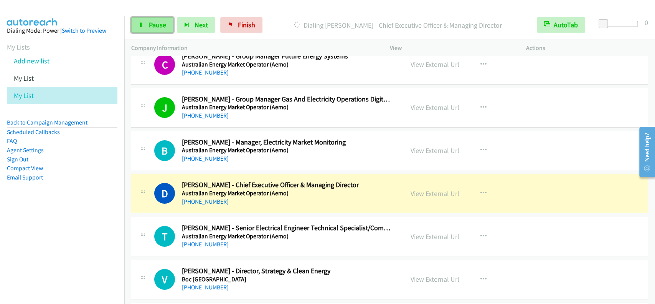
click at [150, 20] on link "Pause" at bounding box center [152, 24] width 42 height 15
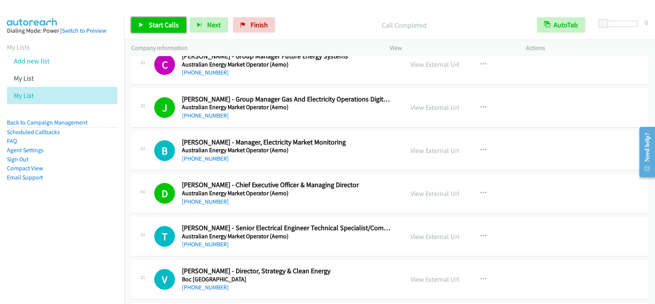
click at [159, 23] on span "Start Calls" at bounding box center [164, 24] width 30 height 9
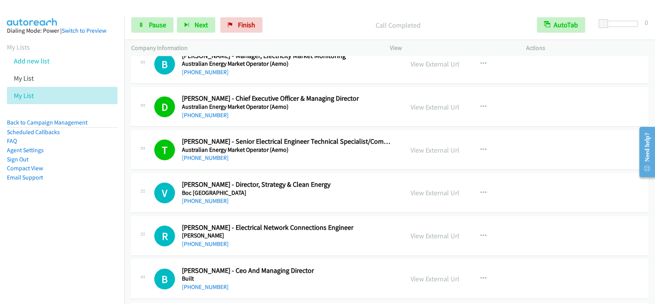
scroll to position [1832, 0]
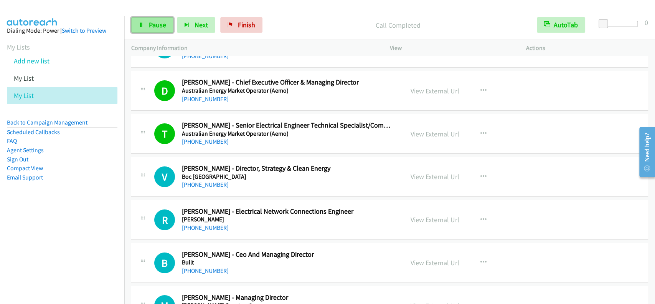
click at [146, 25] on link "Pause" at bounding box center [152, 24] width 42 height 15
click at [146, 25] on link "Start Calls" at bounding box center [158, 24] width 55 height 15
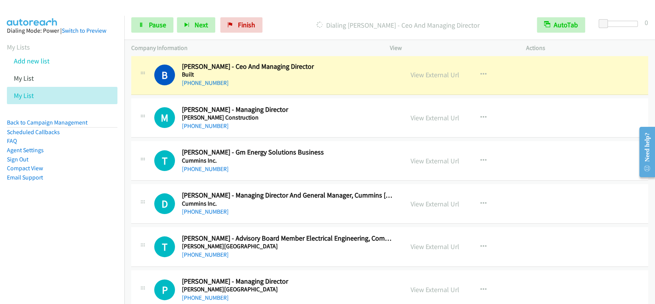
scroll to position [2017, 0]
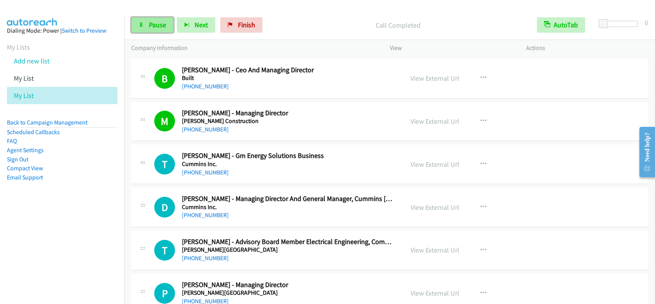
click at [146, 18] on link "Pause" at bounding box center [152, 24] width 42 height 15
click at [145, 21] on link "Start Calls" at bounding box center [158, 24] width 55 height 15
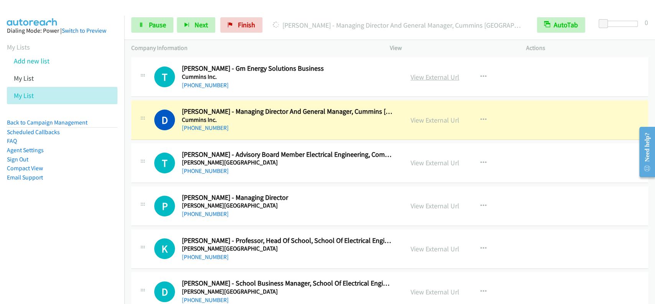
scroll to position [2119, 0]
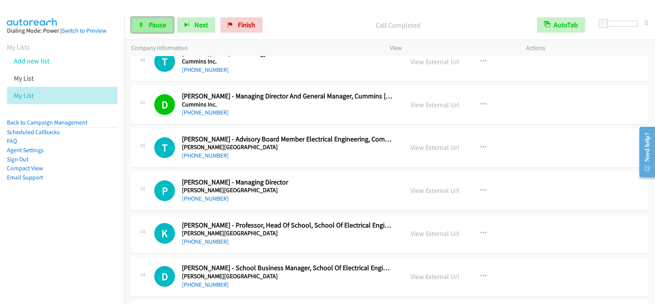
click at [150, 23] on span "Pause" at bounding box center [157, 24] width 17 height 9
click at [150, 24] on span "Start Calls" at bounding box center [164, 24] width 30 height 9
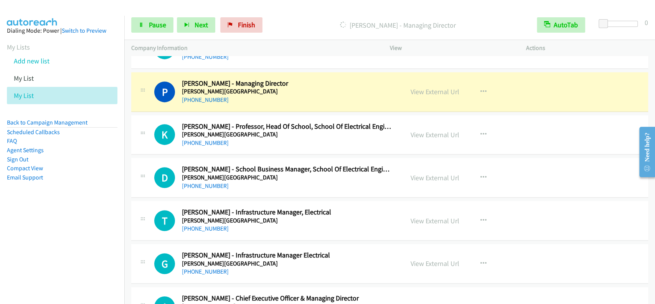
scroll to position [2221, 0]
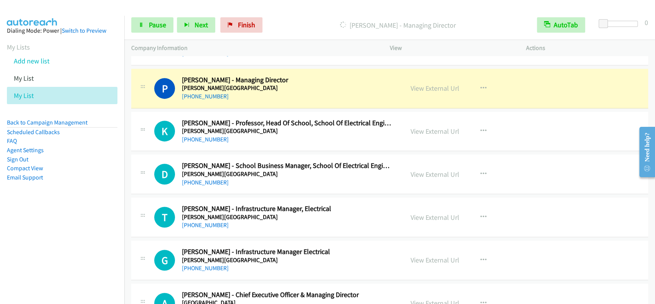
drag, startPoint x: 340, startPoint y: 26, endPoint x: 470, endPoint y: 27, distance: 130.2
click at [470, 27] on p "[PERSON_NAME] - Managing Director" at bounding box center [398, 25] width 250 height 10
drag, startPoint x: 332, startPoint y: 25, endPoint x: 464, endPoint y: 23, distance: 131.3
click at [464, 23] on p "[PERSON_NAME] - Managing Director" at bounding box center [398, 25] width 250 height 10
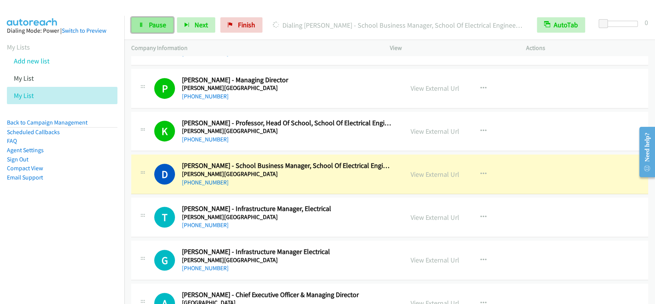
click at [162, 29] on link "Pause" at bounding box center [152, 24] width 42 height 15
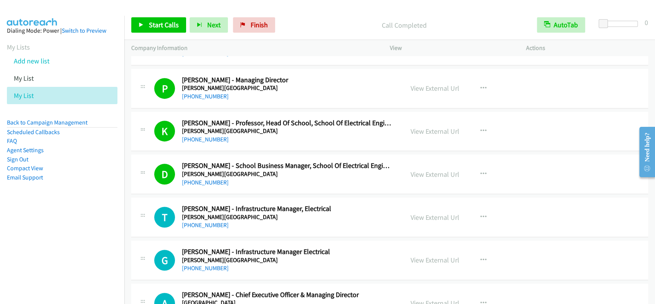
click at [146, 34] on div "Start Calls Pause Next Finish Call Completed AutoTab AutoTab 0" at bounding box center [389, 25] width 531 height 30
click at [148, 29] on link "Start Calls" at bounding box center [158, 24] width 55 height 15
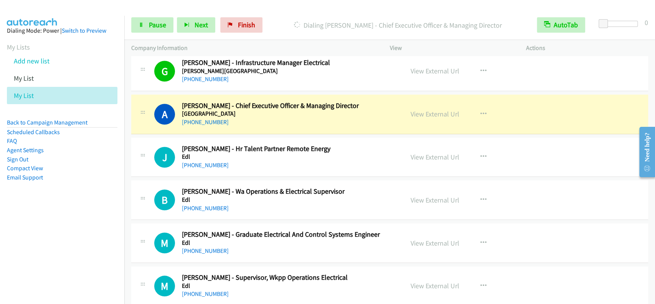
scroll to position [2426, 0]
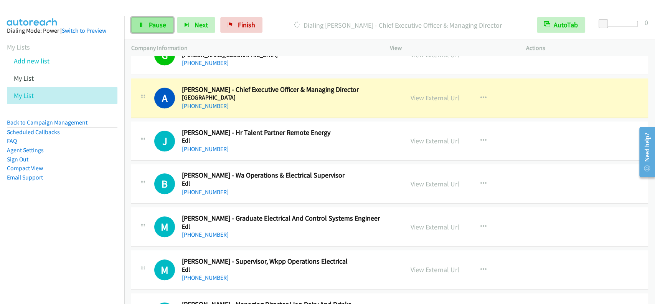
click at [158, 21] on span "Pause" at bounding box center [157, 24] width 17 height 9
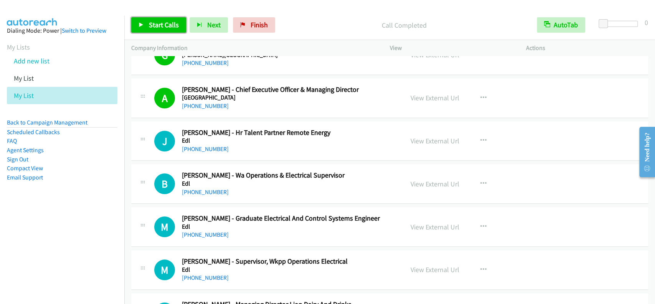
click at [156, 20] on span "Start Calls" at bounding box center [164, 24] width 30 height 9
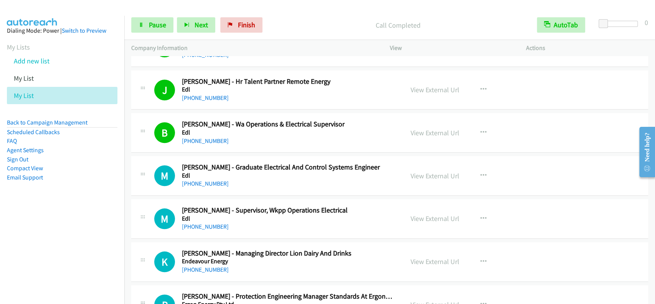
scroll to position [2528, 0]
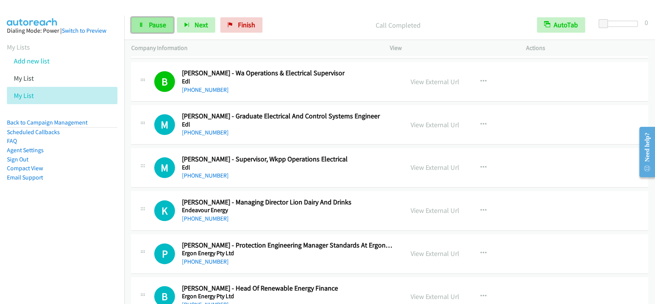
click at [155, 28] on span "Pause" at bounding box center [157, 24] width 17 height 9
click at [155, 28] on span "Start Calls" at bounding box center [164, 24] width 30 height 9
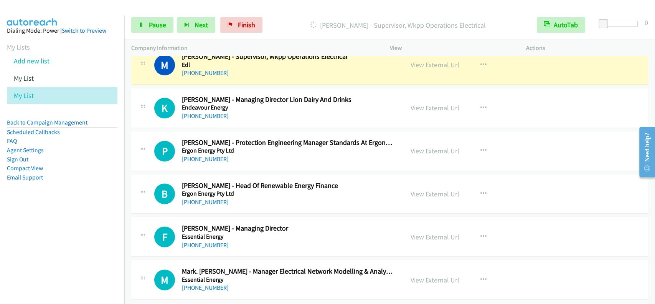
scroll to position [2611, 0]
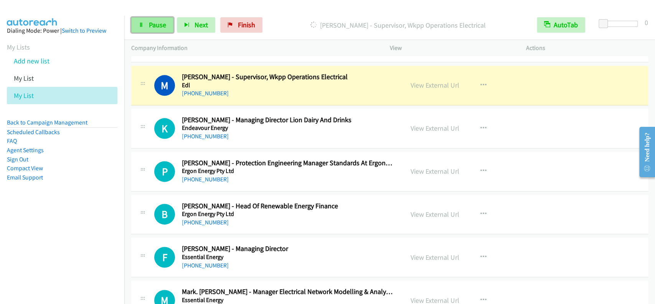
click at [163, 23] on span "Pause" at bounding box center [157, 24] width 17 height 9
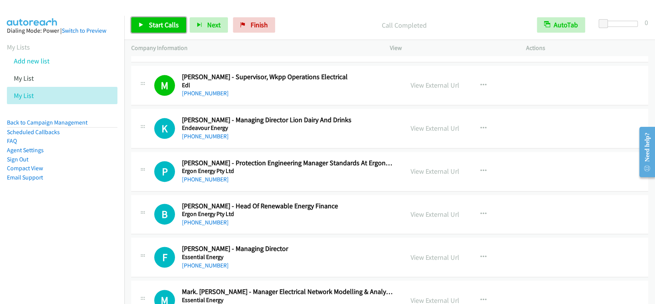
click at [149, 22] on span "Start Calls" at bounding box center [164, 24] width 30 height 9
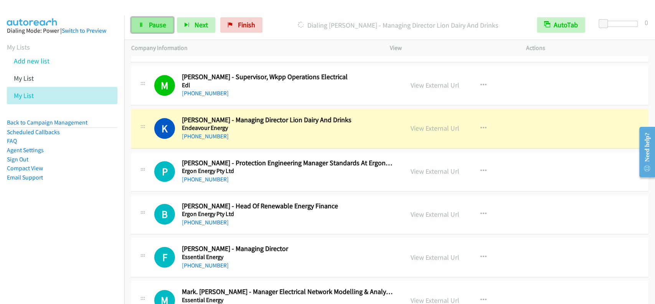
click at [147, 26] on link "Pause" at bounding box center [152, 24] width 42 height 15
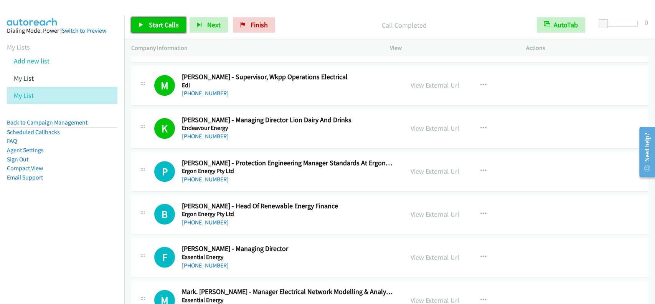
click at [150, 22] on span "Start Calls" at bounding box center [164, 24] width 30 height 9
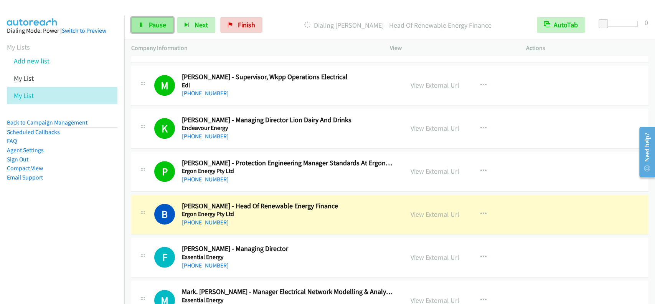
click at [159, 31] on link "Pause" at bounding box center [152, 24] width 42 height 15
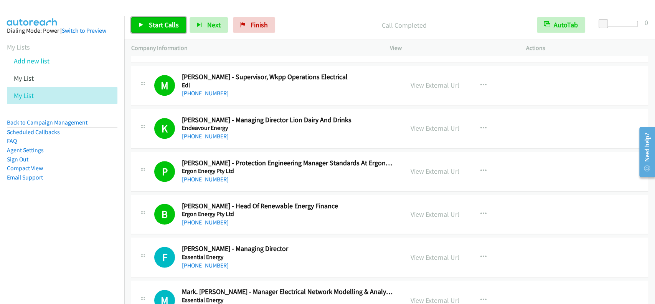
click at [172, 23] on span "Start Calls" at bounding box center [164, 24] width 30 height 9
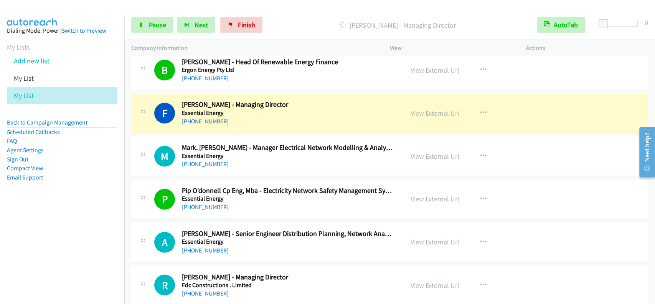
scroll to position [2764, 0]
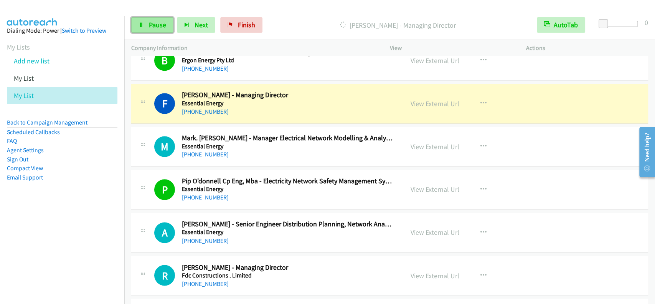
click at [150, 23] on span "Pause" at bounding box center [157, 24] width 17 height 9
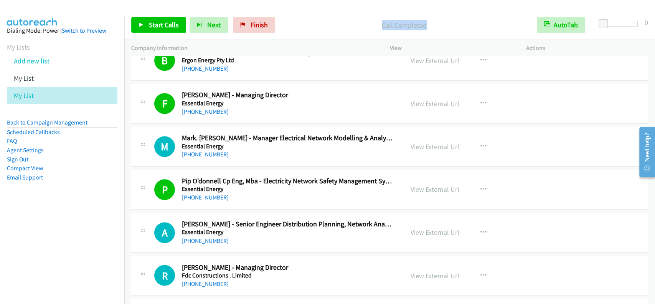
drag, startPoint x: 366, startPoint y: 26, endPoint x: 437, endPoint y: 22, distance: 71.1
click at [437, 22] on p "Call Completed" at bounding box center [405, 25] width 238 height 10
click at [335, 16] on div "Start Calls Pause Next Finish Call Completed AutoTab AutoTab 0" at bounding box center [389, 25] width 531 height 30
click at [141, 21] on link "Start Calls" at bounding box center [158, 24] width 55 height 15
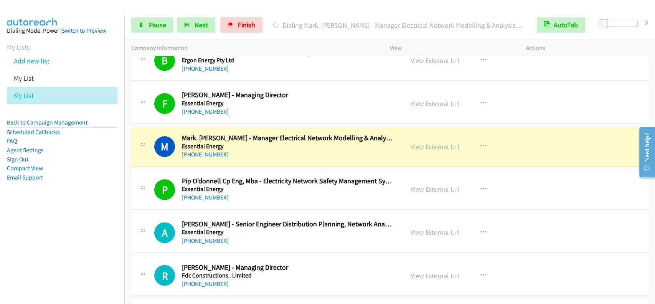
scroll to position [2815, 0]
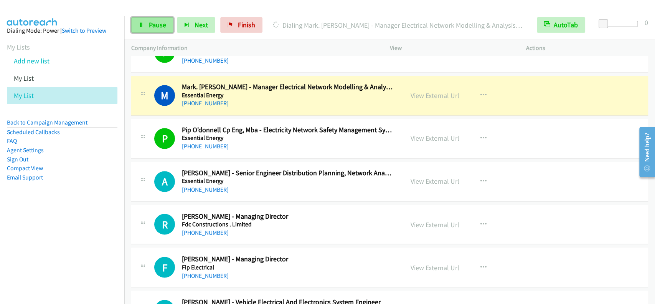
click at [142, 25] on icon at bounding box center [141, 25] width 5 height 5
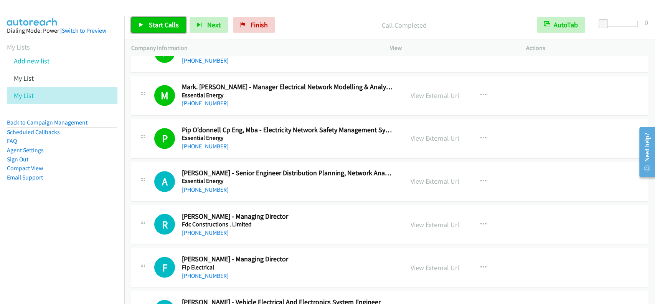
click at [164, 25] on span "Start Calls" at bounding box center [164, 24] width 30 height 9
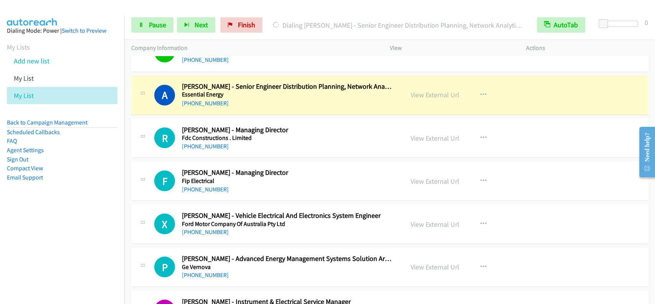
scroll to position [2918, 0]
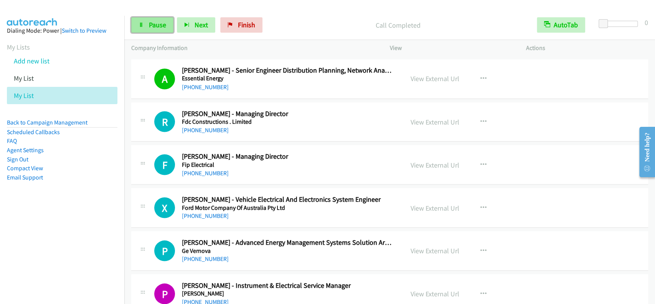
click at [160, 25] on span "Pause" at bounding box center [157, 24] width 17 height 9
click at [174, 22] on span "Start Calls" at bounding box center [164, 24] width 30 height 9
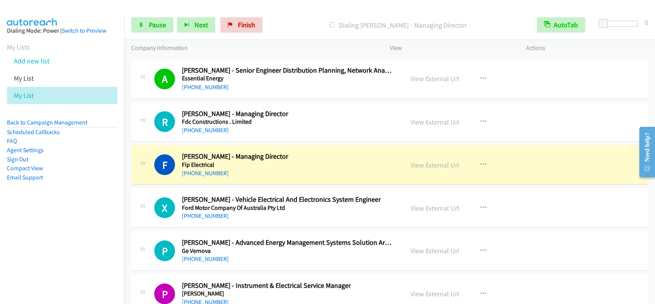
scroll to position [2969, 0]
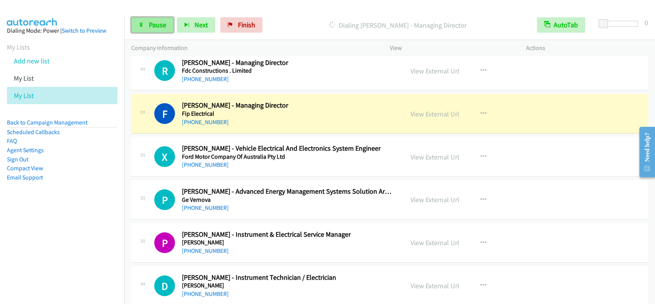
click at [147, 20] on link "Pause" at bounding box center [152, 24] width 42 height 15
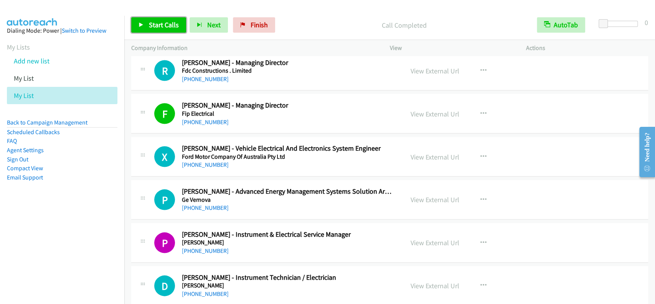
click at [166, 23] on span "Start Calls" at bounding box center [164, 24] width 30 height 9
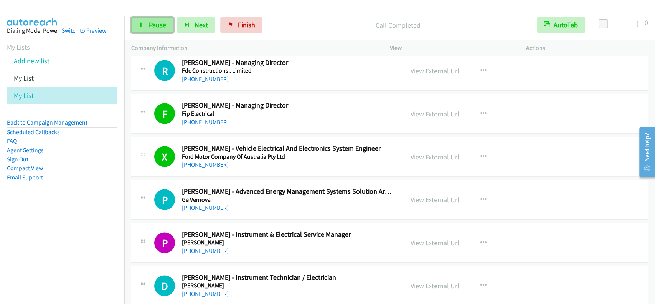
click at [160, 28] on span "Pause" at bounding box center [157, 24] width 17 height 9
click at [142, 23] on icon at bounding box center [141, 25] width 5 height 5
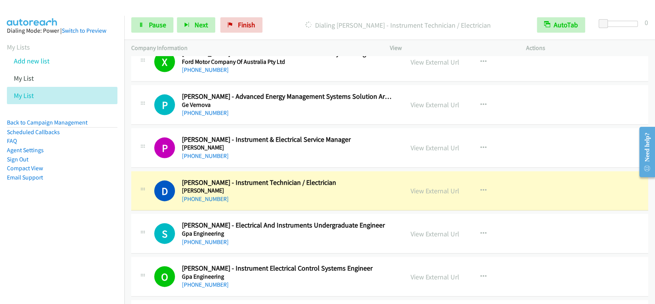
scroll to position [3071, 0]
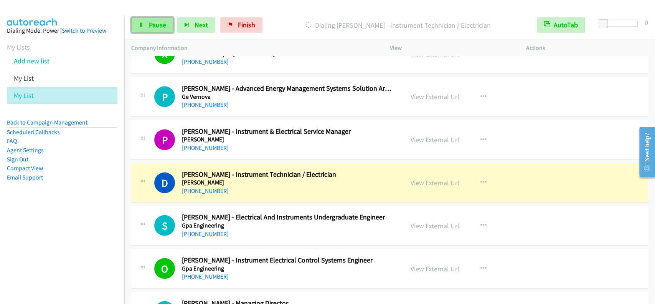
click at [157, 24] on span "Pause" at bounding box center [157, 24] width 17 height 9
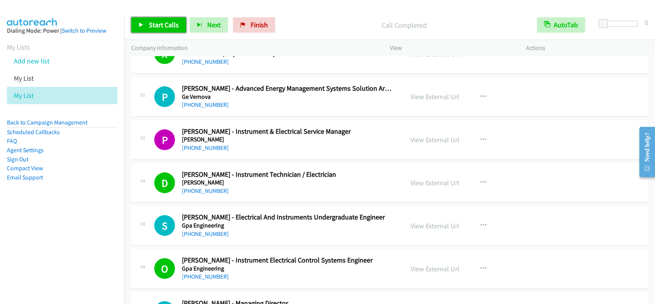
click at [154, 25] on span "Start Calls" at bounding box center [164, 24] width 30 height 9
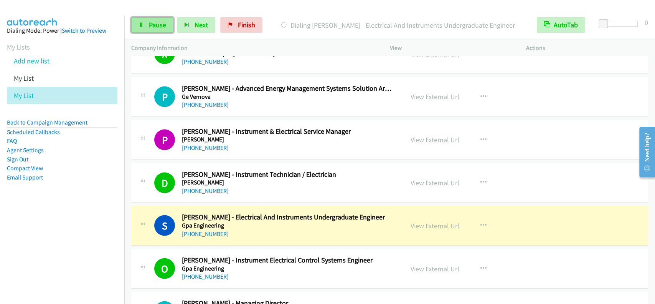
click at [149, 25] on span "Pause" at bounding box center [157, 24] width 17 height 9
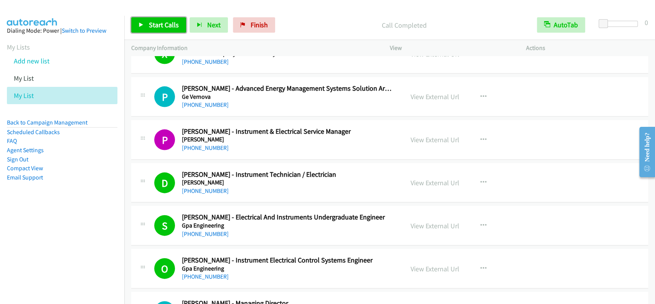
click at [160, 26] on span "Start Calls" at bounding box center [164, 24] width 30 height 9
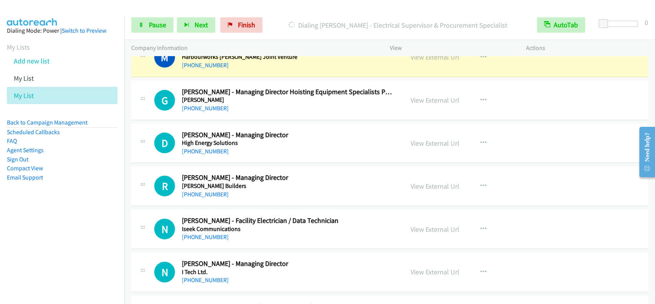
scroll to position [3532, 0]
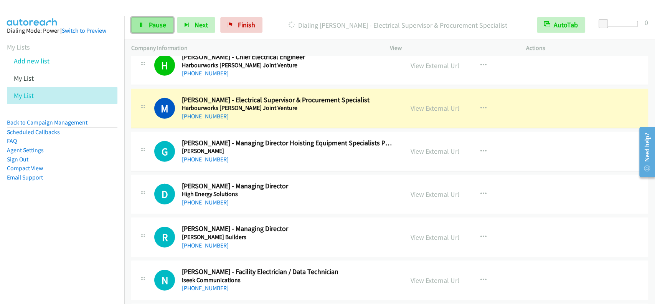
click at [166, 20] on link "Pause" at bounding box center [152, 24] width 42 height 15
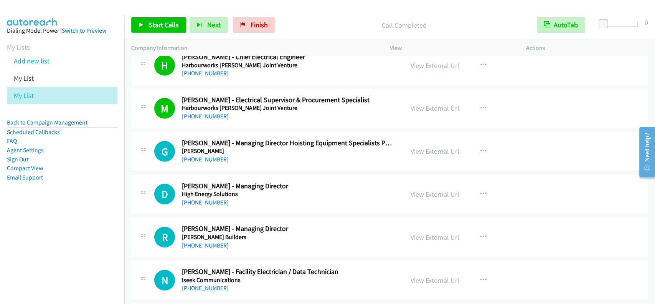
click at [159, 15] on div "Start Calls Pause Next Finish Call Completed AutoTab AutoTab 0" at bounding box center [389, 25] width 531 height 30
click at [162, 23] on span "Start Calls" at bounding box center [164, 24] width 30 height 9
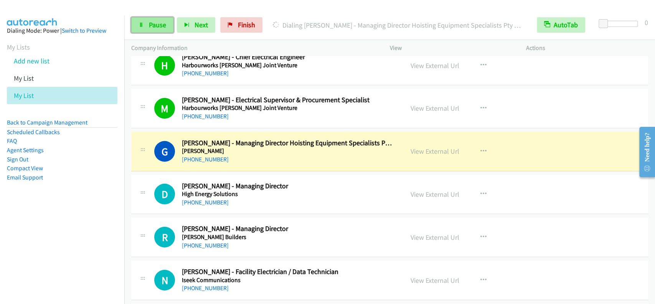
click at [141, 23] on icon at bounding box center [141, 25] width 5 height 5
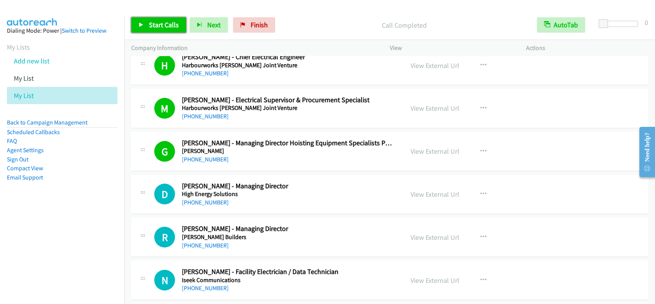
click at [149, 25] on span "Start Calls" at bounding box center [164, 24] width 30 height 9
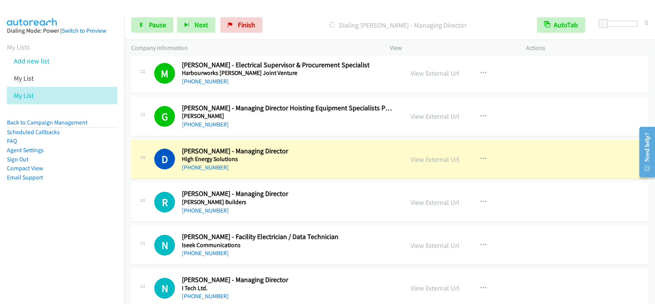
scroll to position [3583, 0]
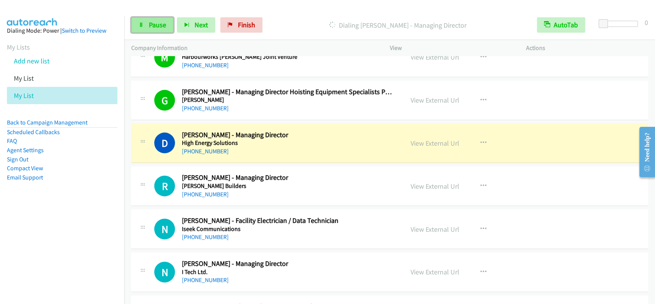
click at [150, 23] on span "Pause" at bounding box center [157, 24] width 17 height 9
